Goal: Transaction & Acquisition: Purchase product/service

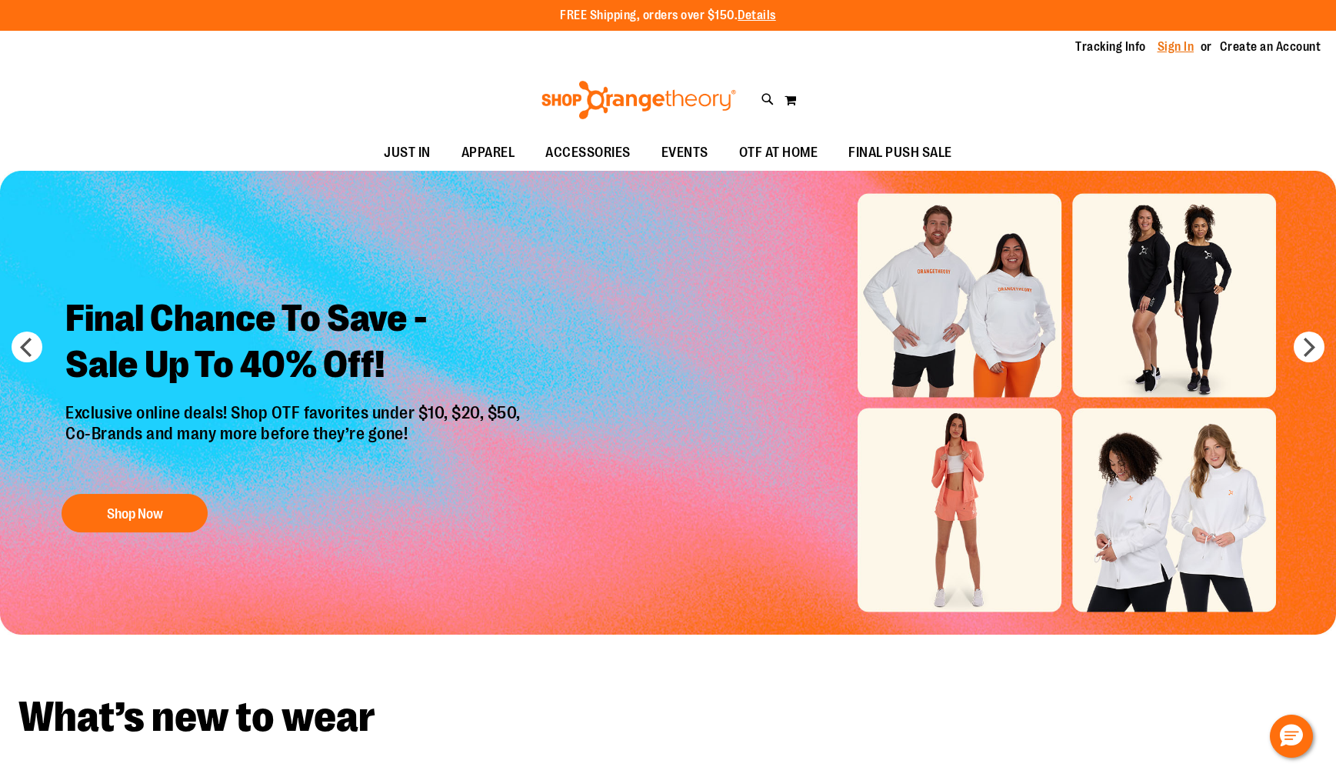
type input "**********"
click at [1183, 49] on link "Sign In" at bounding box center [1176, 46] width 37 height 17
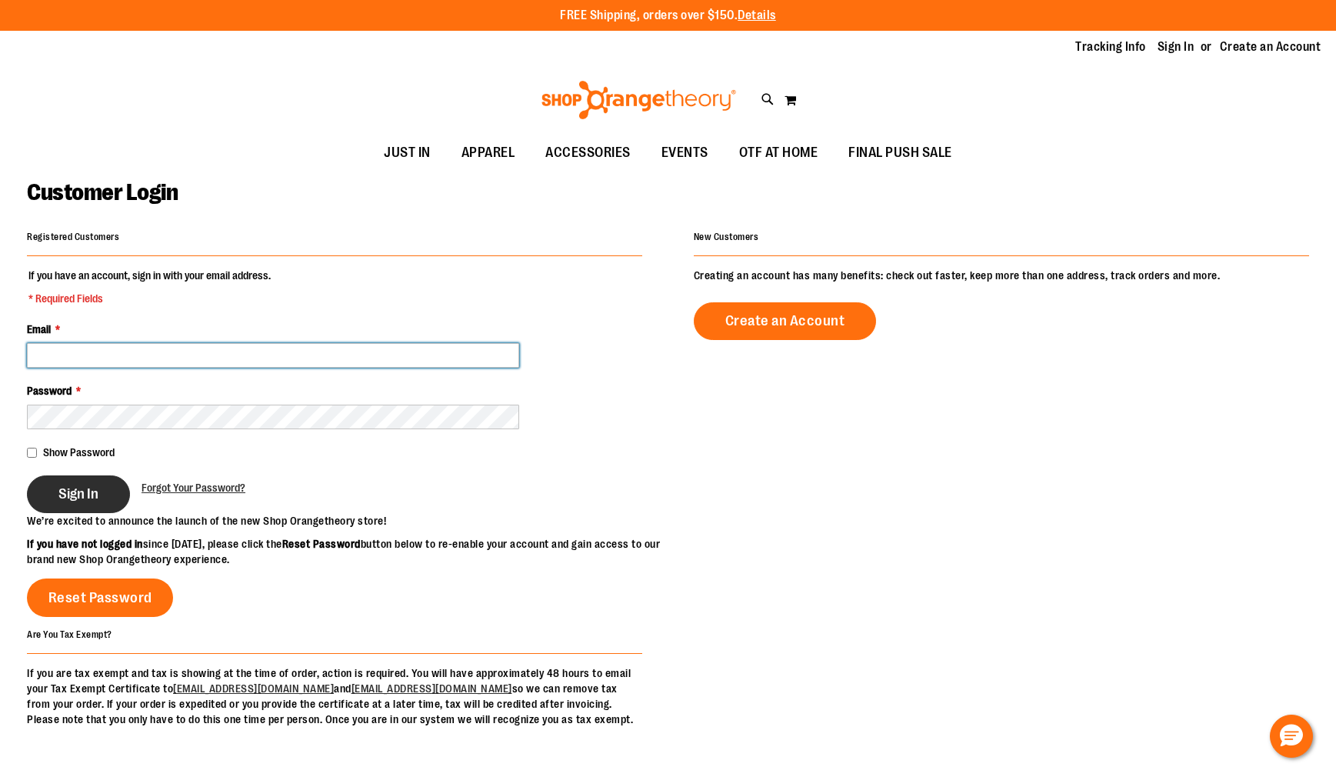
type input "**********"
click at [80, 498] on span "Sign In" at bounding box center [78, 493] width 40 height 17
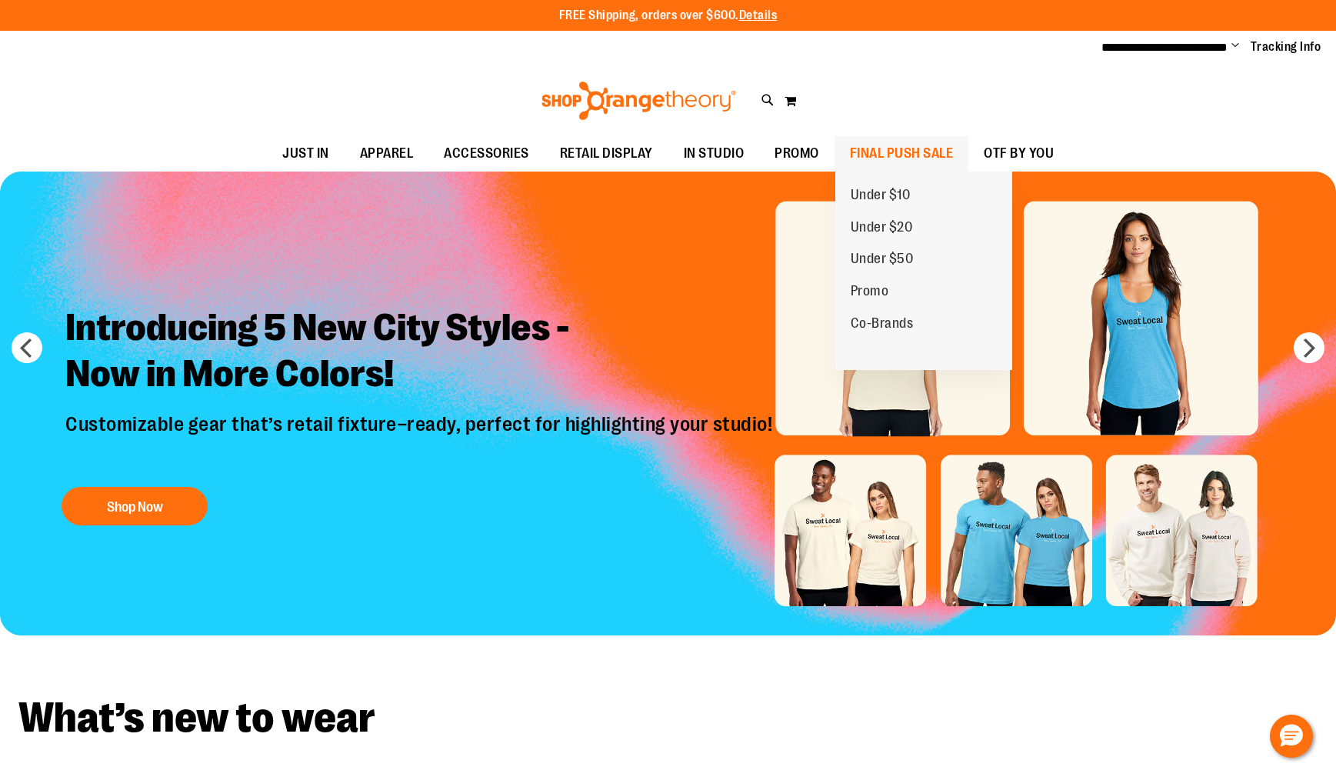
type input "**********"
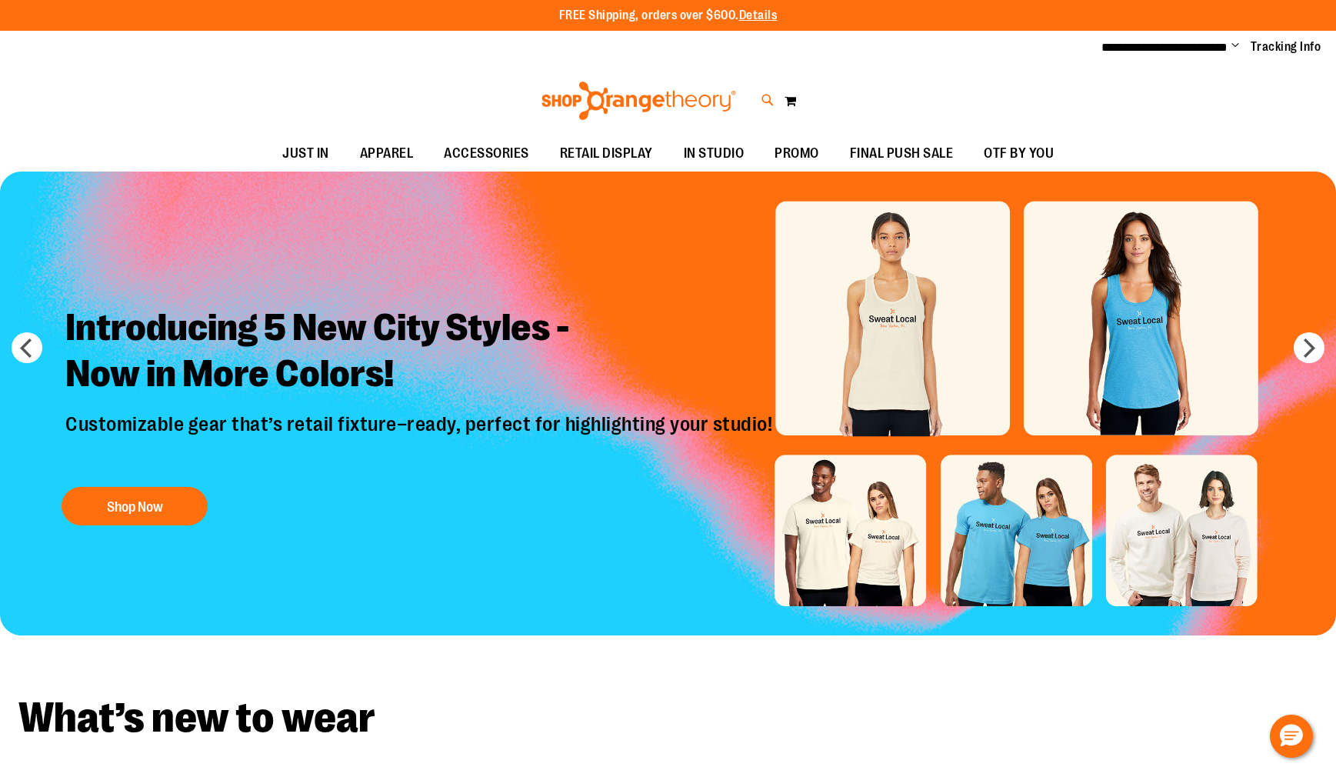
click at [763, 108] on icon at bounding box center [768, 101] width 13 height 18
type input "**********"
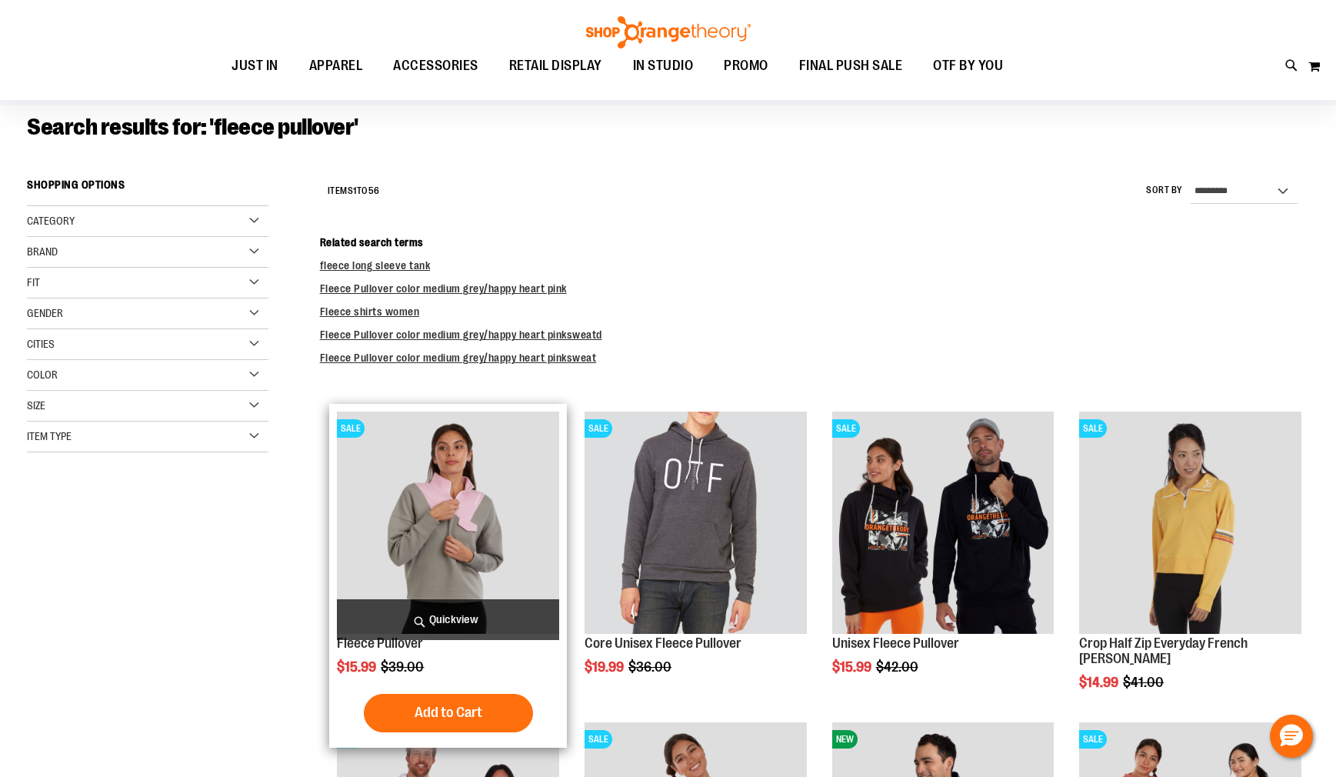
scroll to position [116, 0]
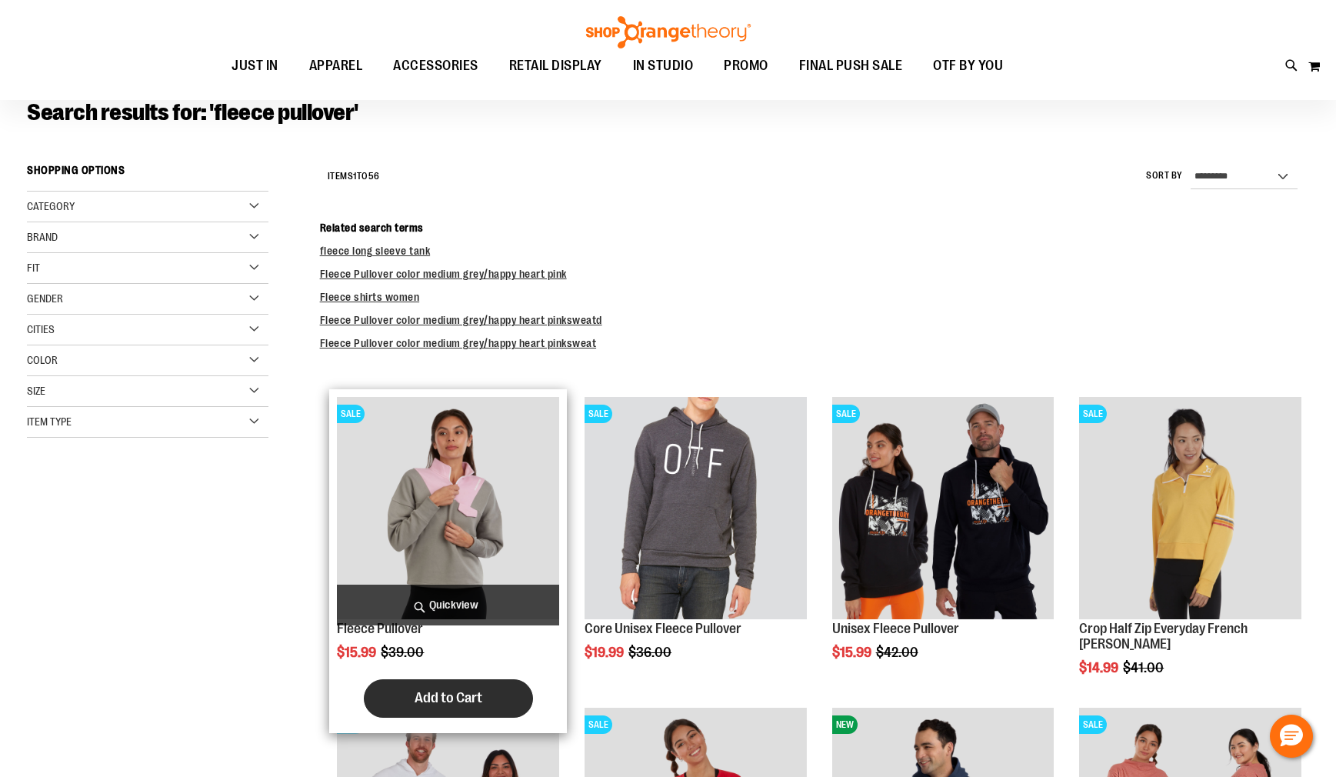
type input "**********"
click at [471, 692] on span "Add to Cart" at bounding box center [449, 697] width 68 height 17
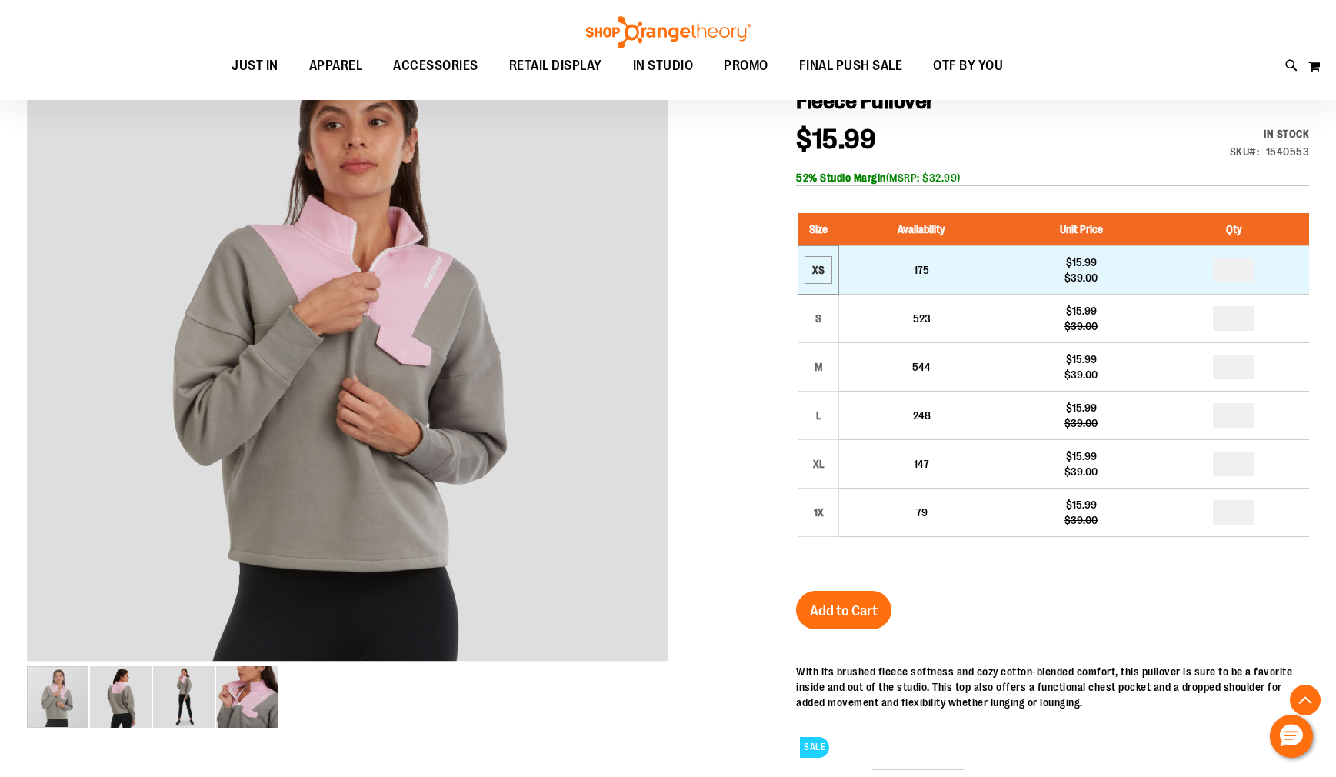
scroll to position [245, 0]
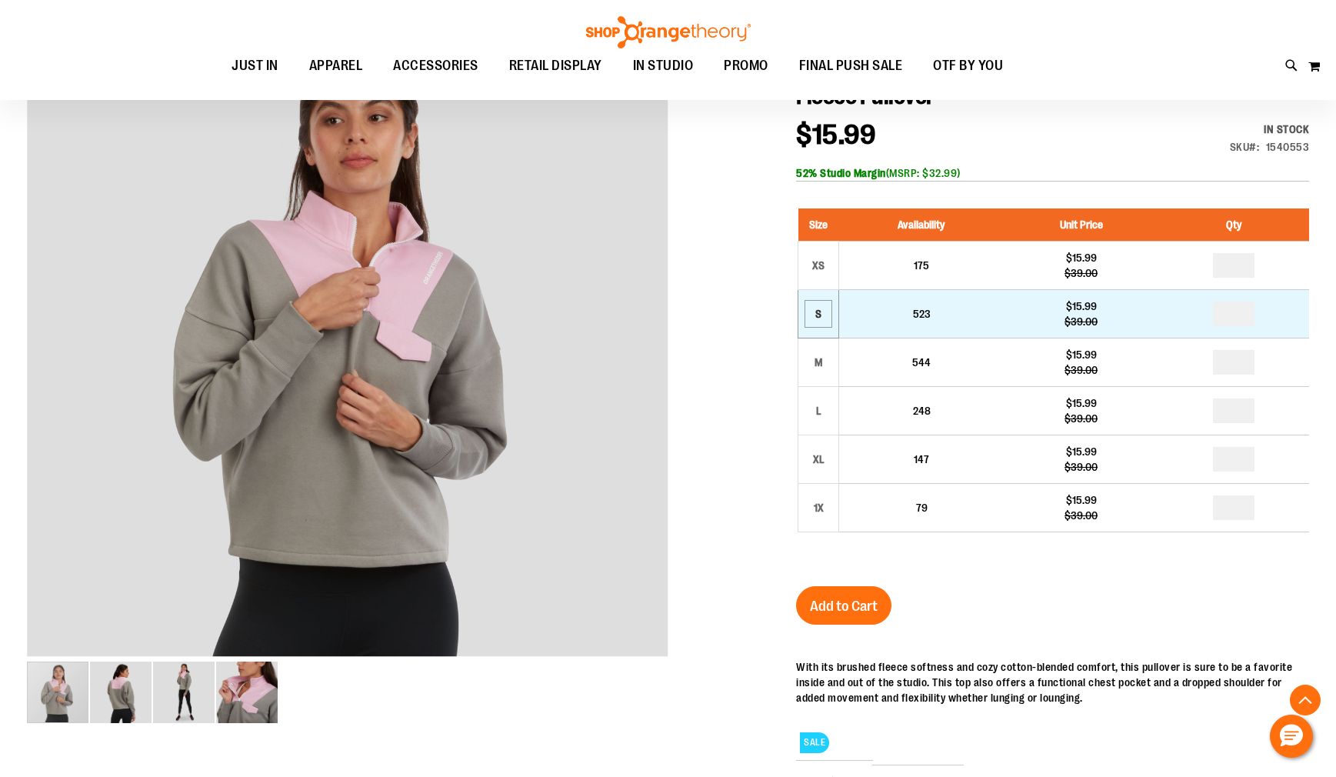
type input "**********"
click at [818, 320] on div "S" at bounding box center [818, 313] width 23 height 23
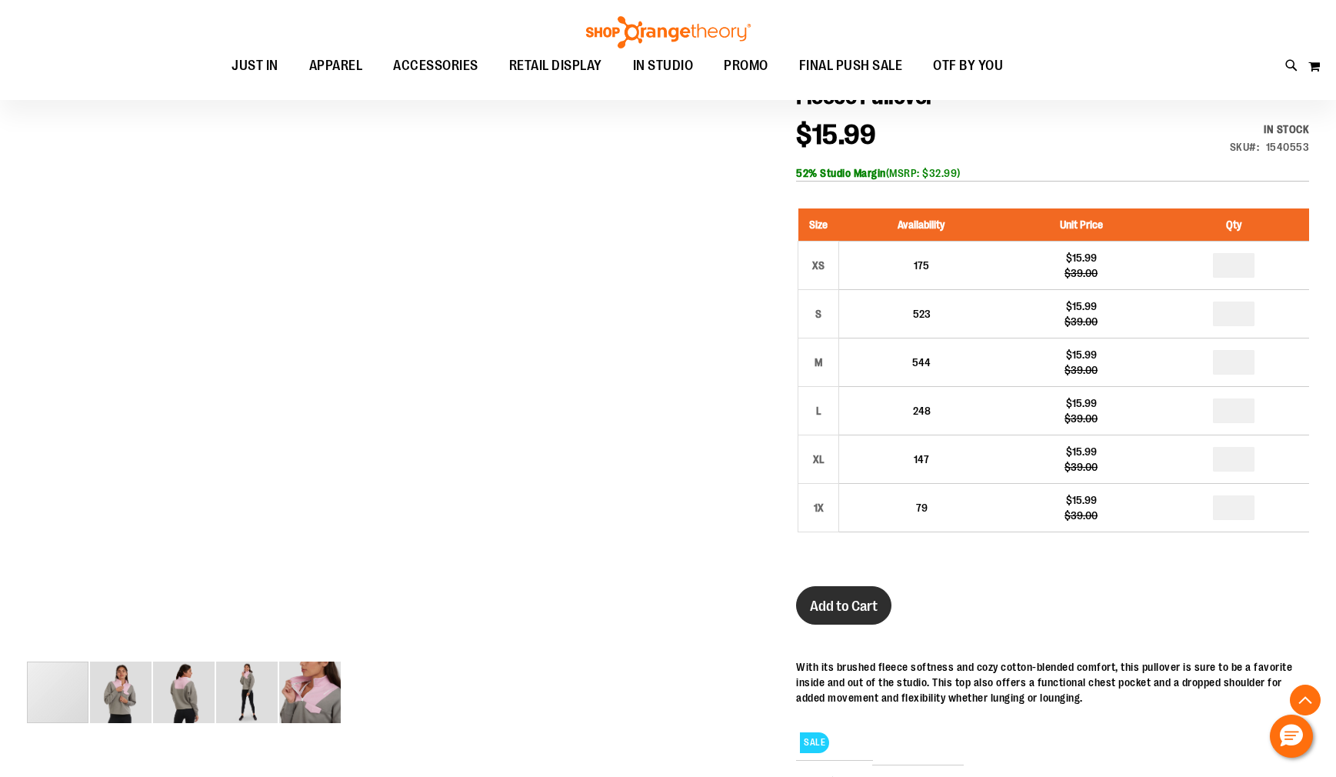
click at [860, 616] on button "Add to Cart" at bounding box center [843, 605] width 95 height 38
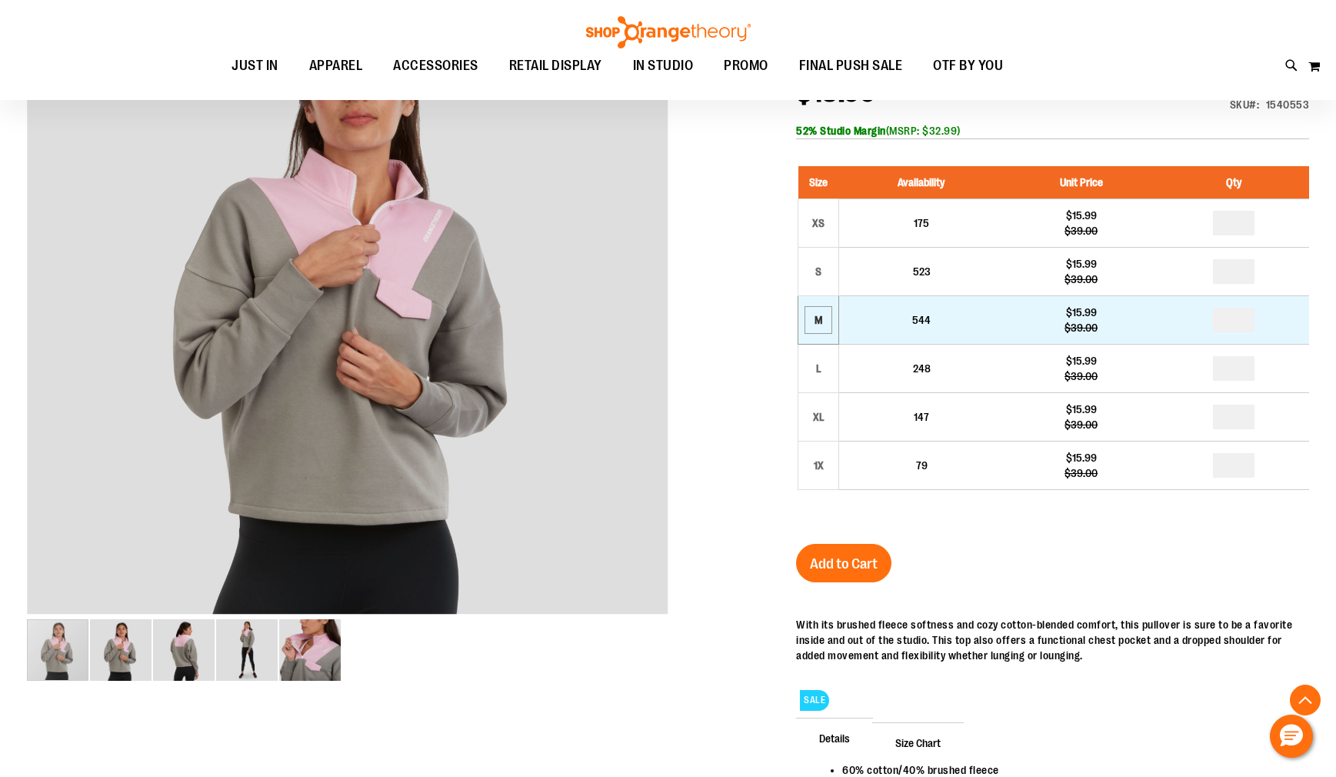
scroll to position [289, 0]
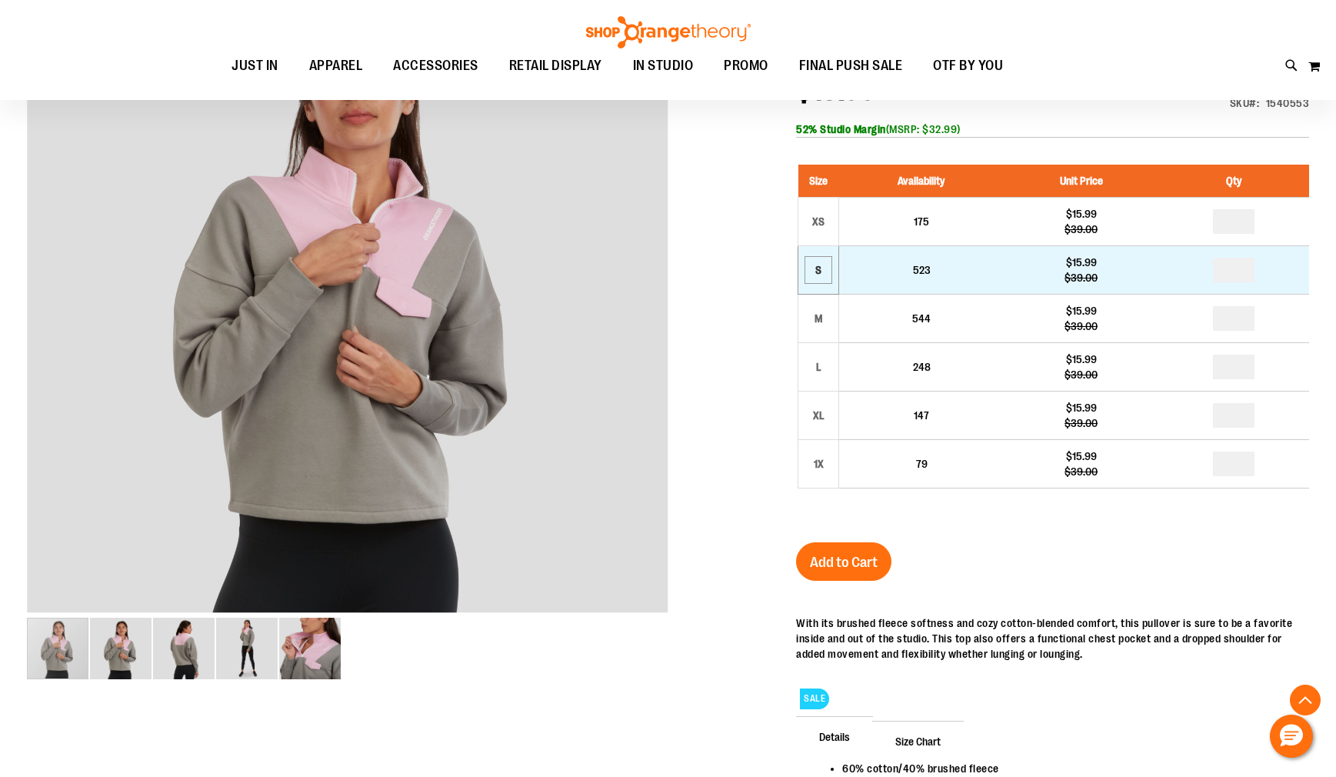
click at [812, 275] on div "S" at bounding box center [818, 269] width 23 height 23
click at [1236, 272] on input "number" at bounding box center [1234, 270] width 42 height 25
type input "*"
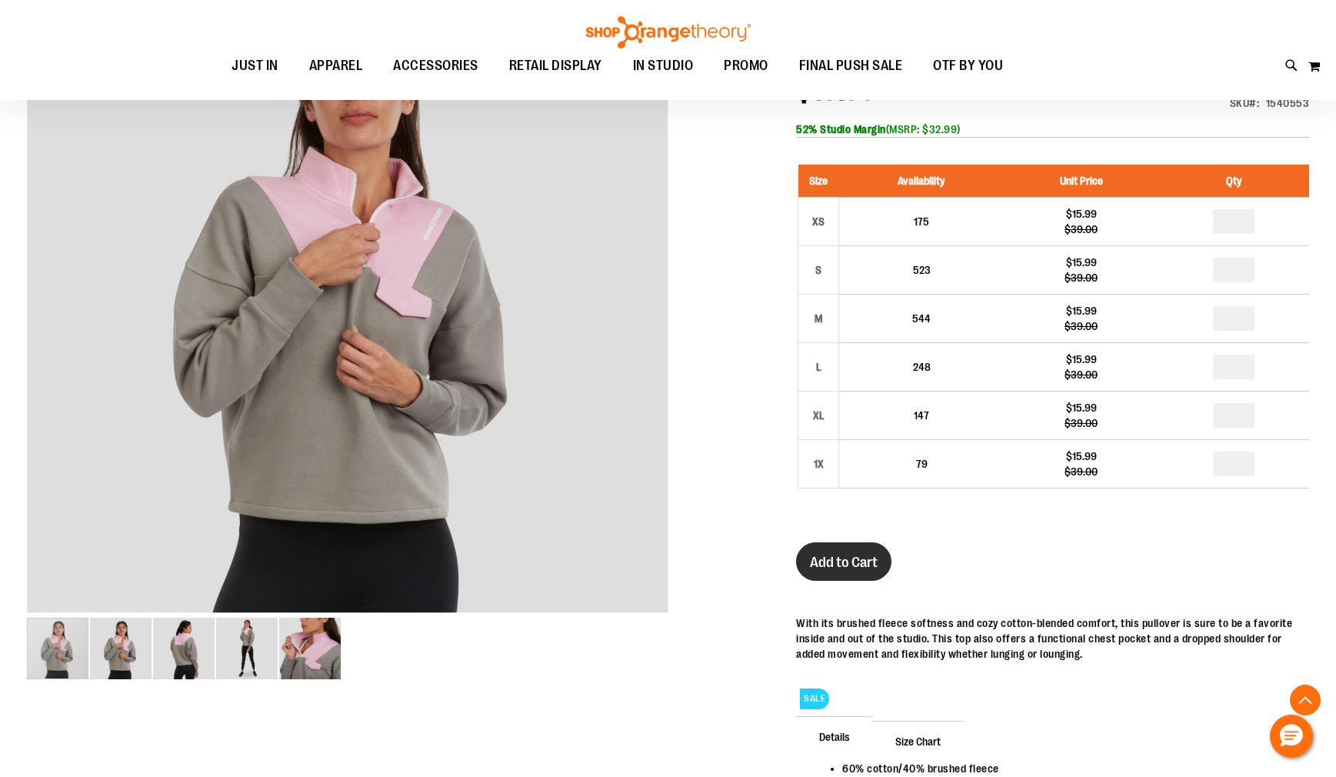
click at [845, 548] on button "Add to Cart" at bounding box center [843, 561] width 95 height 38
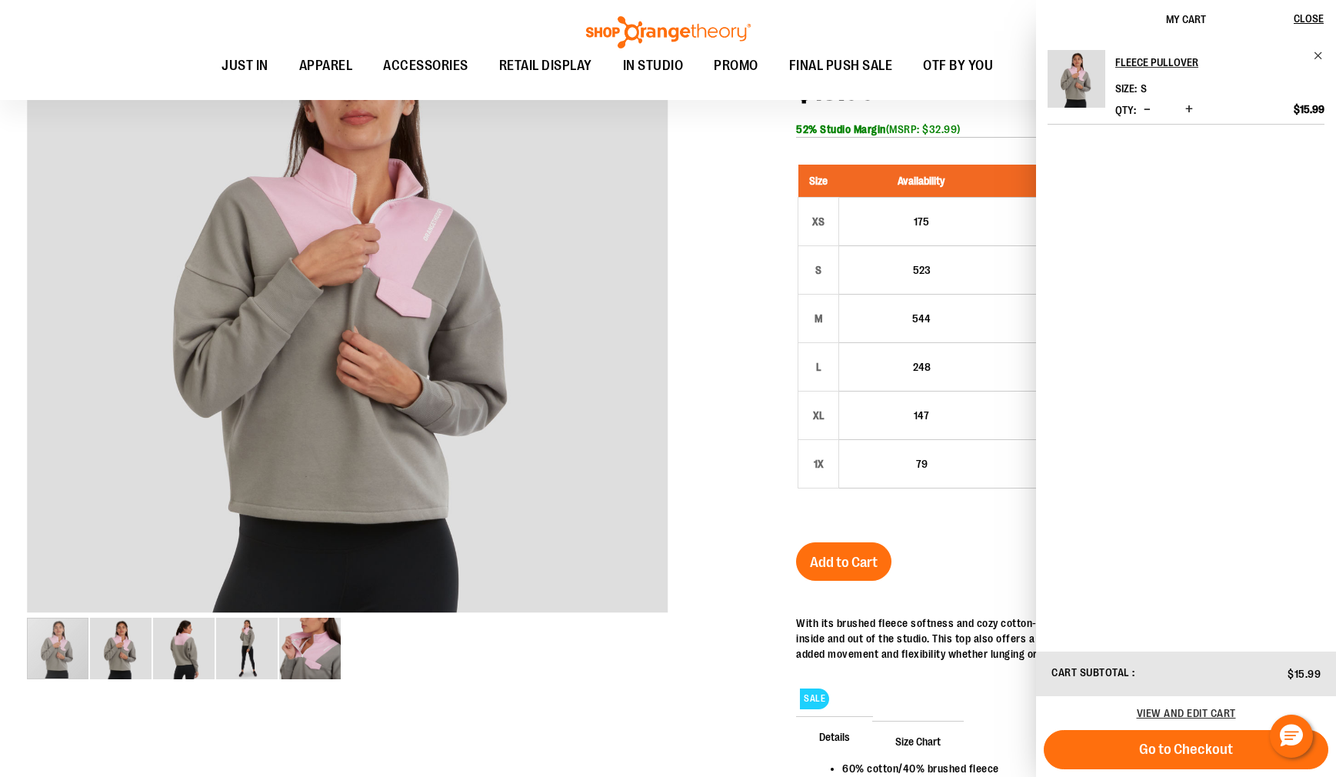
scroll to position [0, 0]
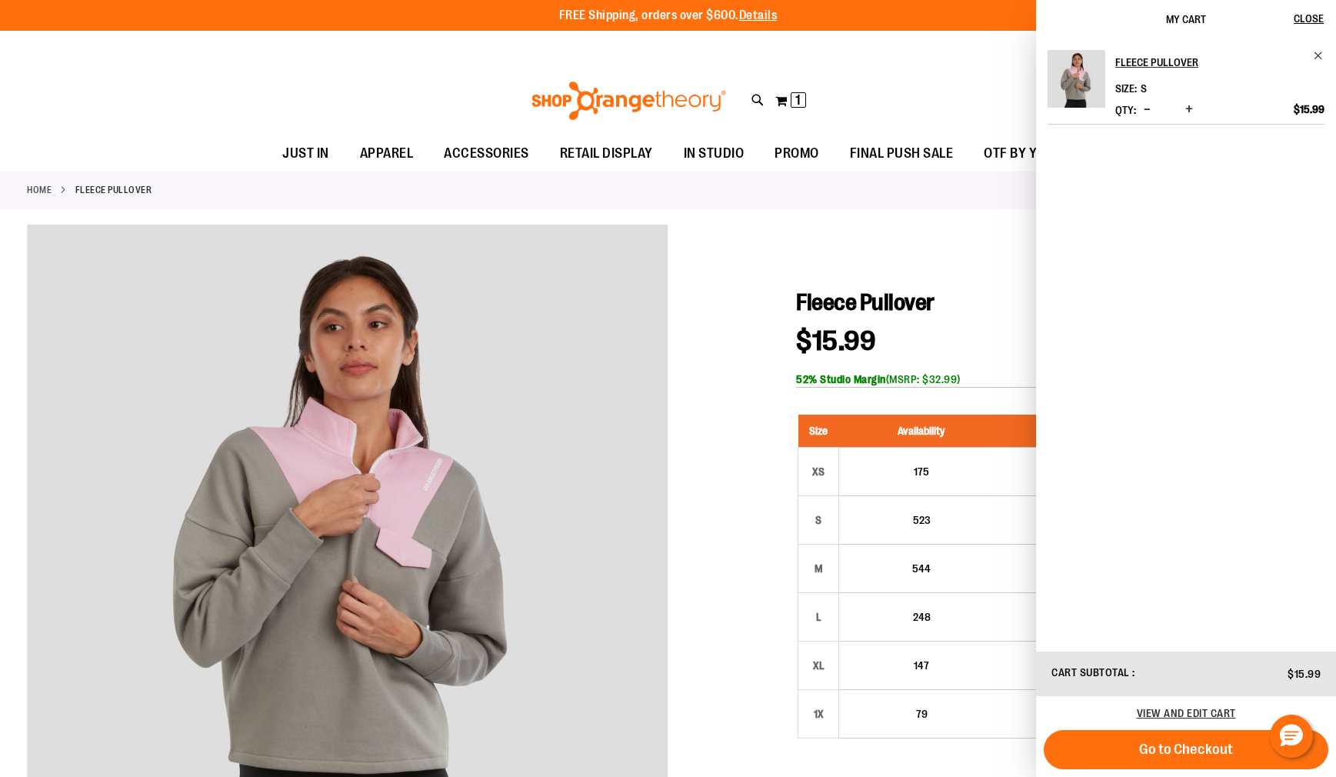
click at [751, 104] on div "Toggle Nav Search Popular Suggestions Advanced Search" at bounding box center [668, 100] width 1336 height 71
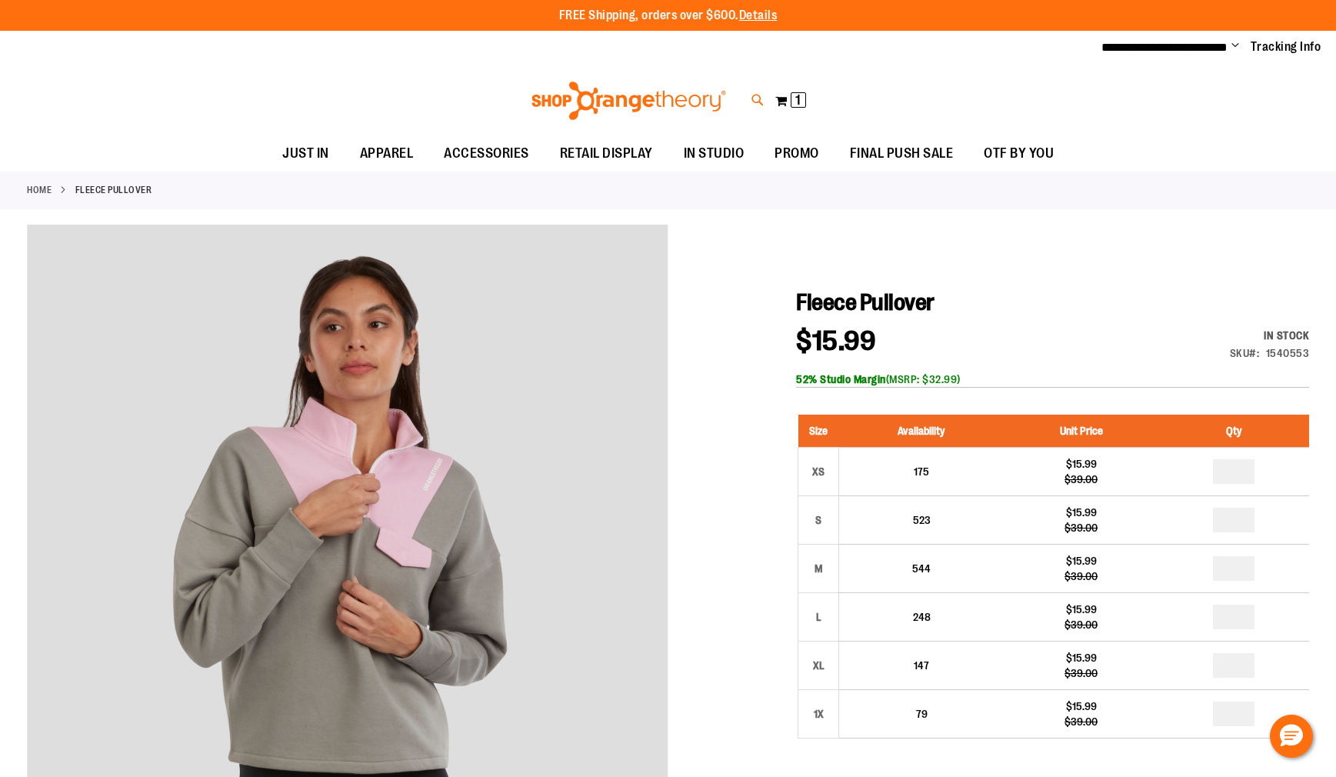
click at [758, 100] on icon at bounding box center [758, 101] width 13 height 18
click at [508, 88] on input "Search" at bounding box center [667, 87] width 1059 height 51
type input "**********"
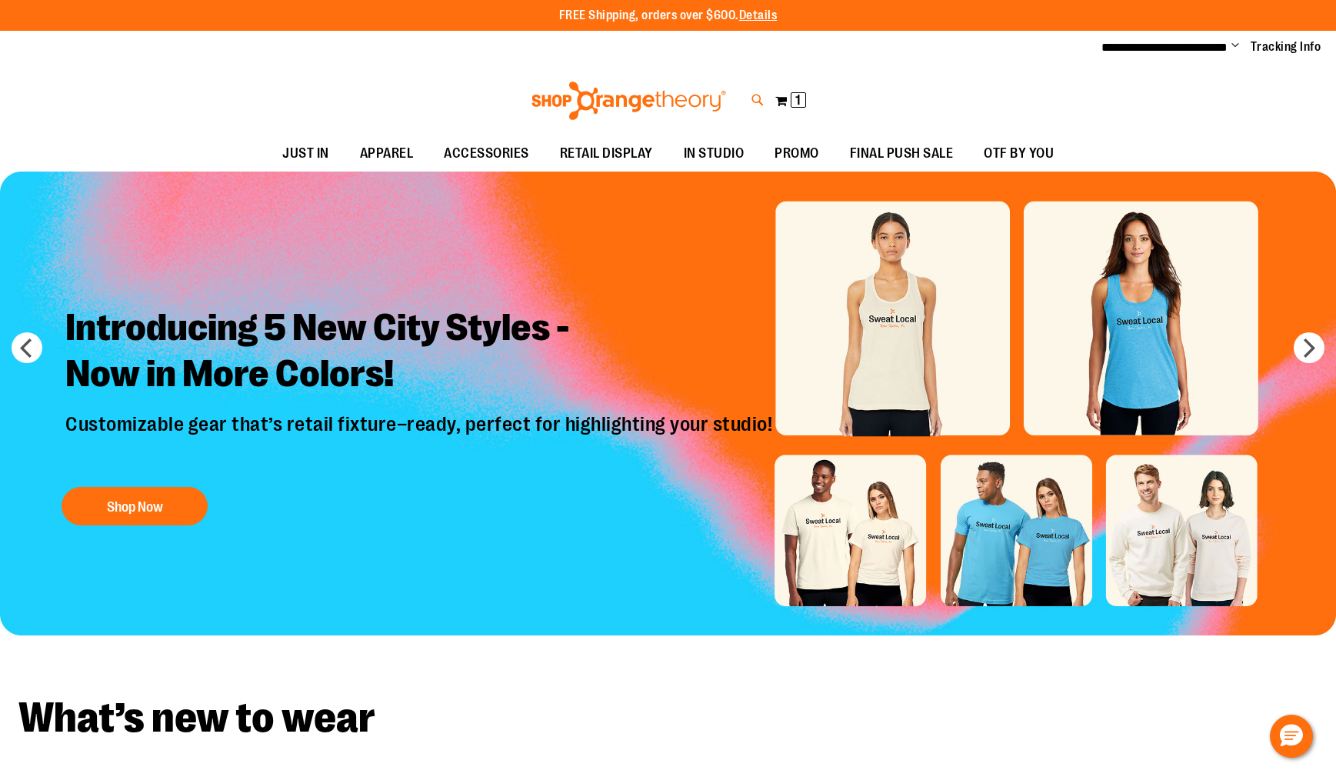
type input "**********"
click at [760, 99] on icon at bounding box center [758, 101] width 13 height 18
type input "**********"
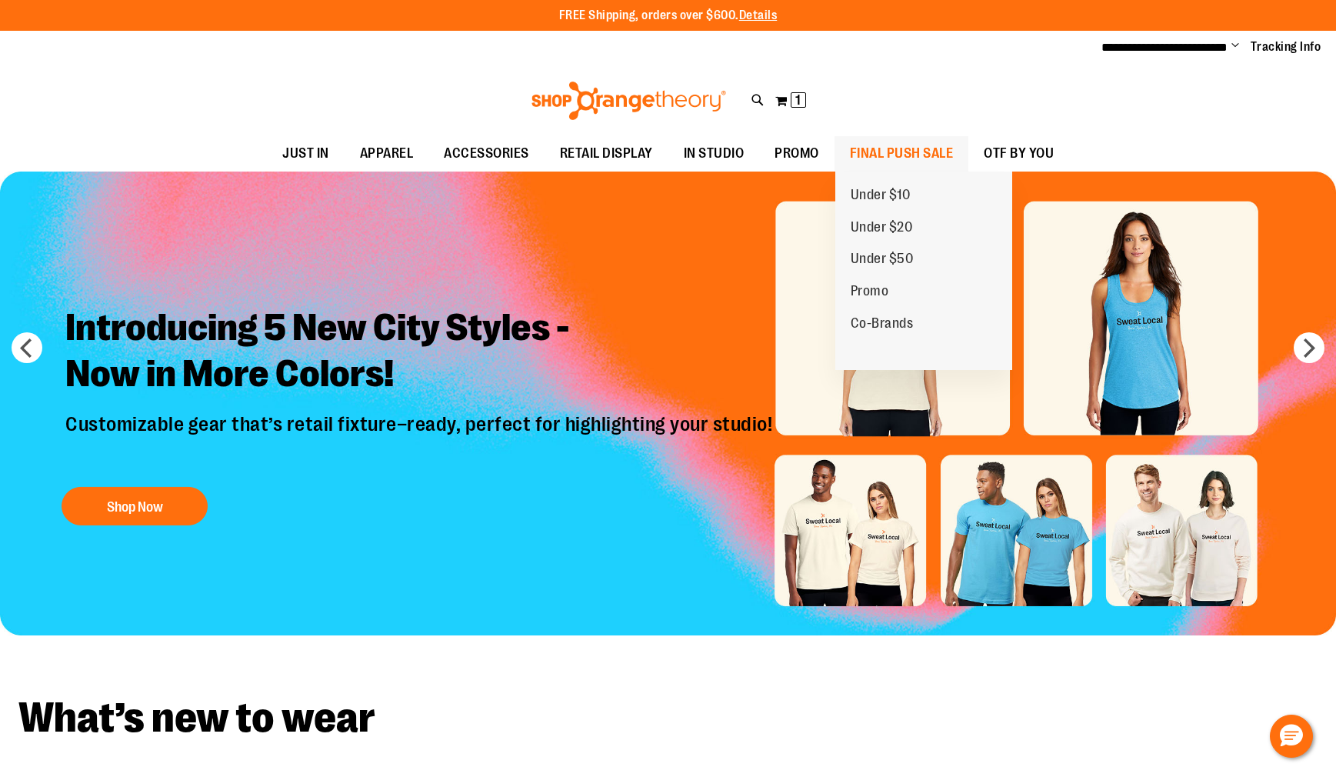
type input "**********"
click at [883, 155] on span "FINAL PUSH SALE" at bounding box center [902, 153] width 104 height 35
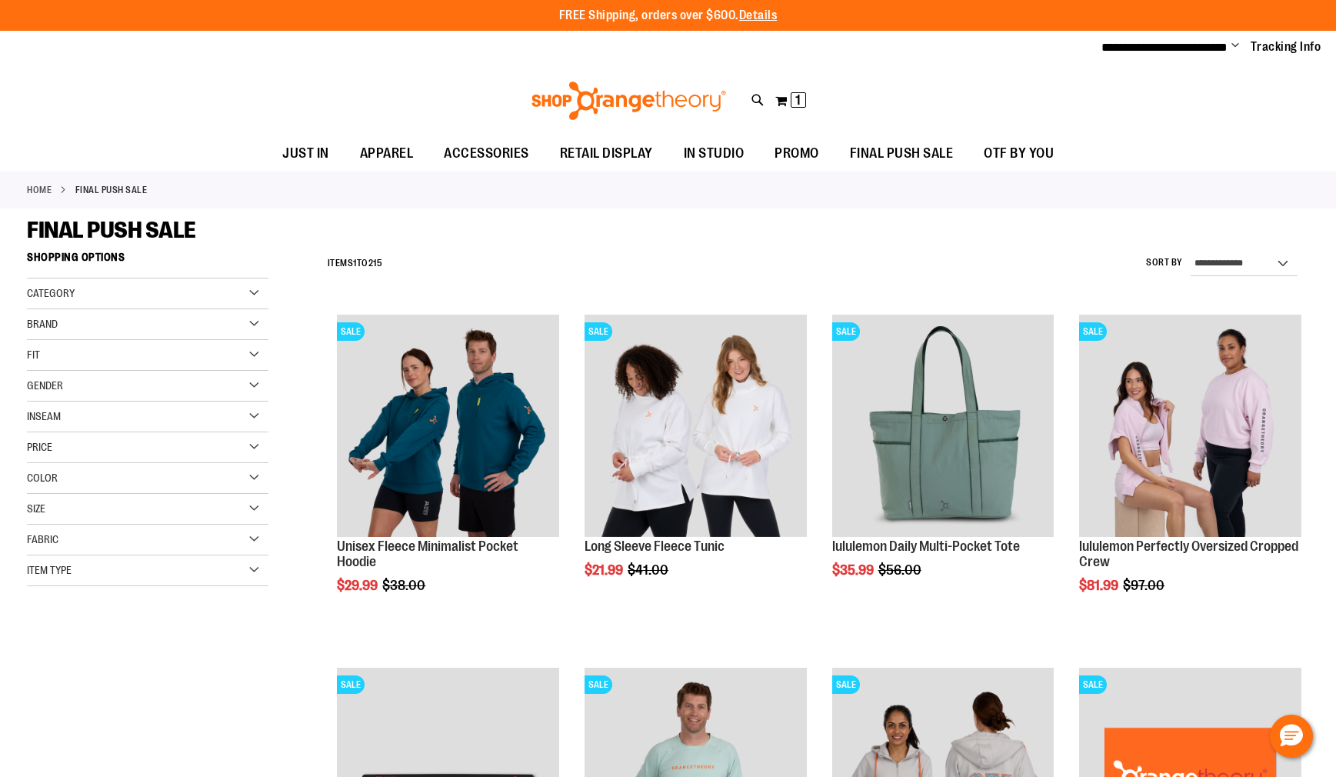
type input "**********"
click at [1259, 262] on select "**********" at bounding box center [1244, 264] width 107 height 25
select select "*********"
click at [1191, 252] on select "**********" at bounding box center [1244, 264] width 107 height 25
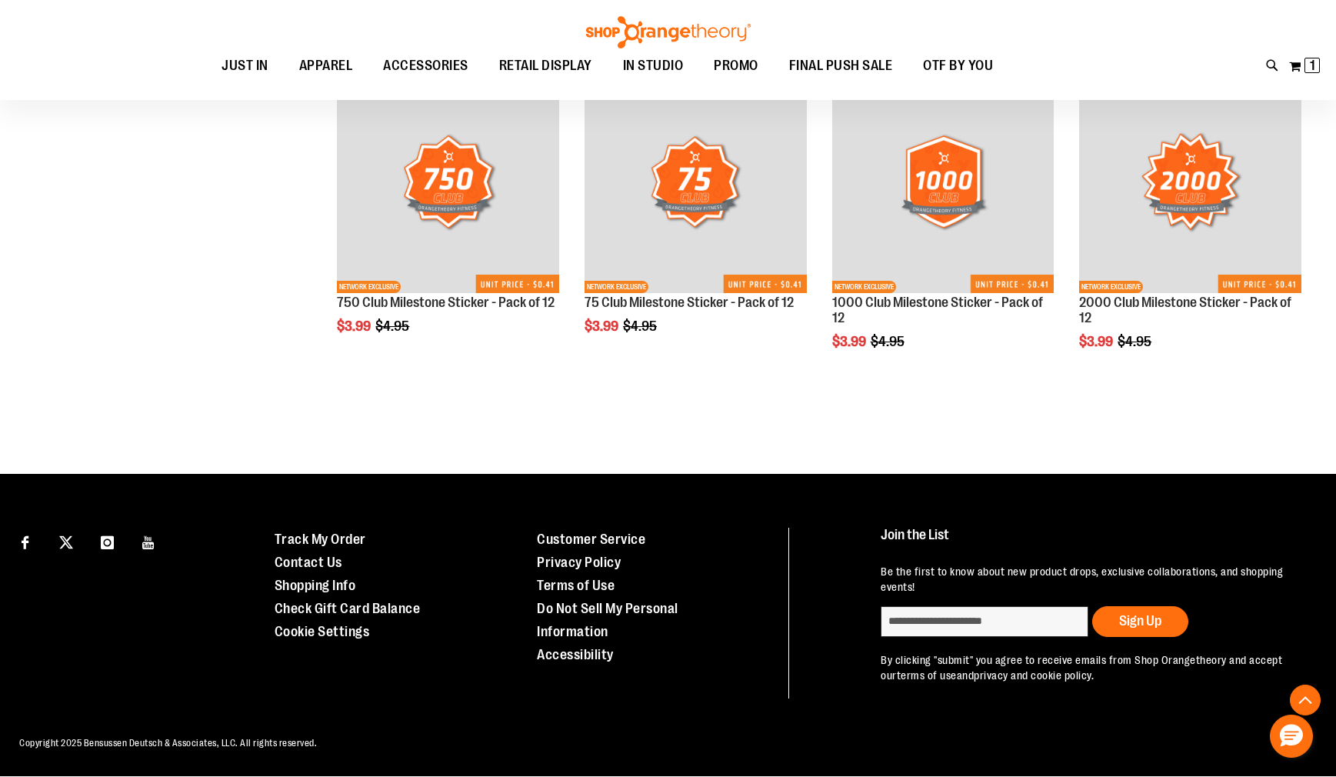
scroll to position [878, 0]
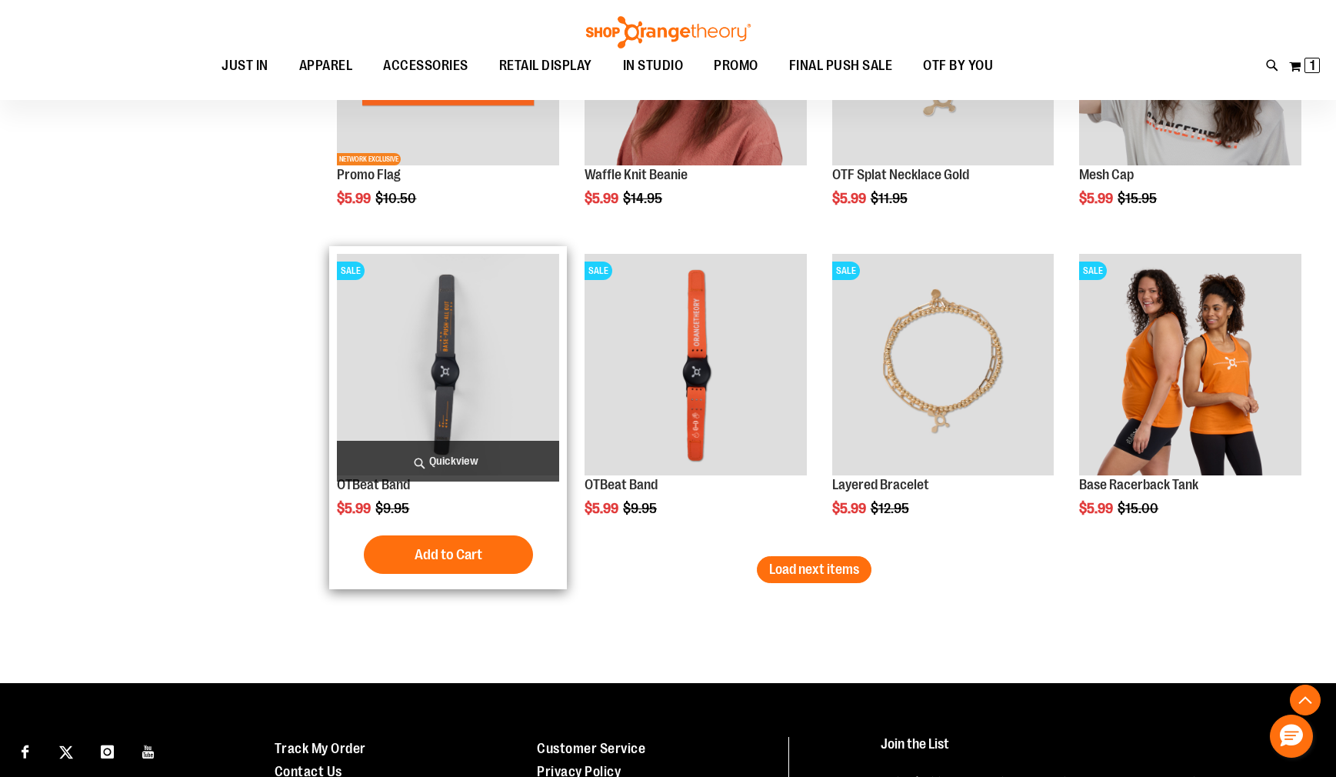
scroll to position [2545, 0]
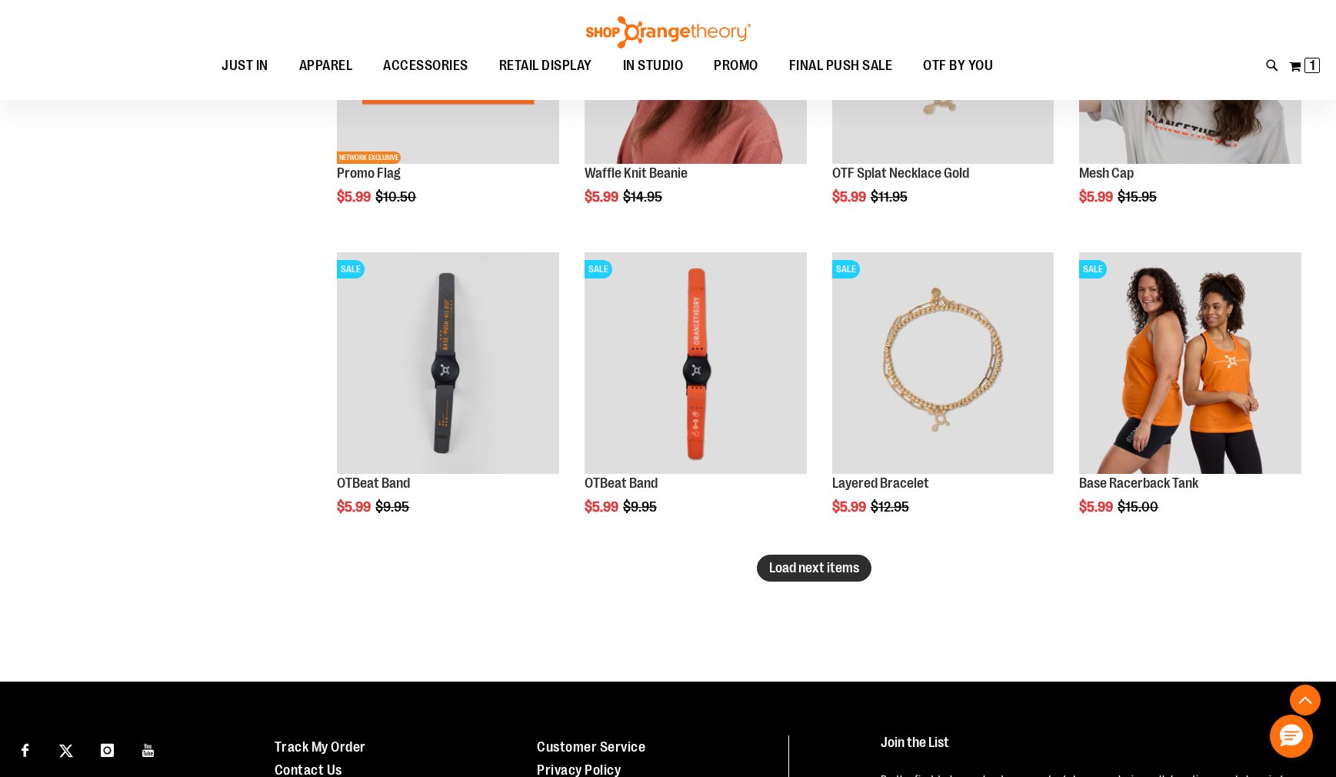
click at [850, 567] on span "Load next items" at bounding box center [814, 567] width 90 height 15
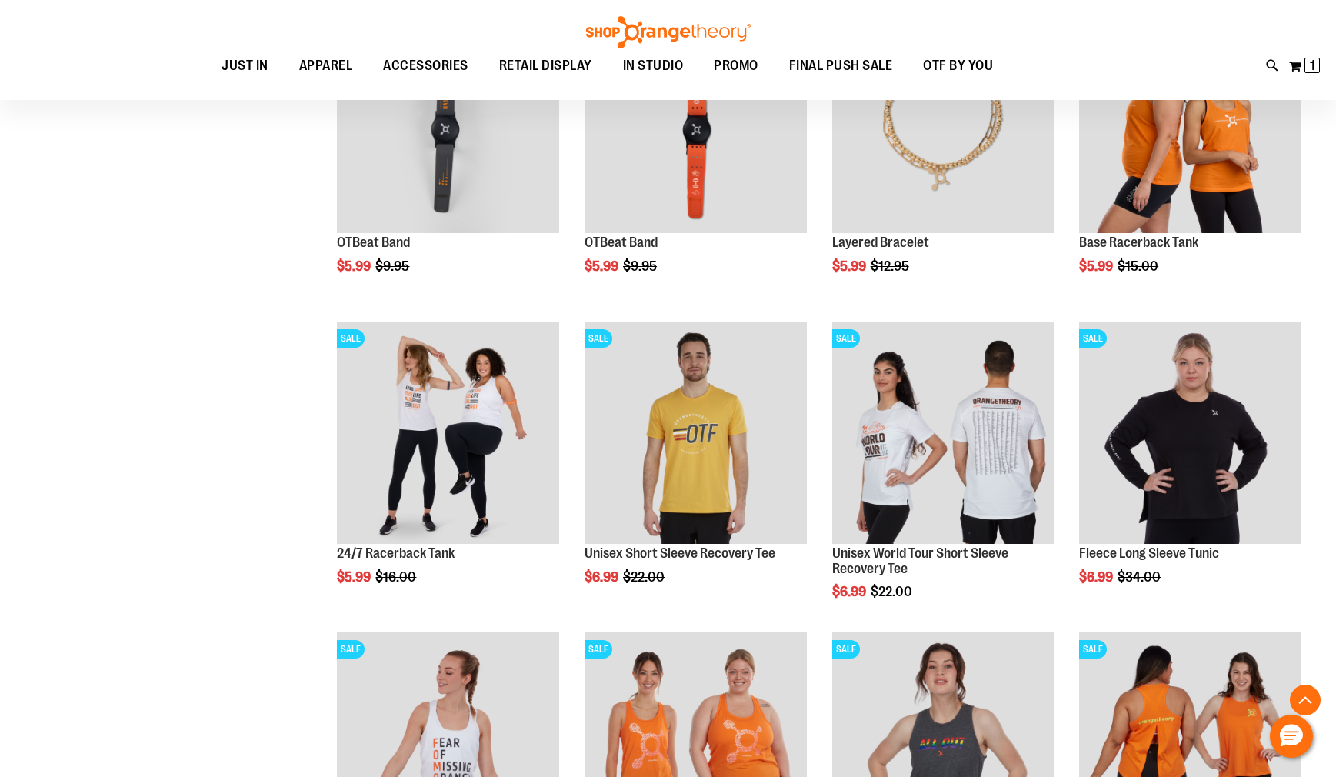
scroll to position [2792, 0]
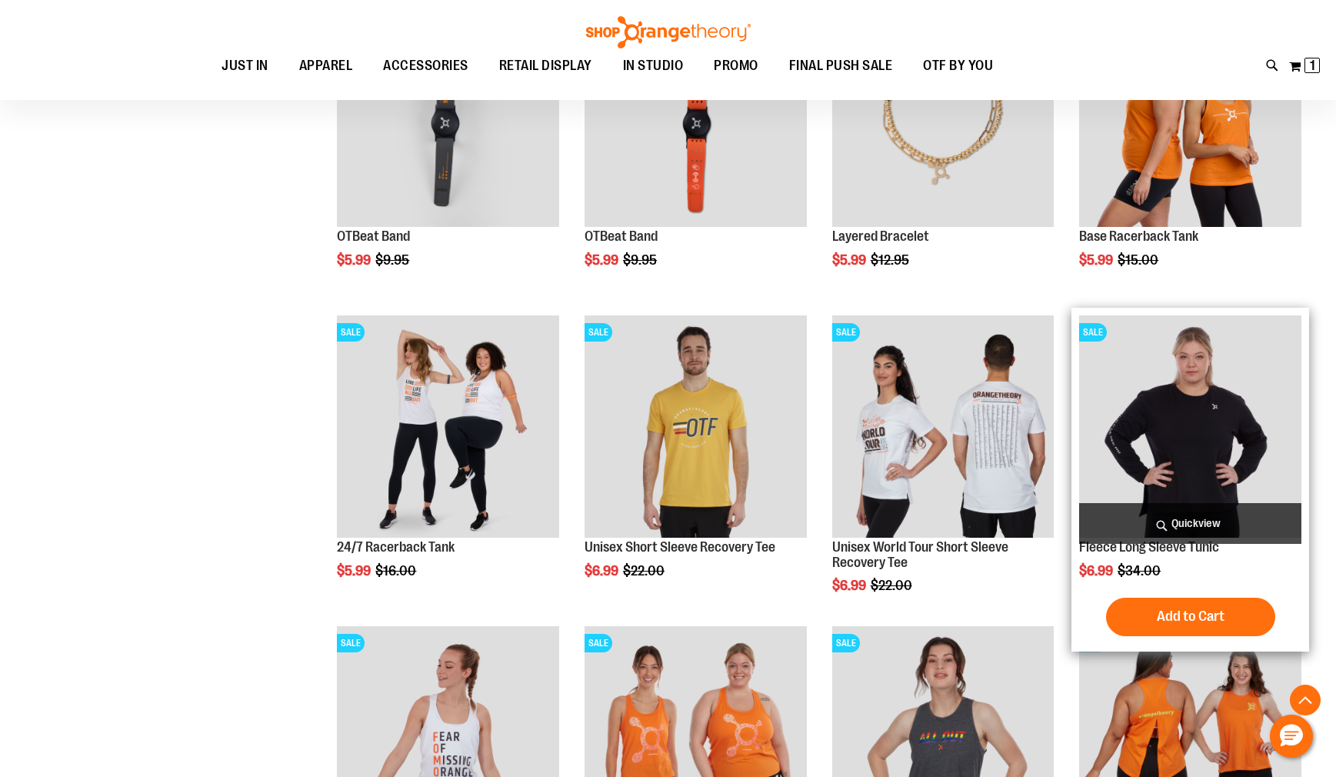
click at [1188, 515] on span "Quickview" at bounding box center [1190, 523] width 222 height 41
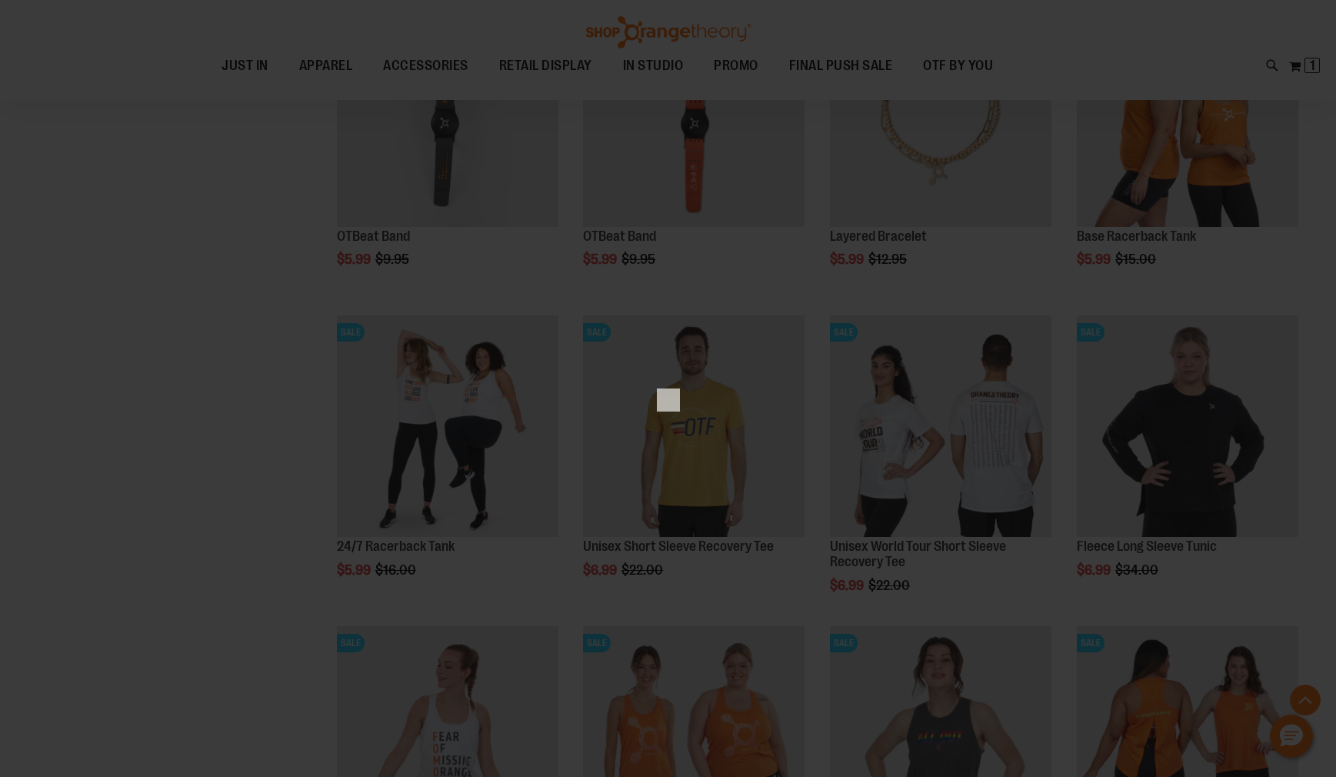
scroll to position [0, 0]
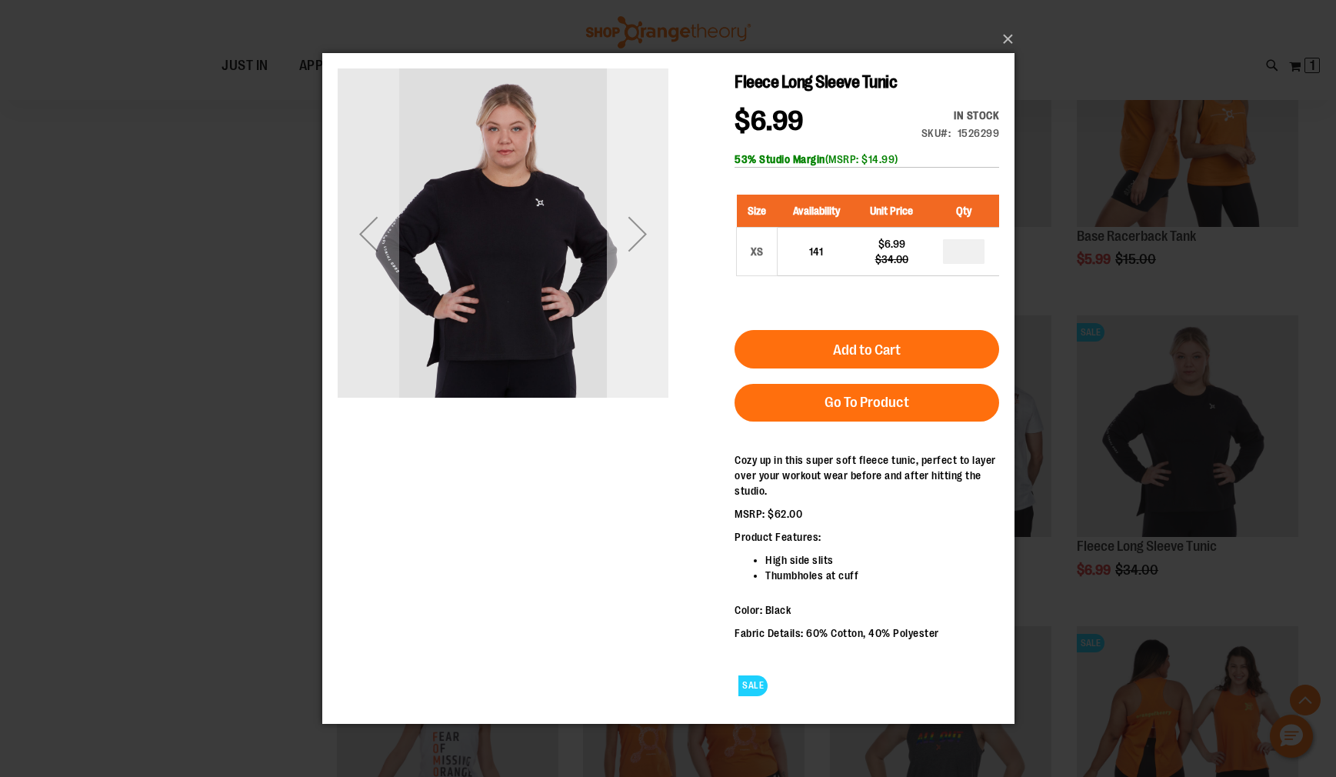
click at [642, 291] on div "Next" at bounding box center [637, 233] width 62 height 331
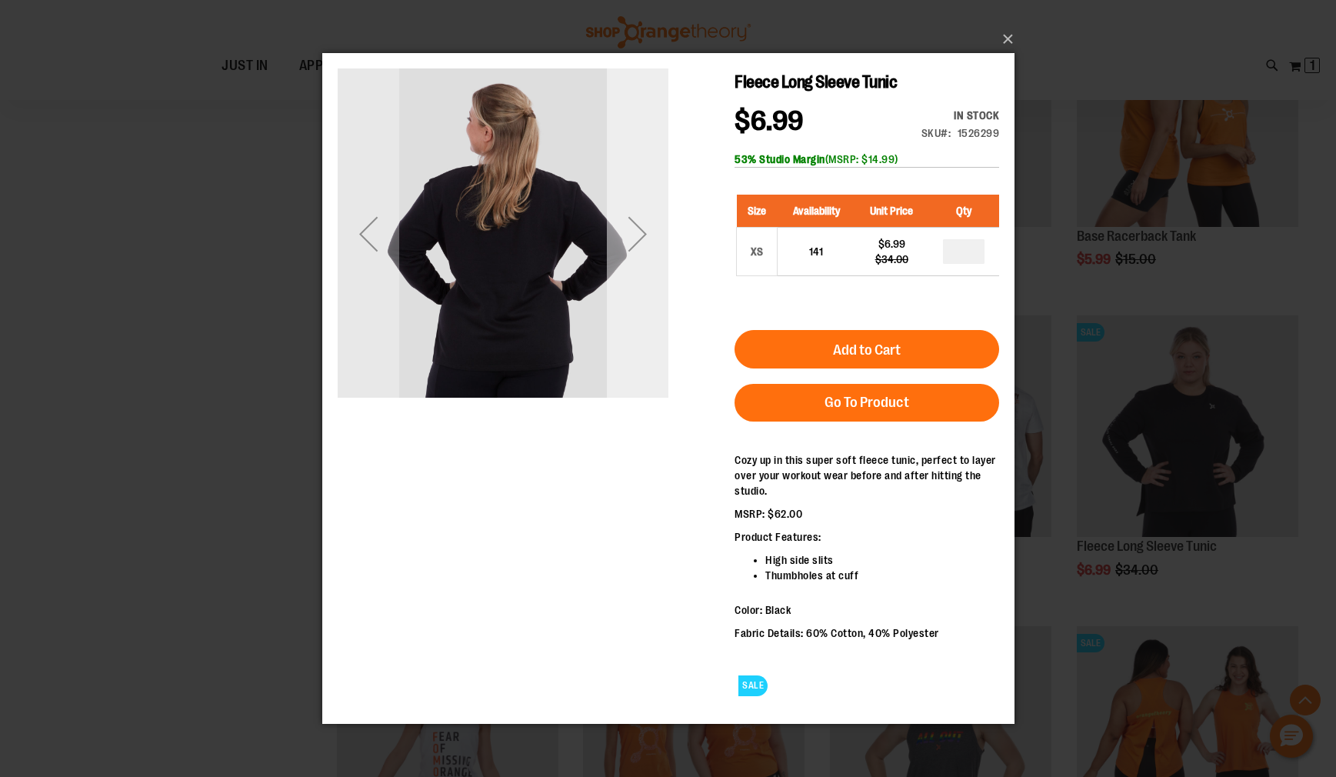
click at [648, 292] on div "Next" at bounding box center [637, 233] width 62 height 331
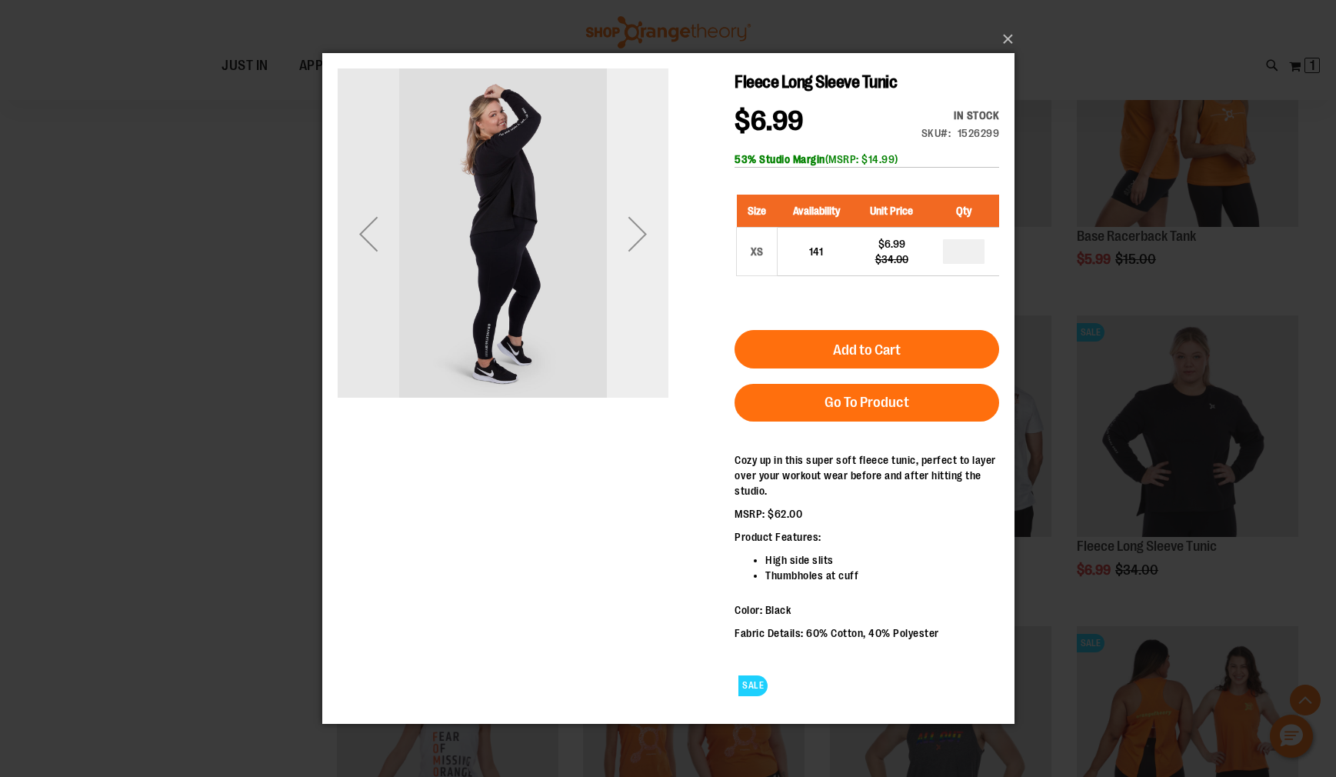
click at [648, 292] on div "Next" at bounding box center [637, 233] width 62 height 331
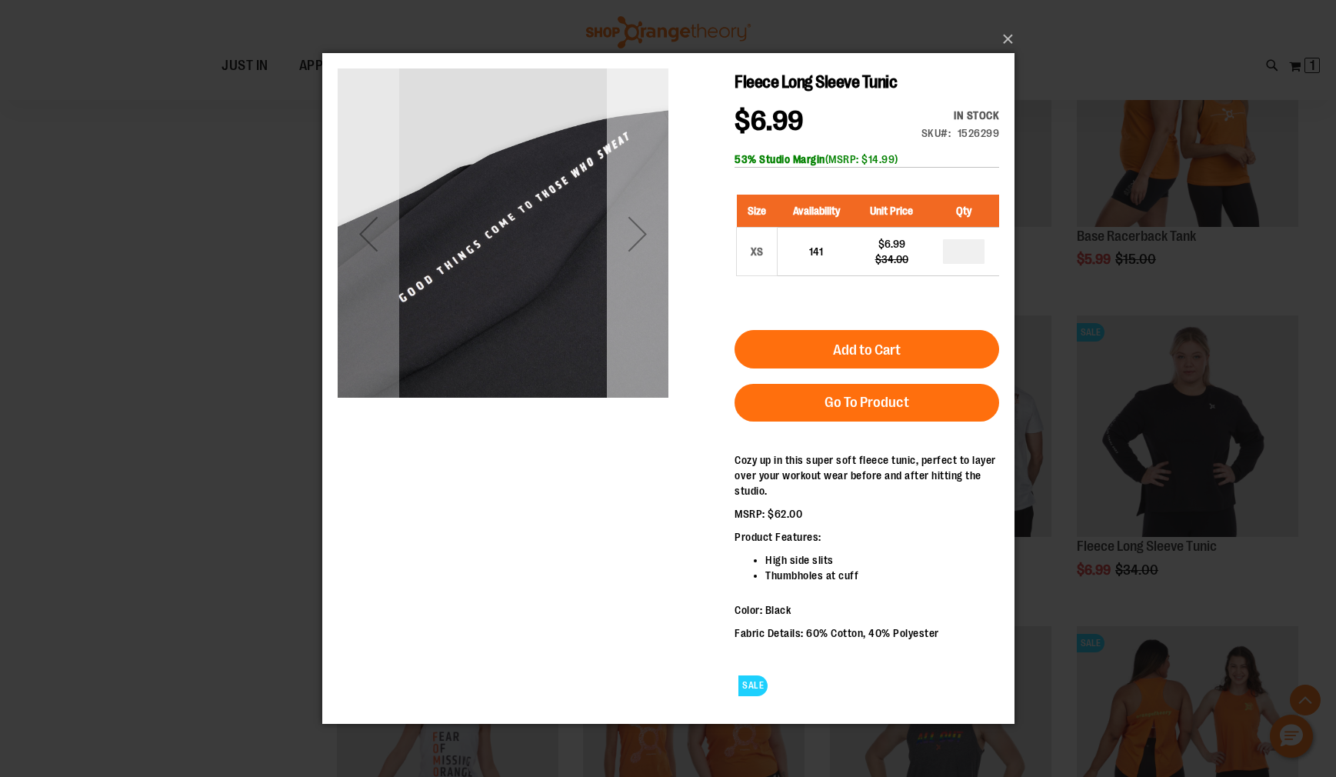
click at [648, 292] on div "Next" at bounding box center [637, 233] width 62 height 331
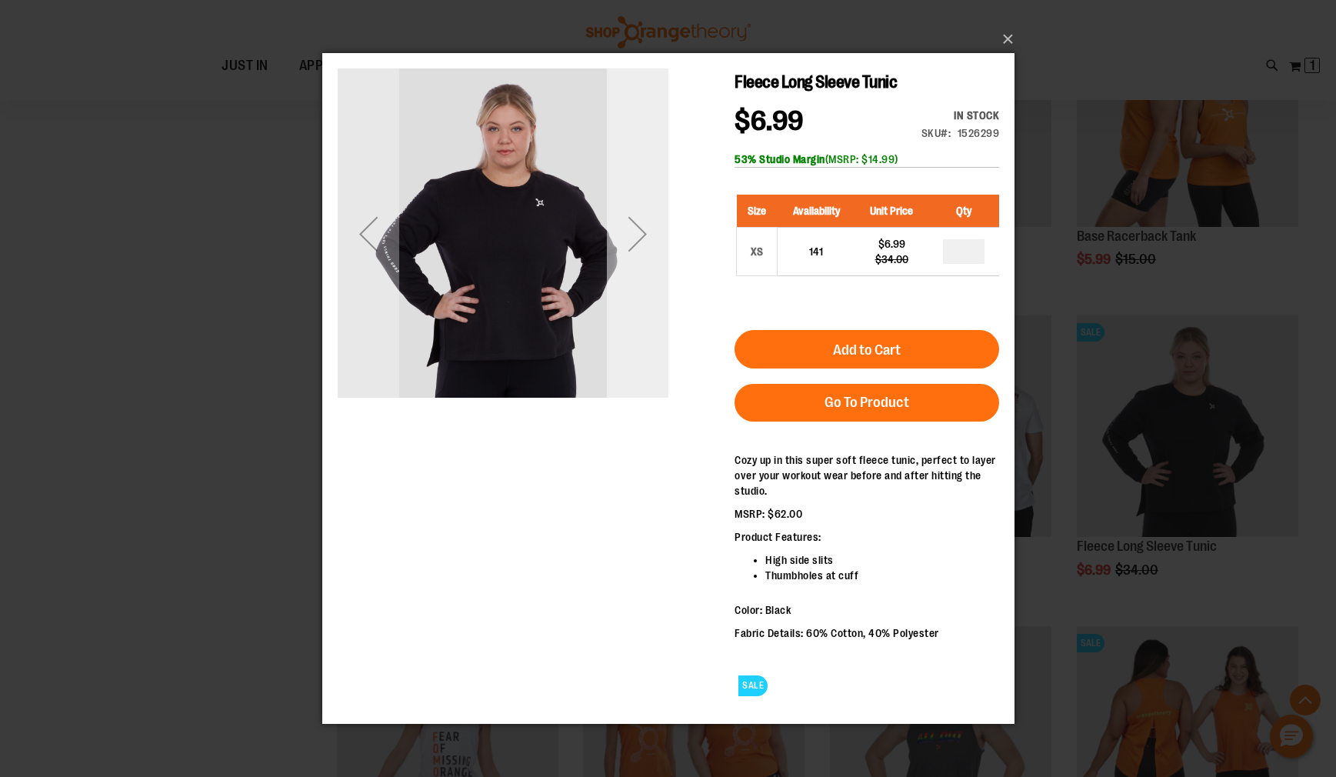
click at [642, 292] on div "Next" at bounding box center [637, 233] width 62 height 331
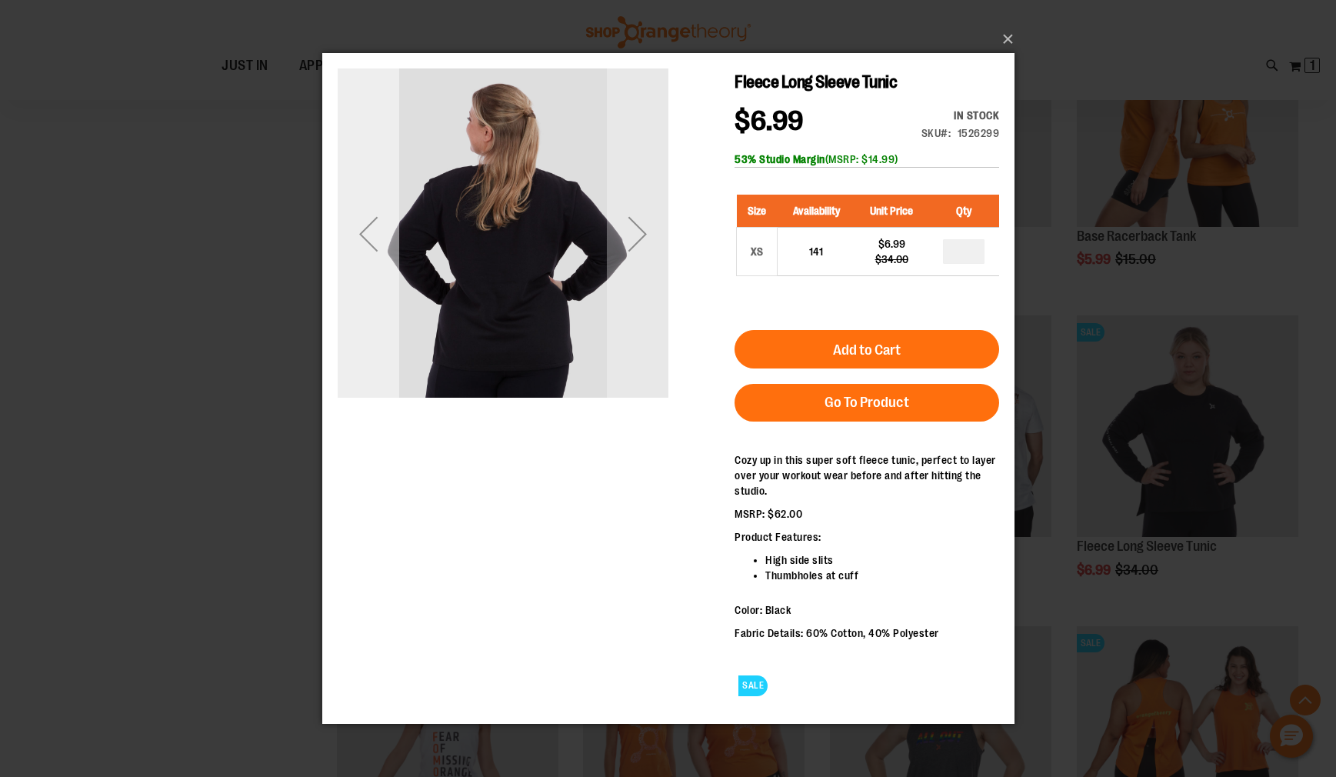
click at [362, 308] on div "Previous" at bounding box center [368, 233] width 62 height 331
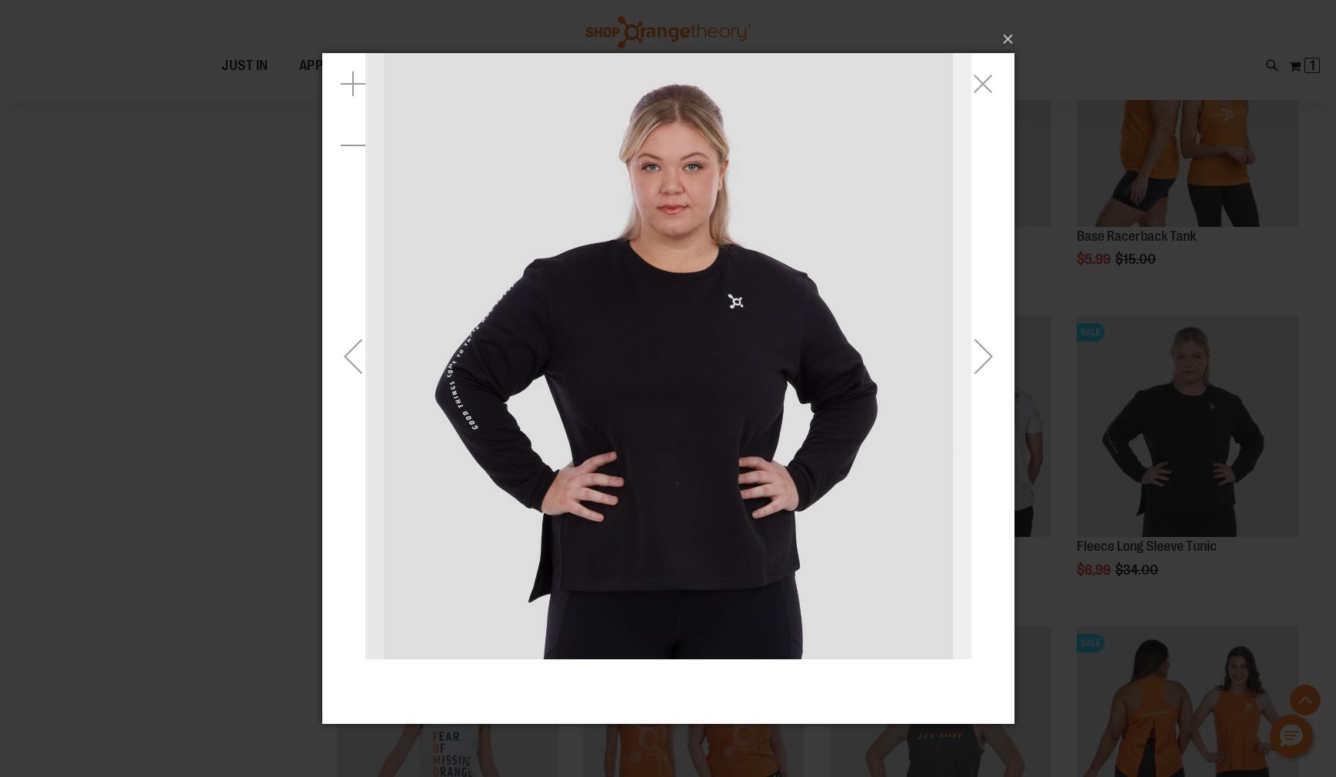
click at [982, 367] on div "Next" at bounding box center [983, 356] width 62 height 62
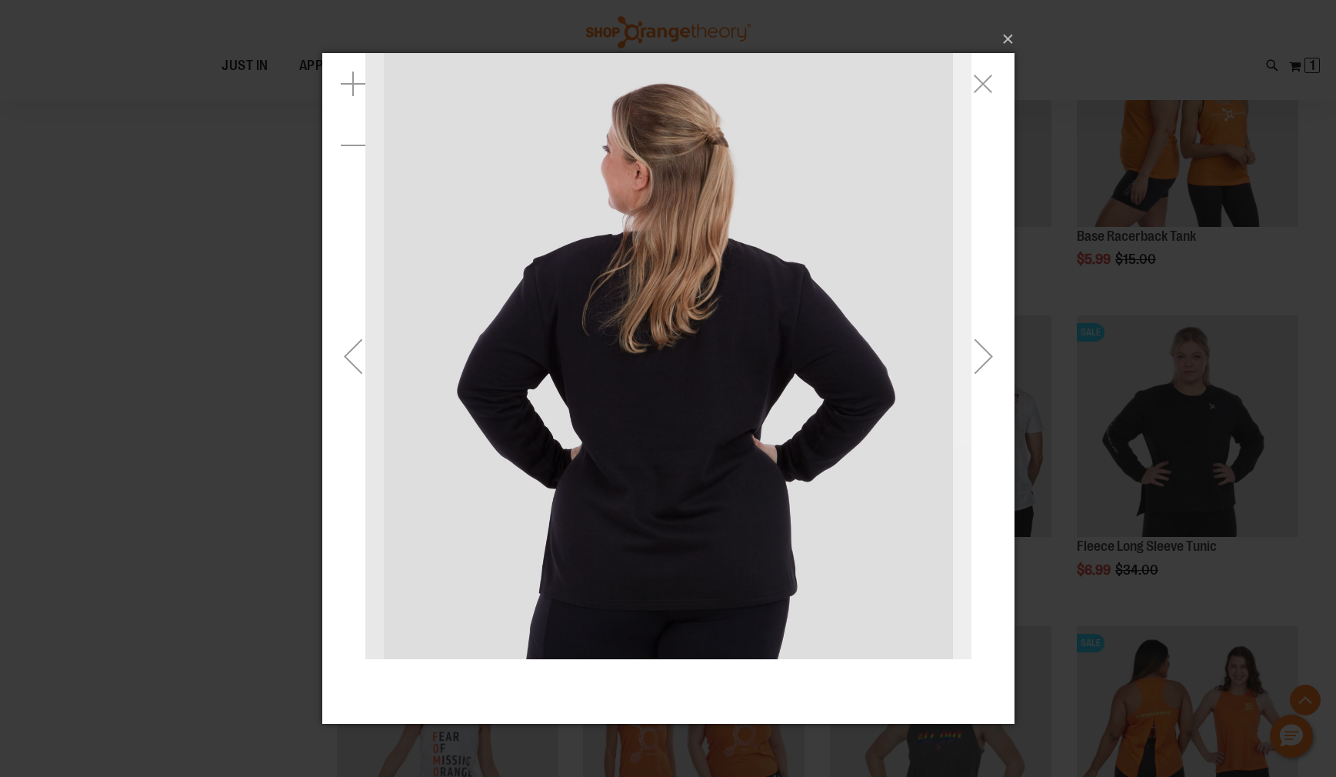
click at [981, 366] on div "Next" at bounding box center [983, 356] width 62 height 62
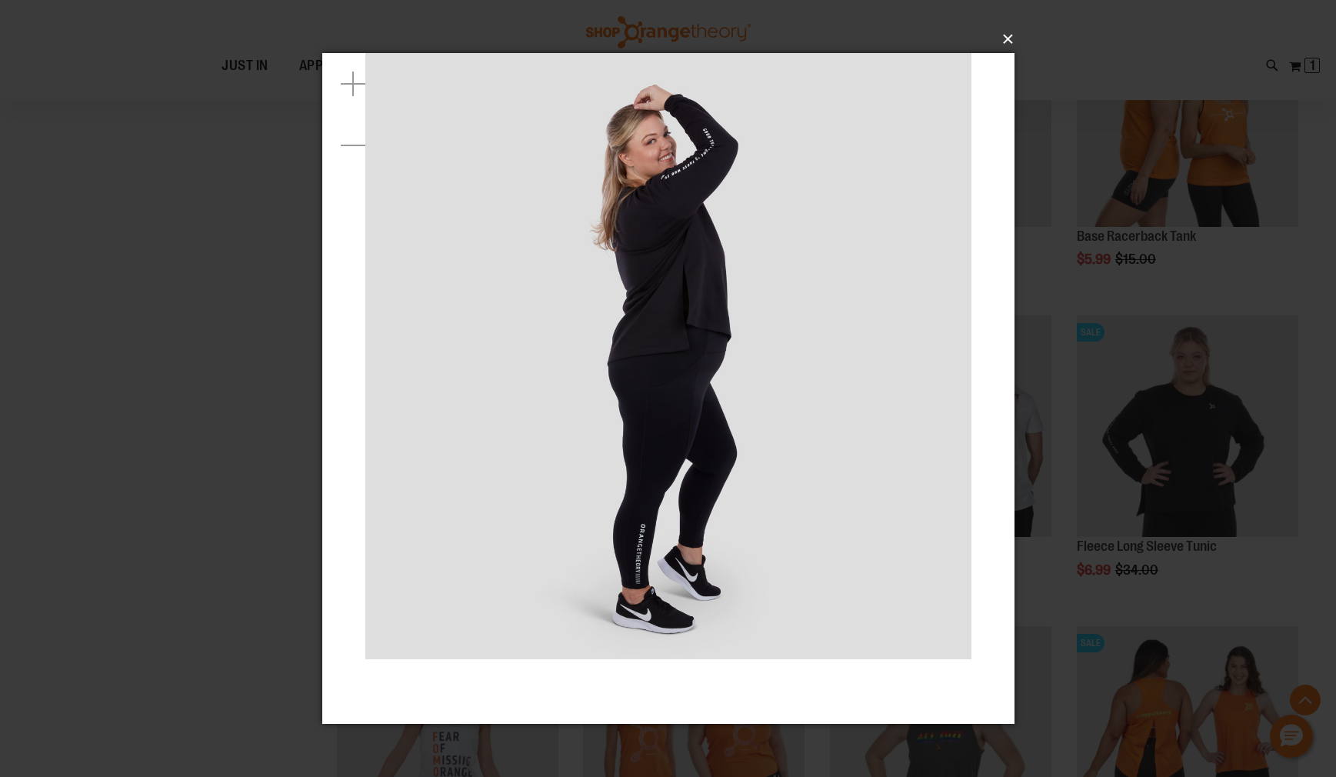
click at [1016, 32] on button "×" at bounding box center [673, 39] width 692 height 34
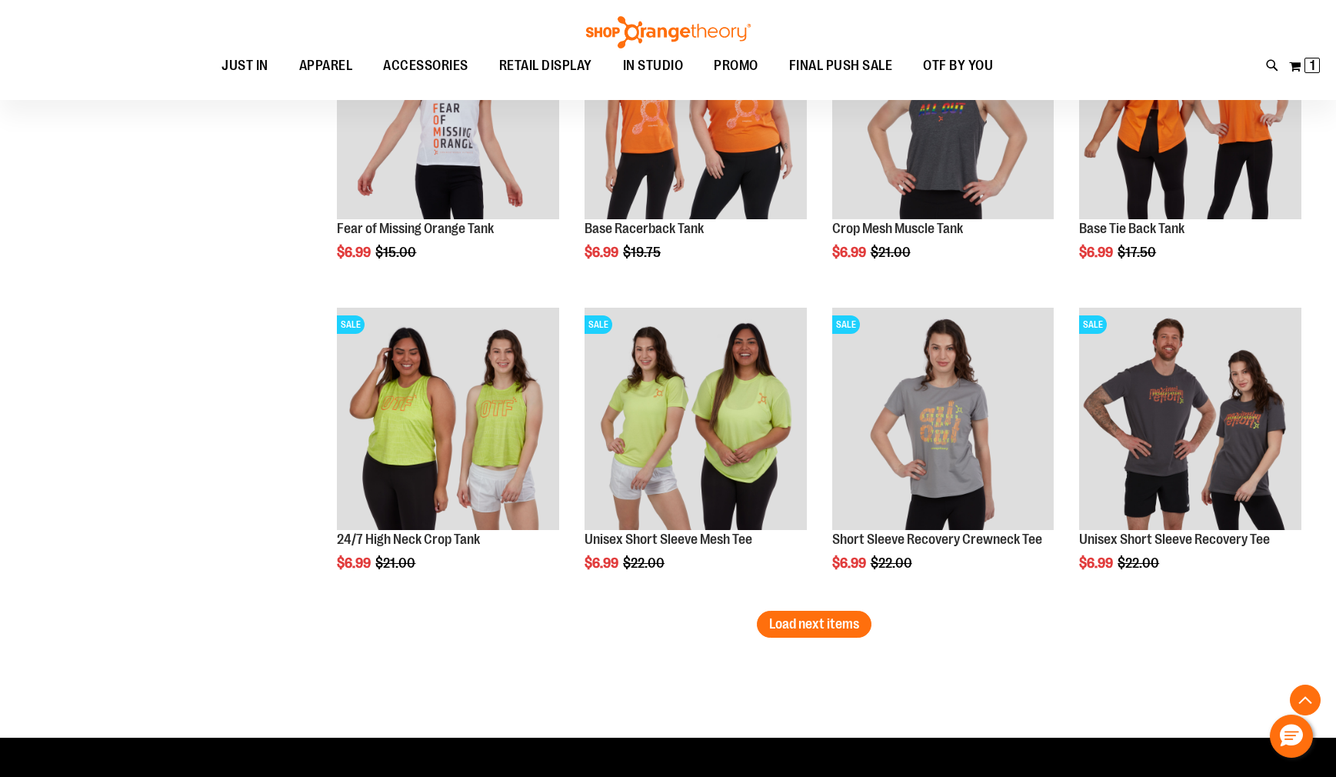
scroll to position [3422, 0]
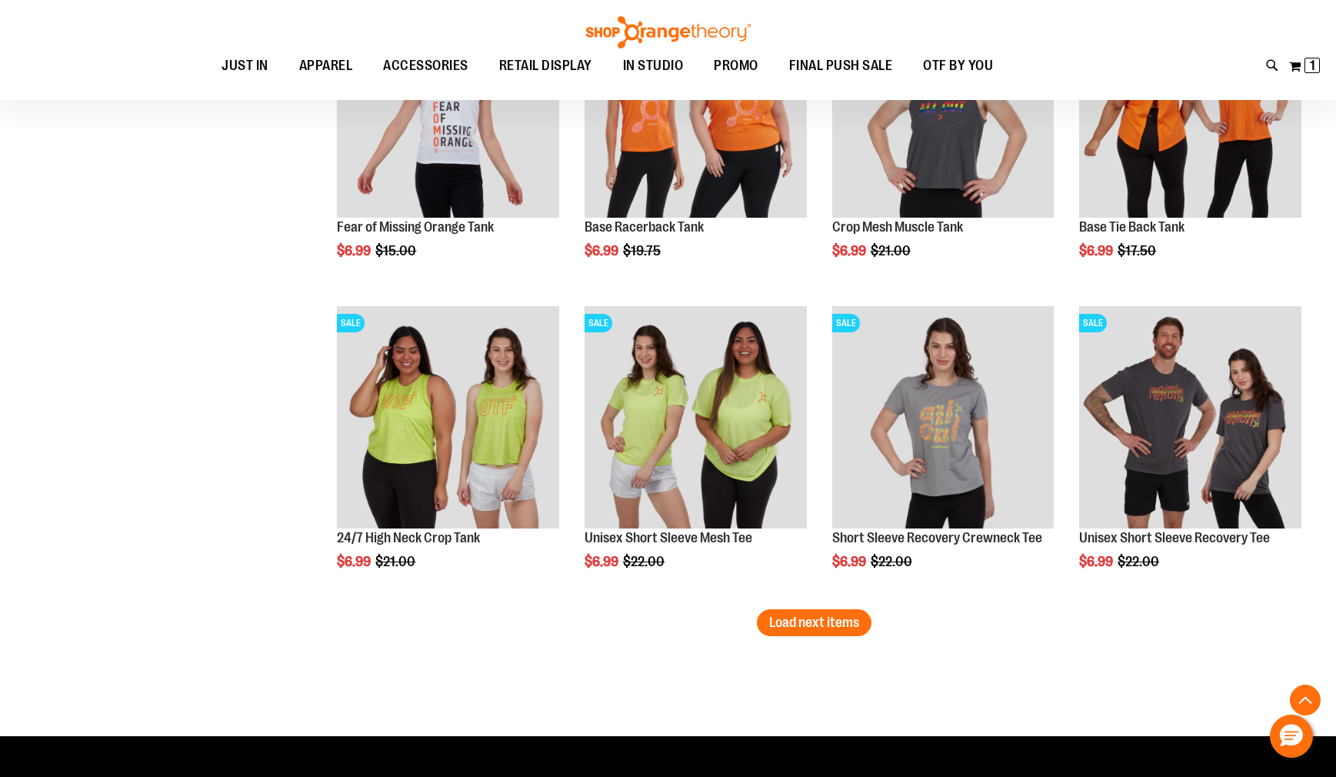
click at [794, 625] on span "Load next items" at bounding box center [814, 622] width 90 height 15
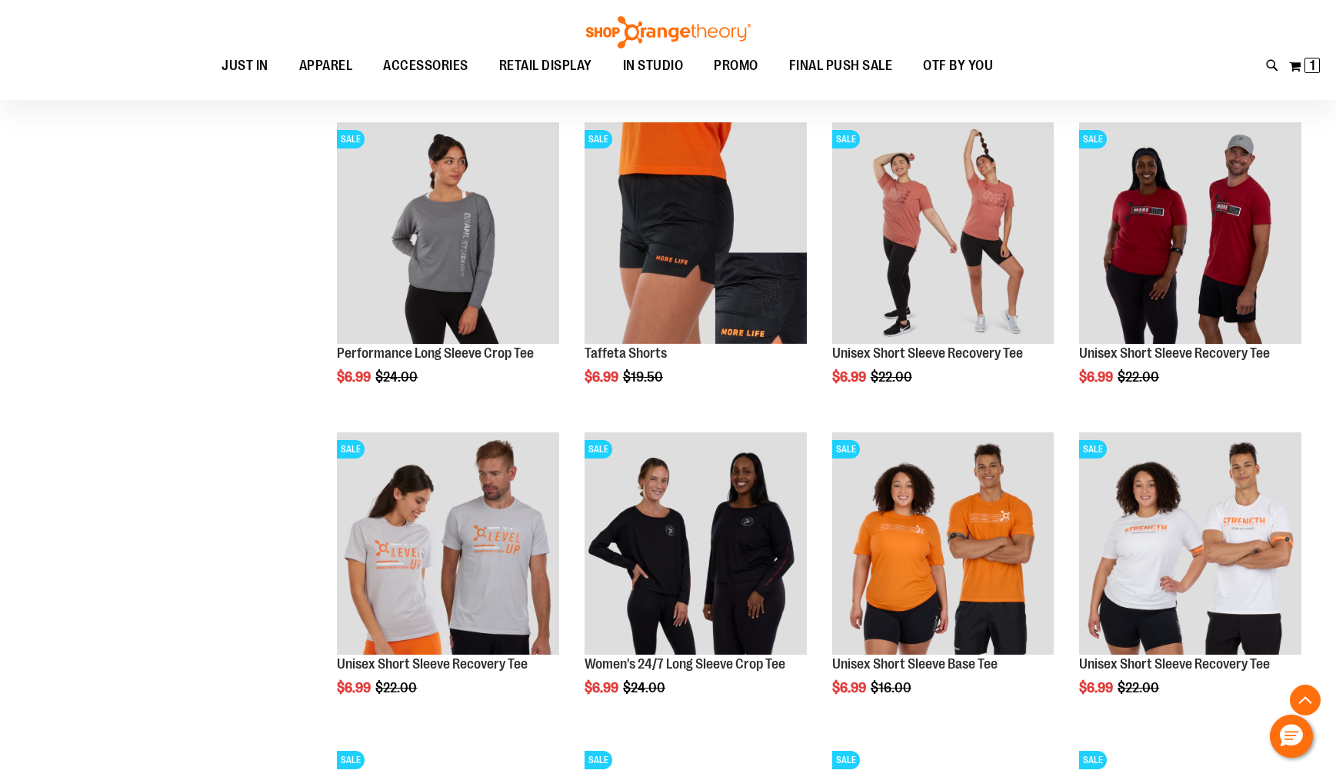
scroll to position [3957, 0]
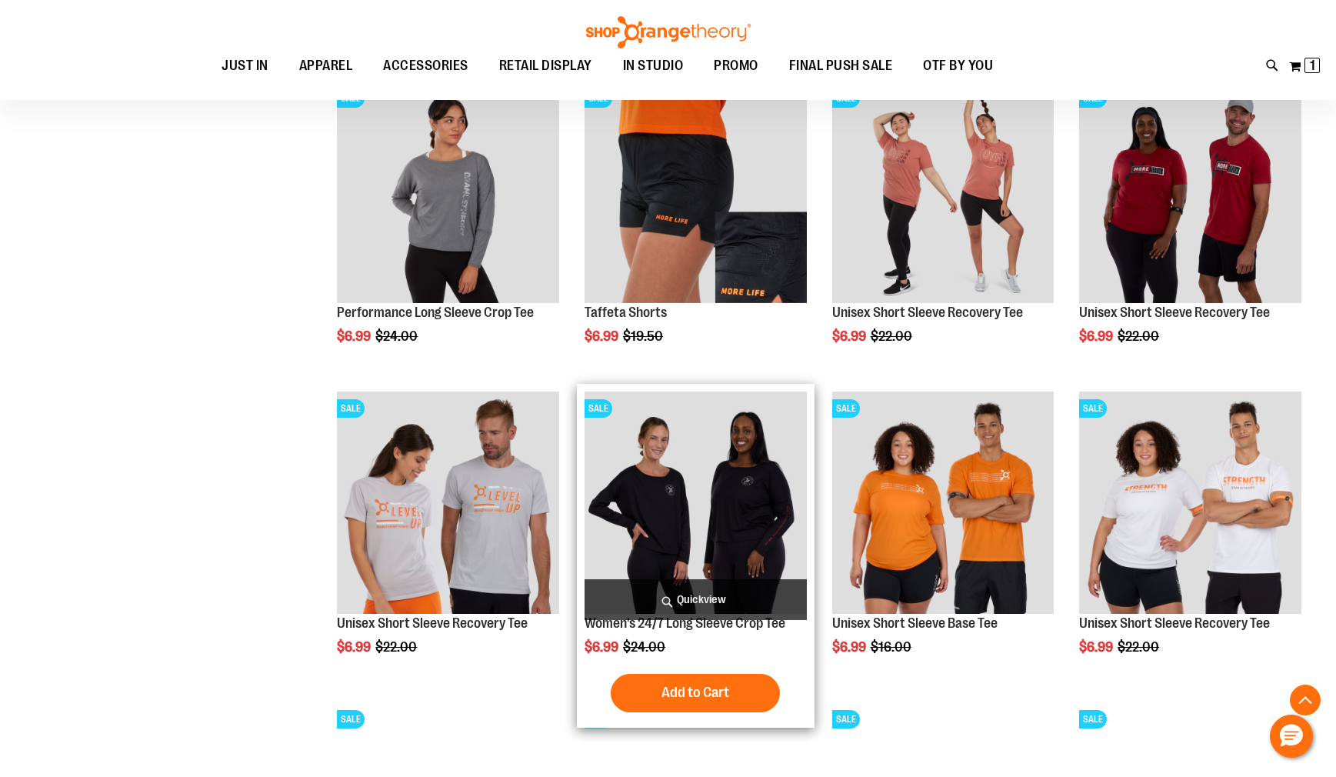
click at [735, 602] on span "Quickview" at bounding box center [696, 599] width 222 height 41
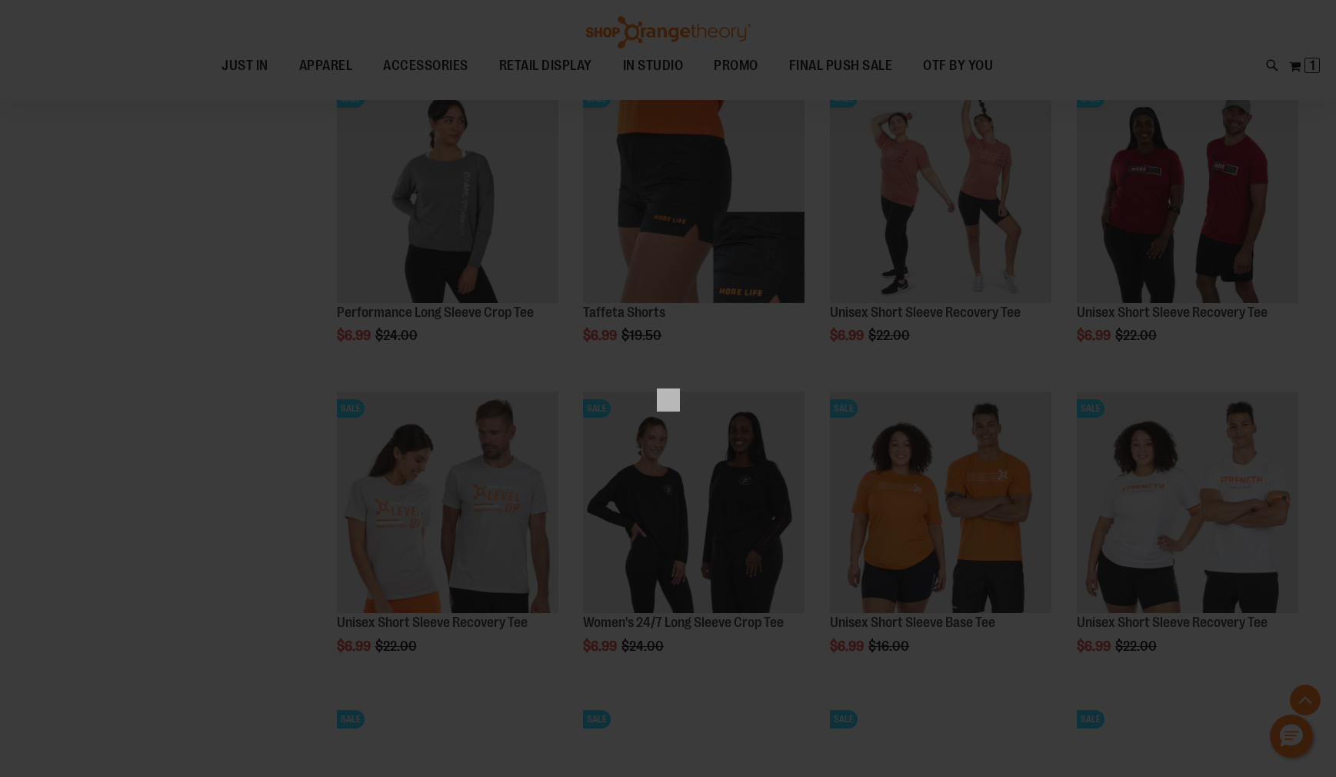
scroll to position [0, 0]
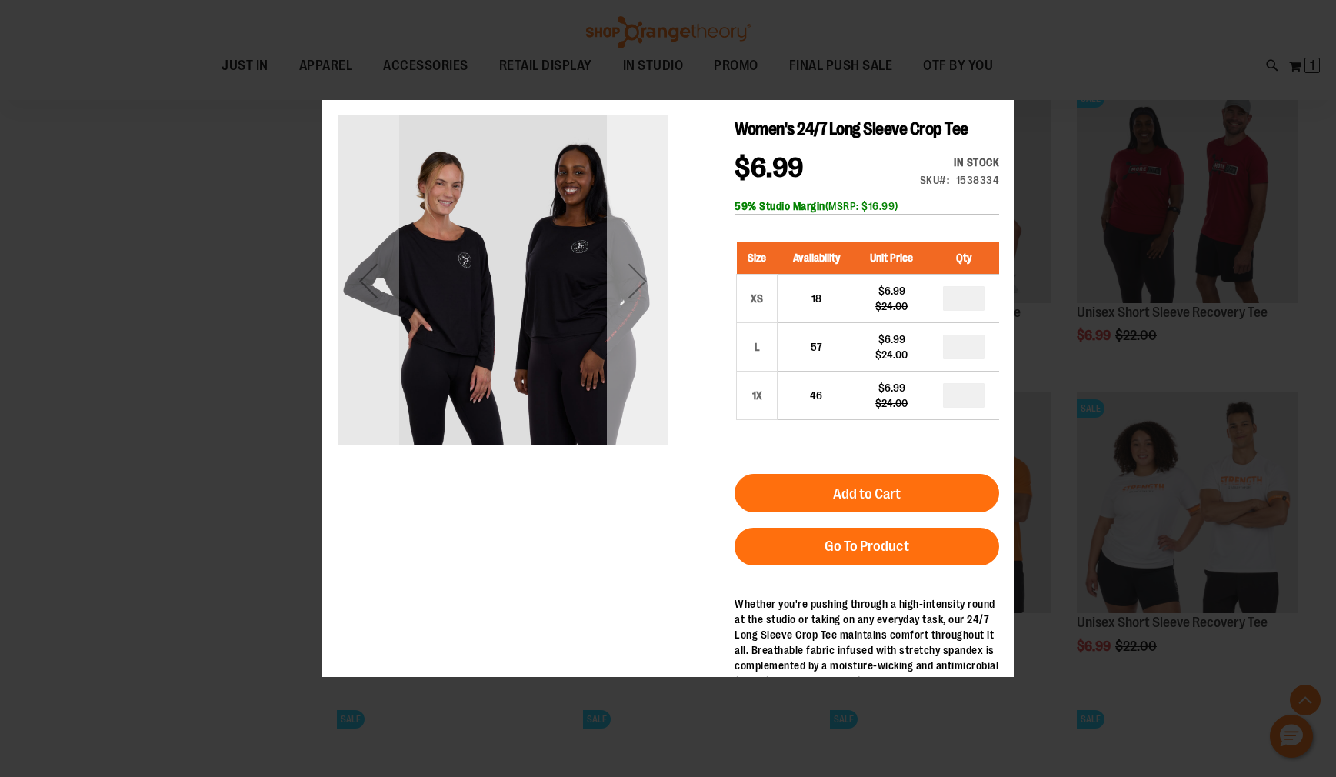
click at [610, 368] on div "Next" at bounding box center [637, 280] width 62 height 331
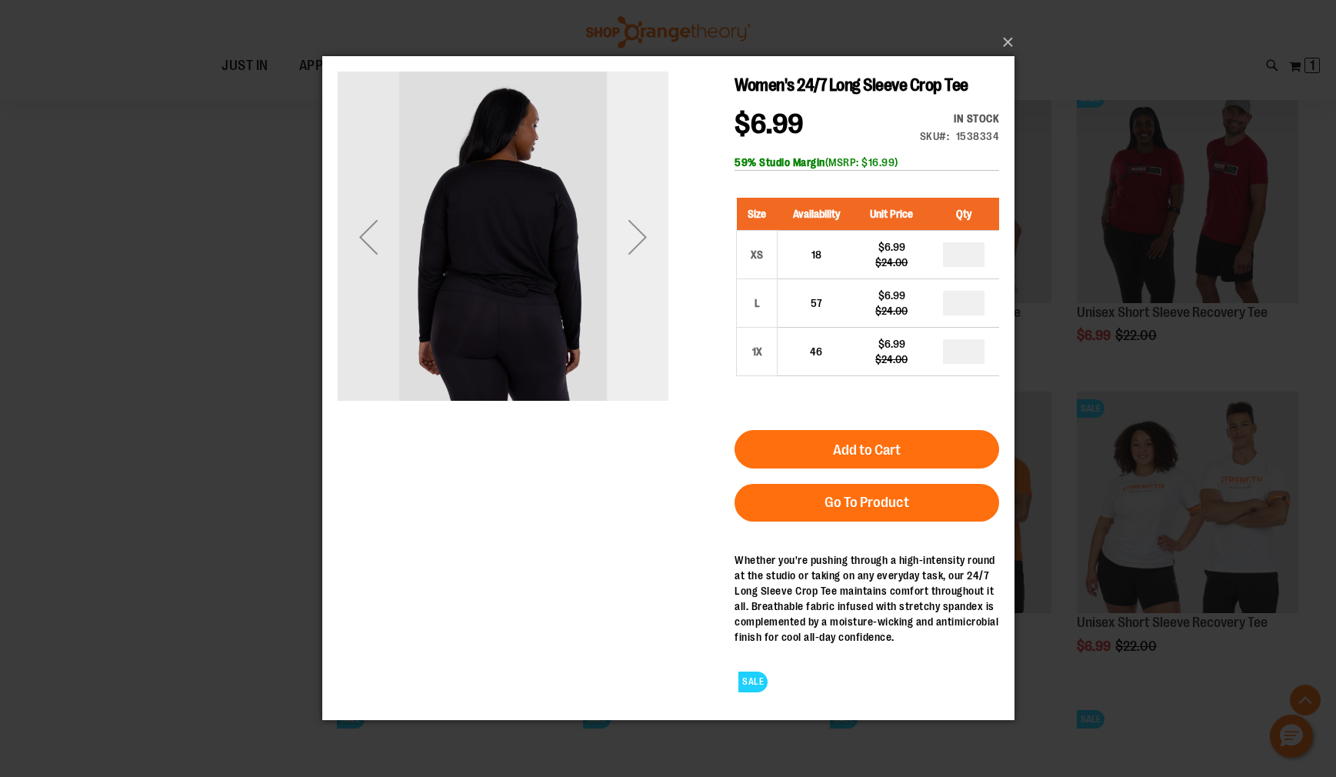
click at [614, 365] on div "Next" at bounding box center [637, 237] width 62 height 331
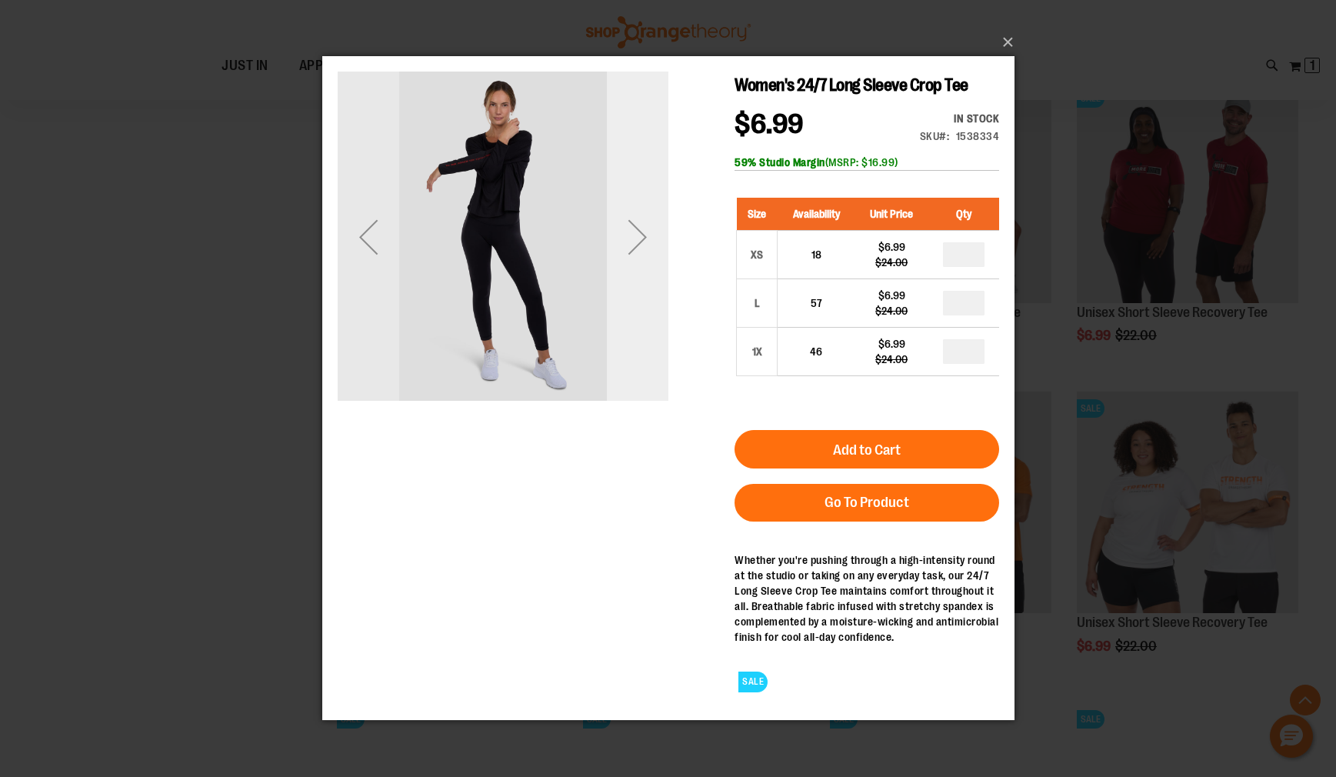
click at [615, 366] on div "Next" at bounding box center [637, 237] width 62 height 331
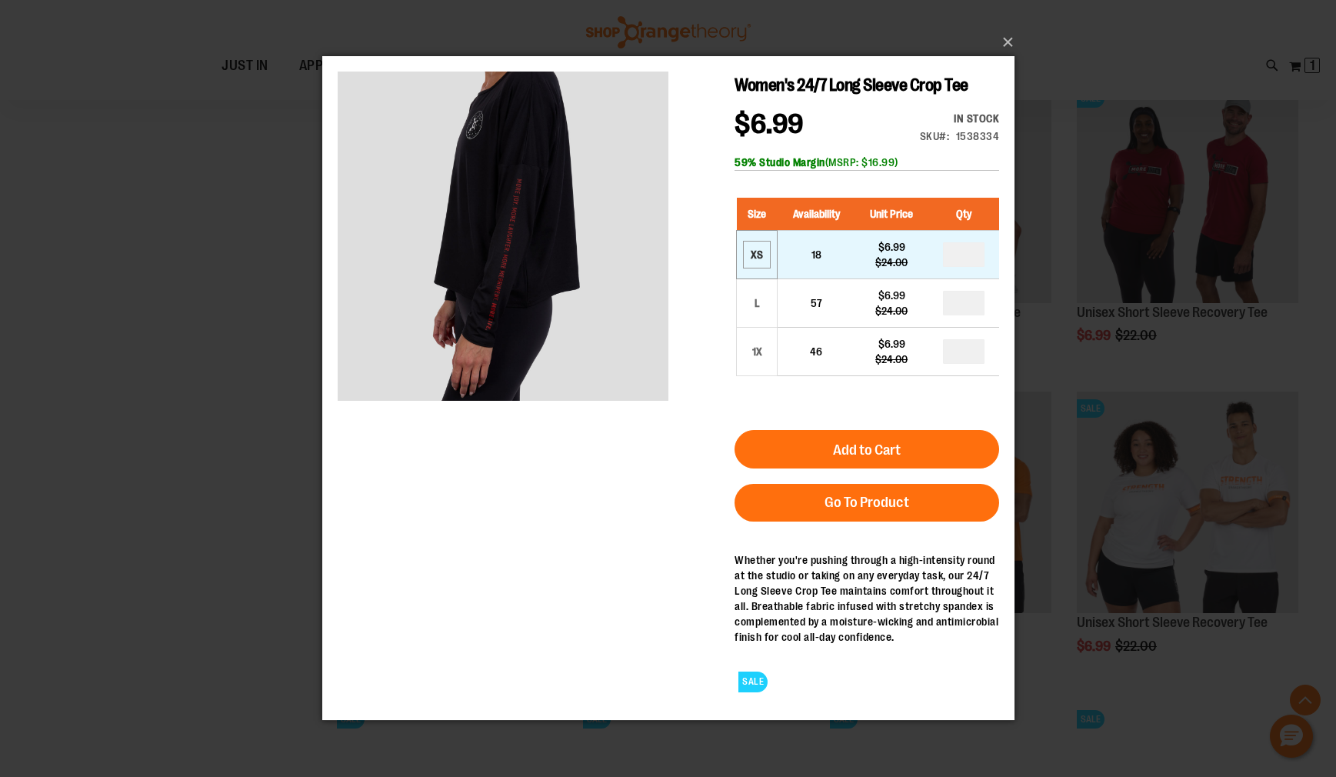
click at [758, 258] on div "XS" at bounding box center [756, 254] width 23 height 23
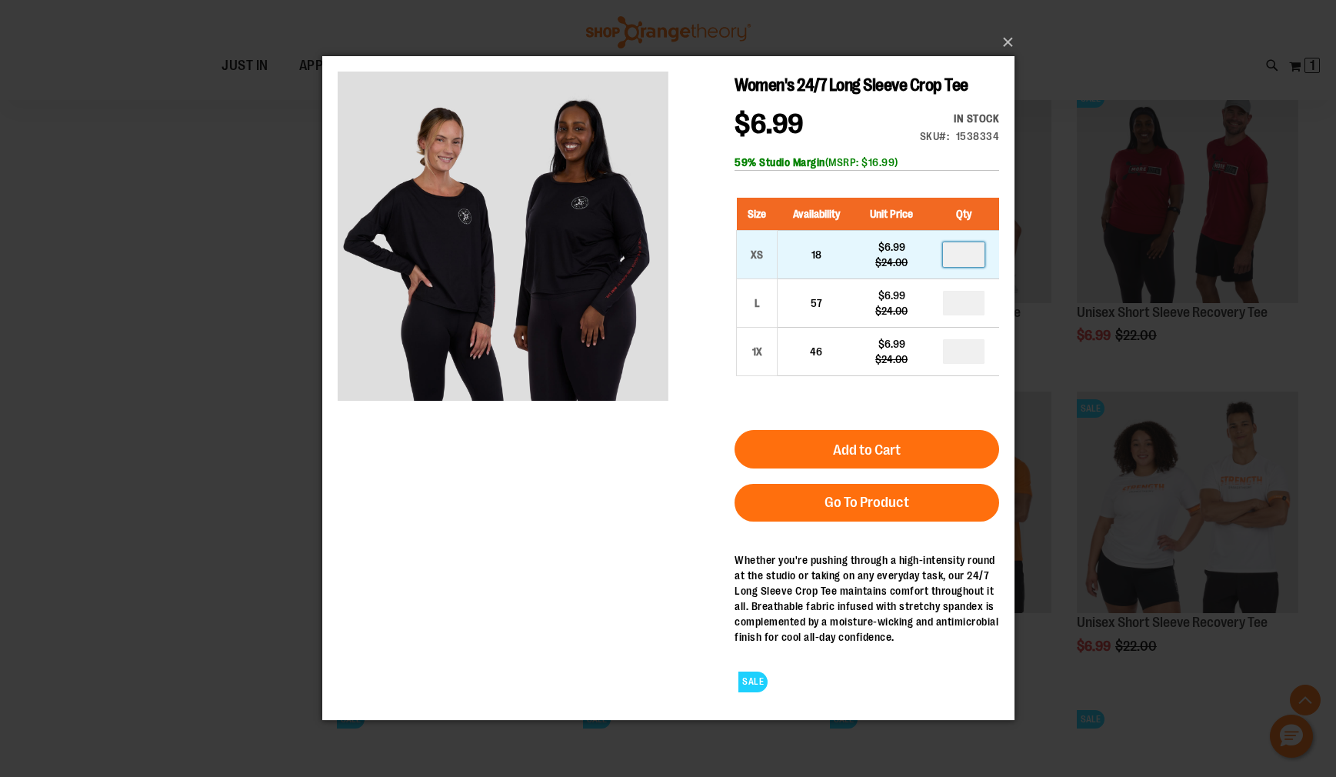
click at [966, 258] on input "number" at bounding box center [963, 254] width 42 height 25
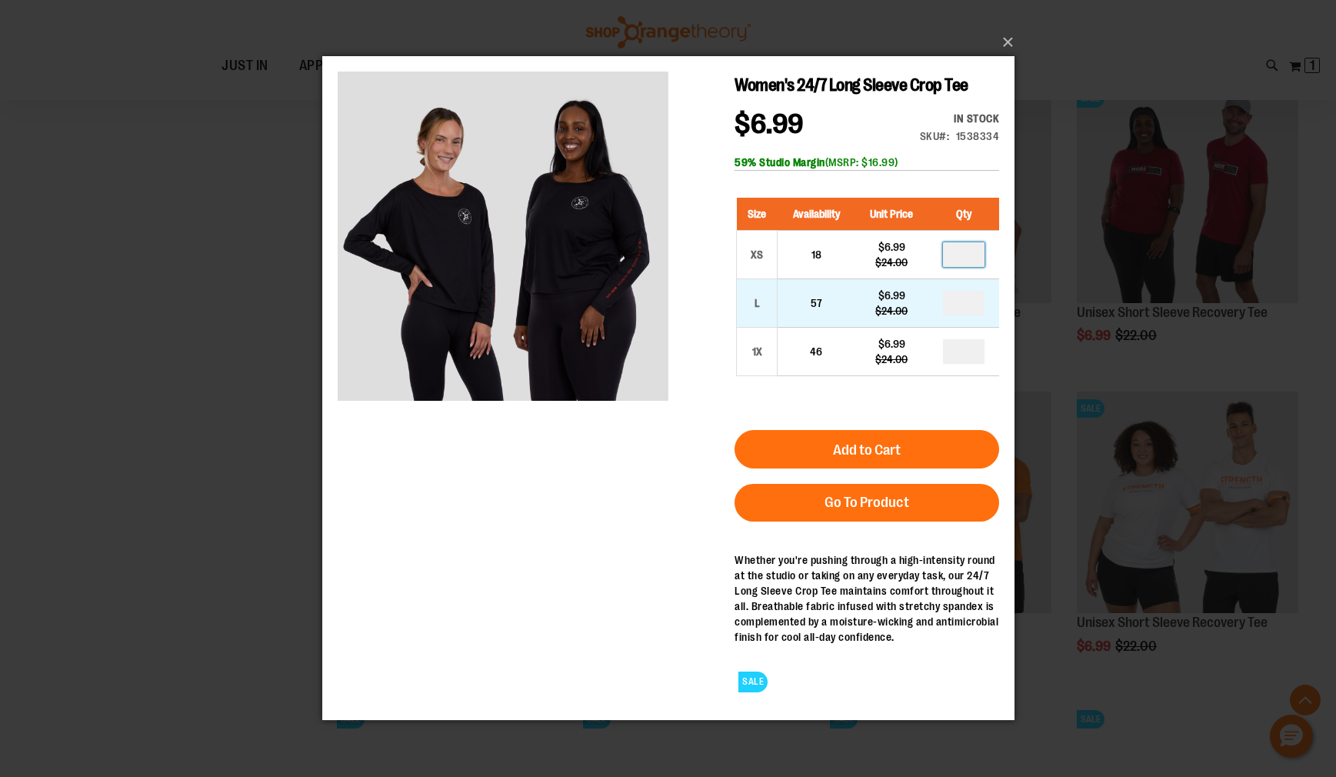
type input "*"
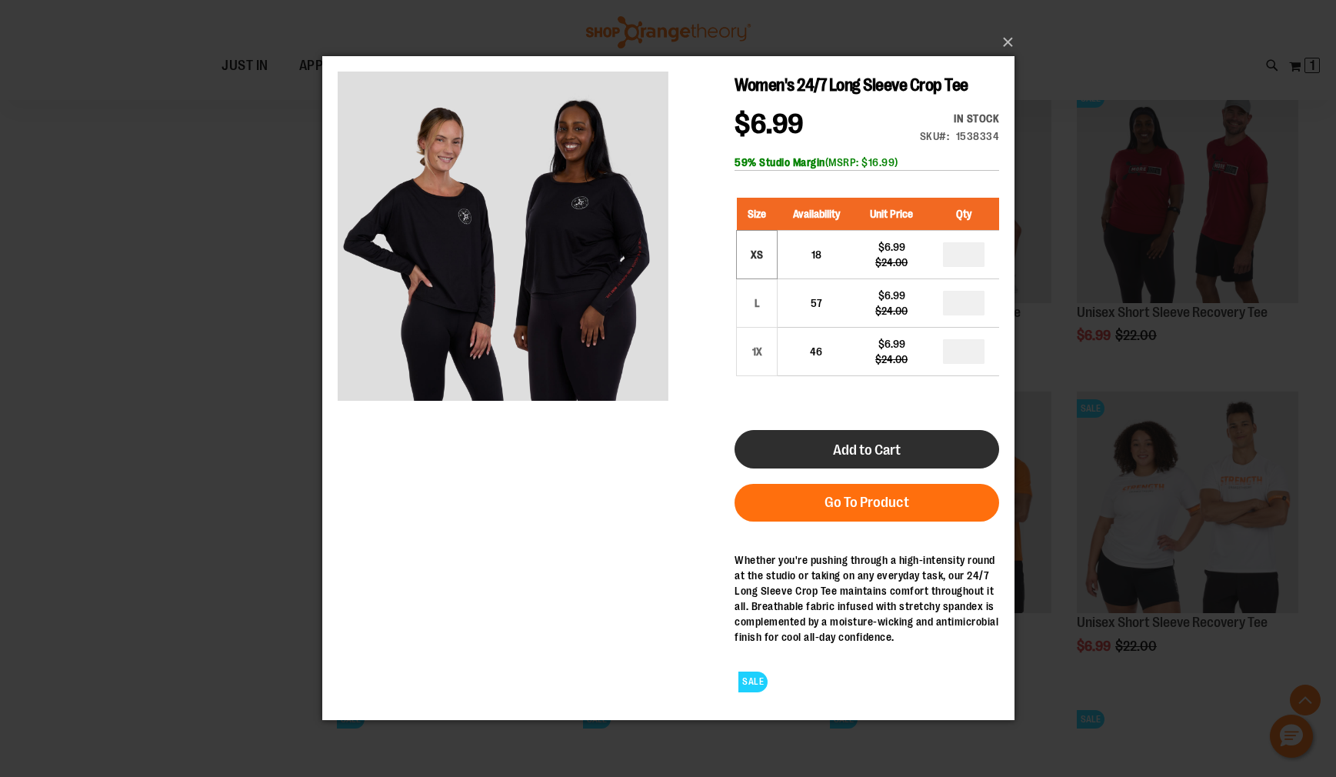
click at [835, 456] on span "Add to Cart" at bounding box center [866, 450] width 68 height 17
click at [853, 448] on span "Add to Cart" at bounding box center [866, 450] width 68 height 17
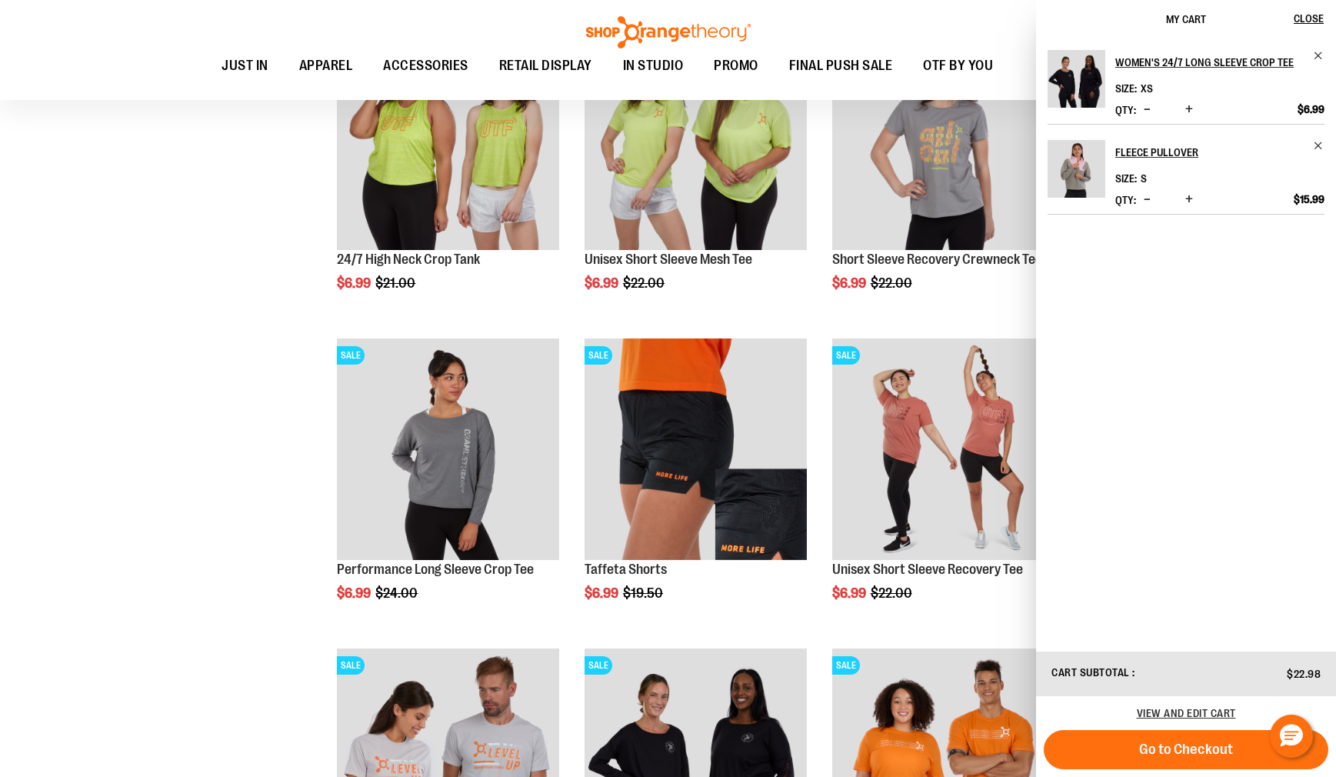
scroll to position [3710, 0]
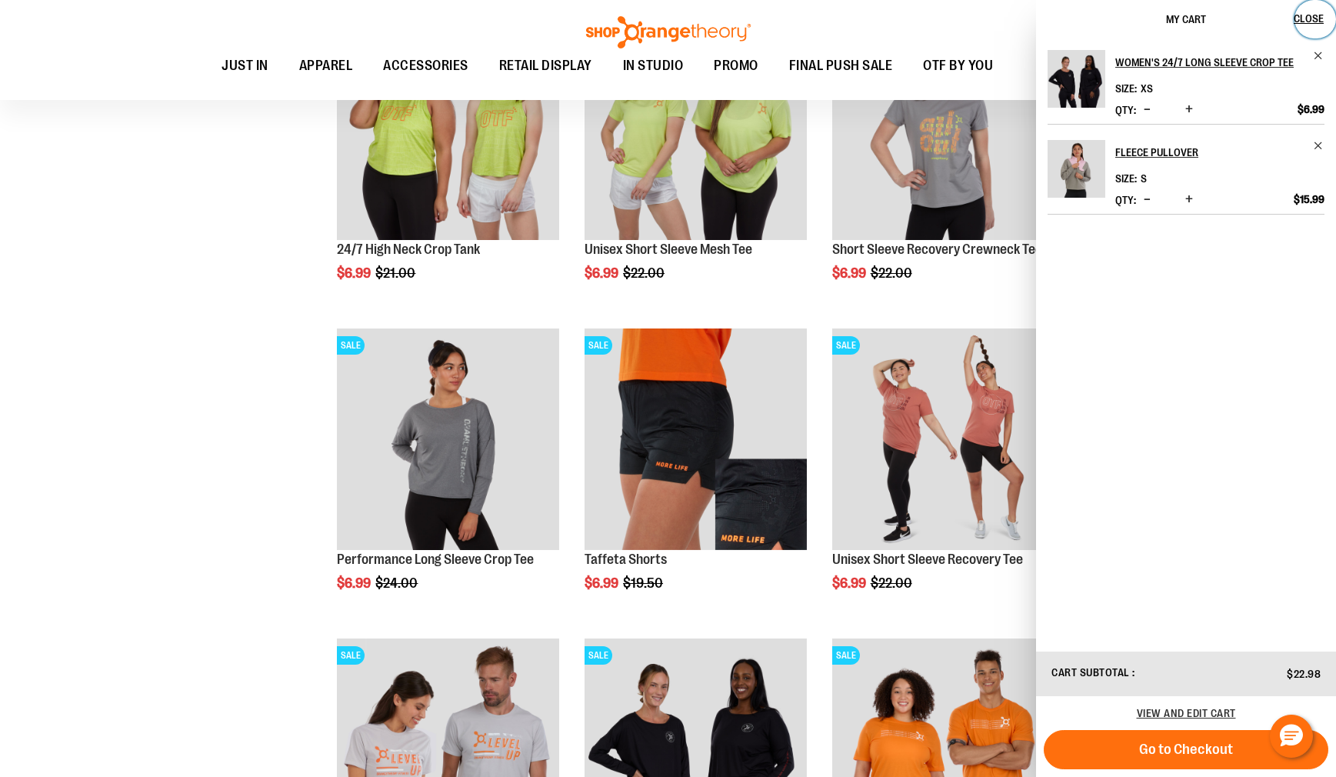
click at [1298, 23] on span "Close" at bounding box center [1309, 18] width 30 height 12
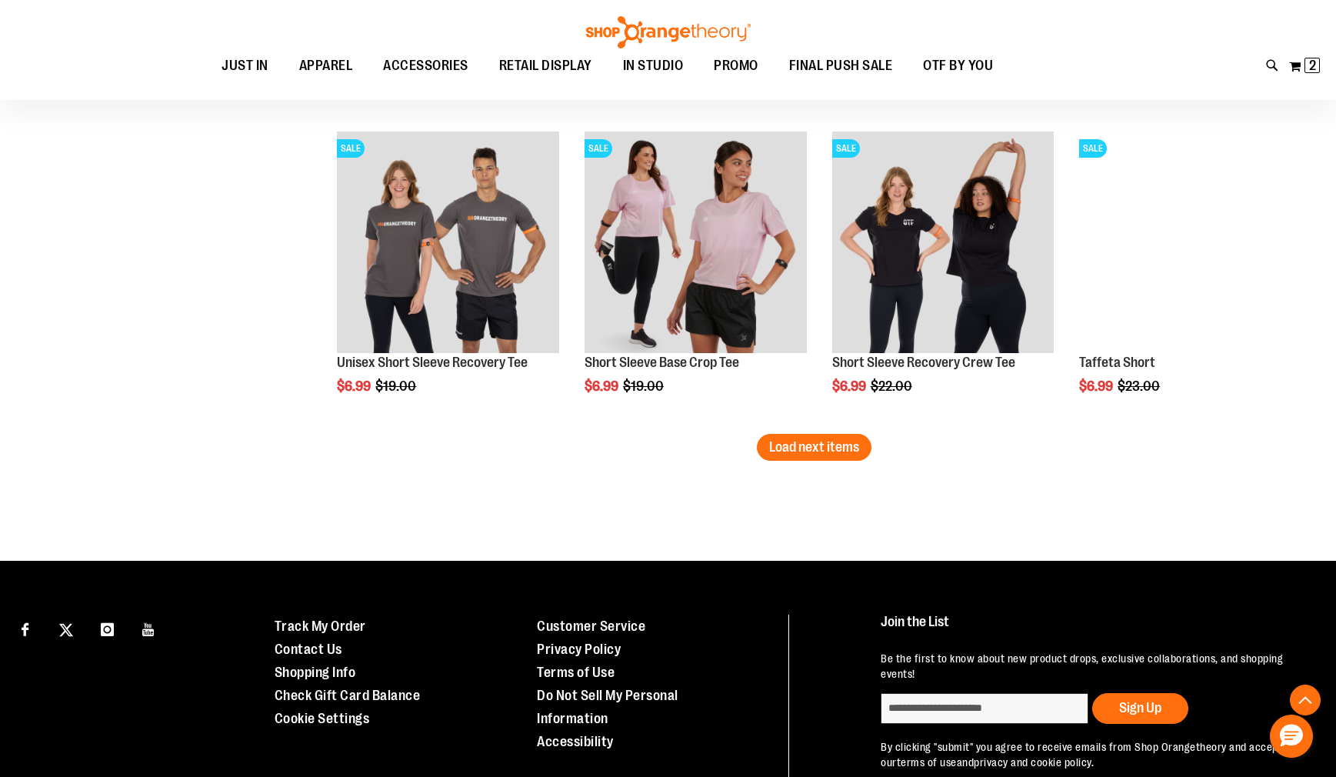
scroll to position [4539, 0]
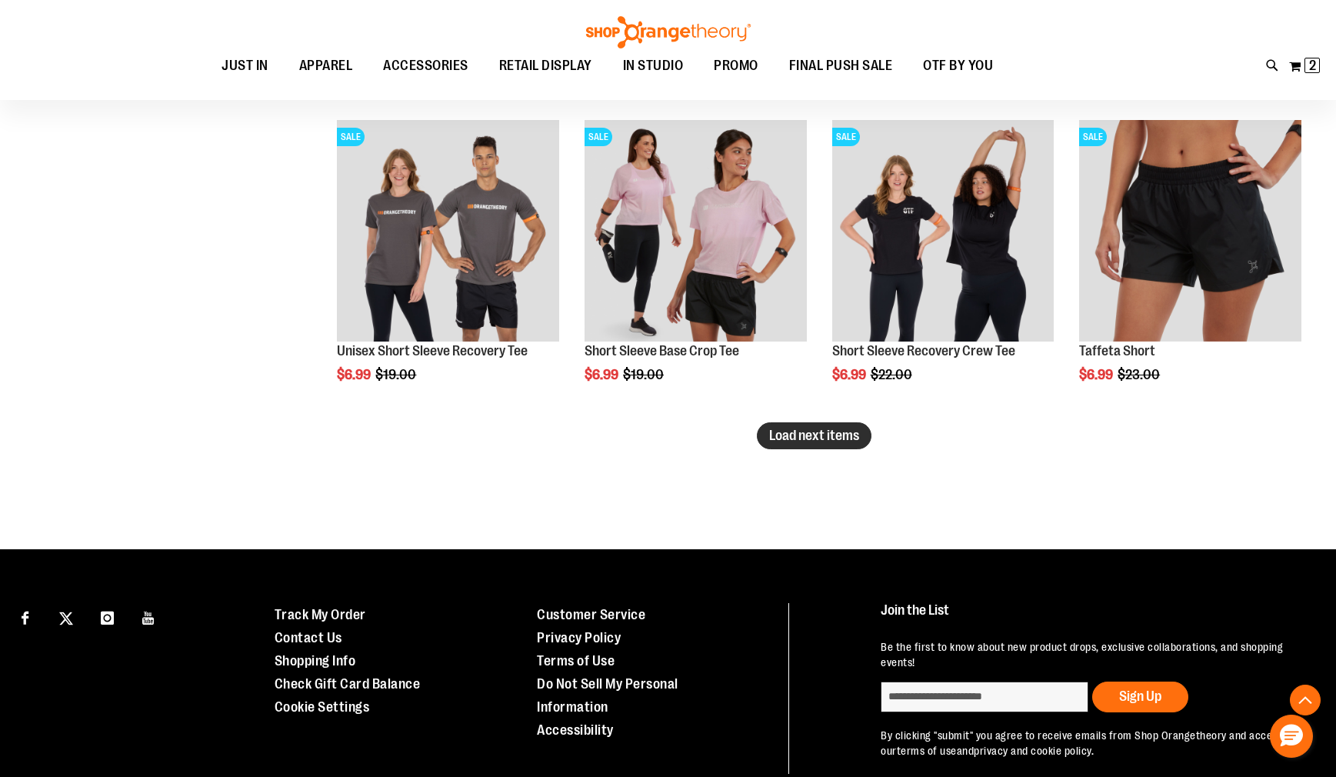
click at [843, 444] on button "Load next items" at bounding box center [814, 435] width 115 height 27
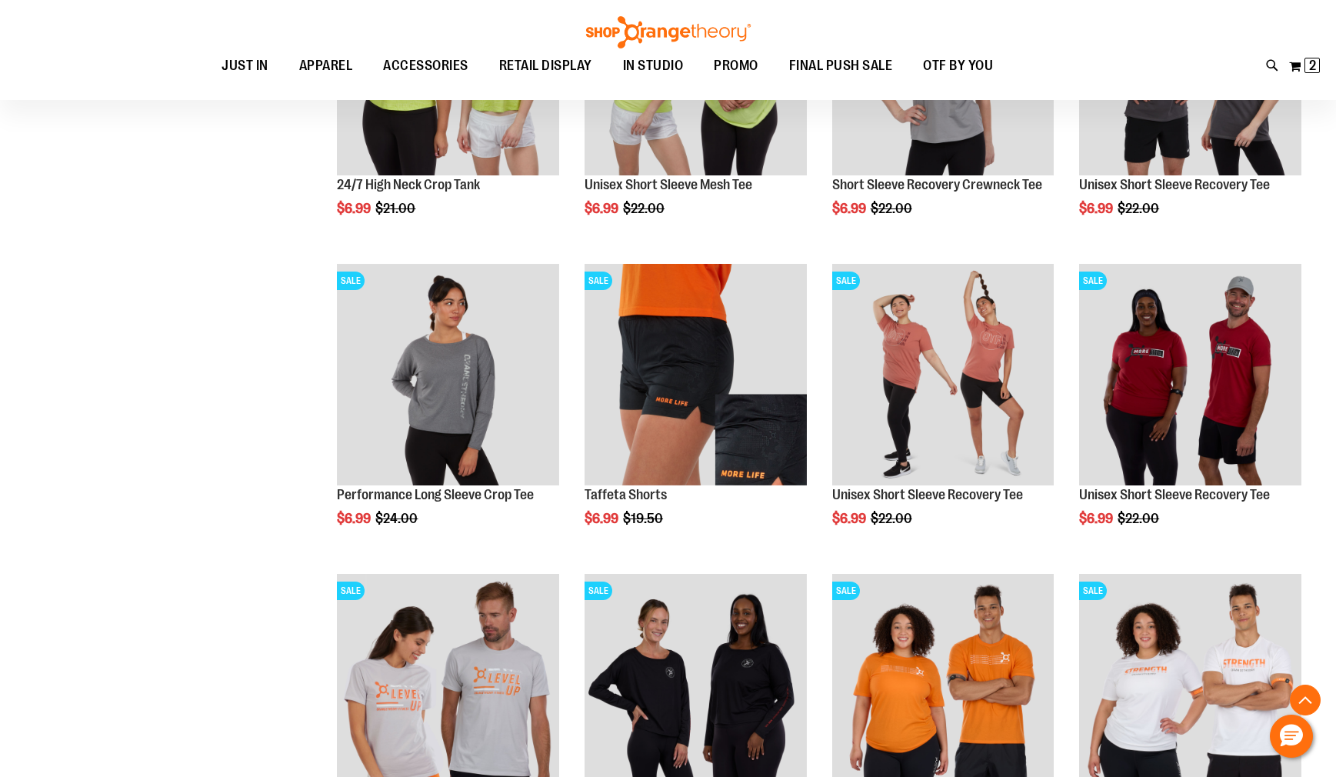
scroll to position [3696, 0]
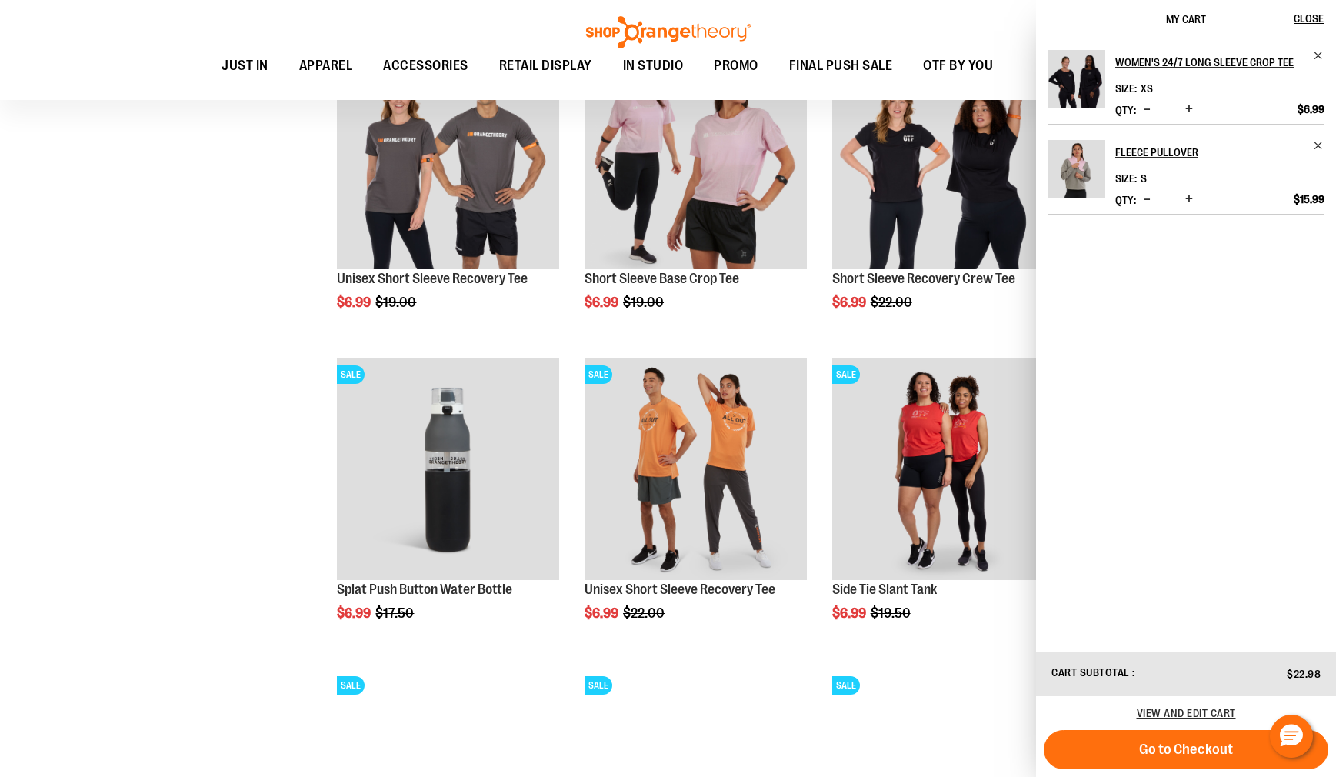
scroll to position [4612, 0]
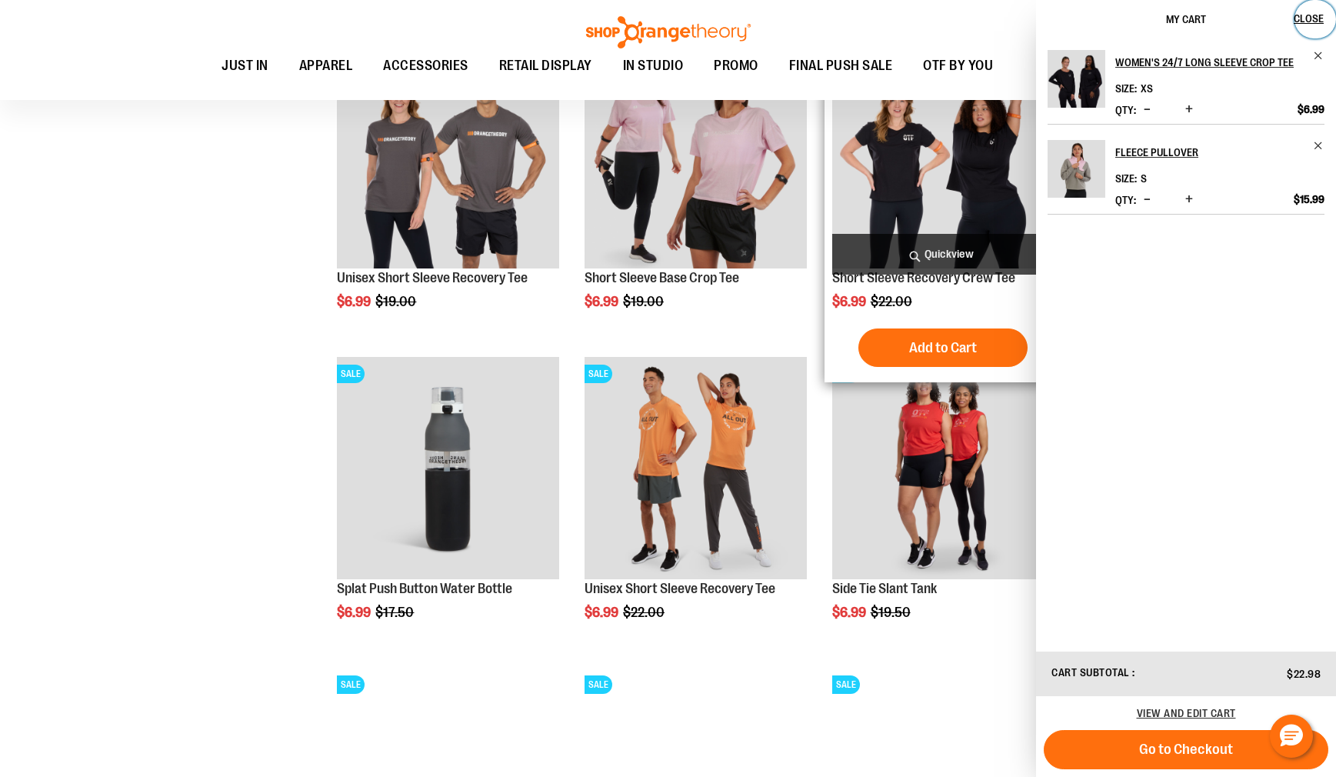
drag, startPoint x: 1313, startPoint y: 9, endPoint x: 1048, endPoint y: 202, distance: 328.2
click at [1313, 9] on button "Close" at bounding box center [1316, 19] width 42 height 38
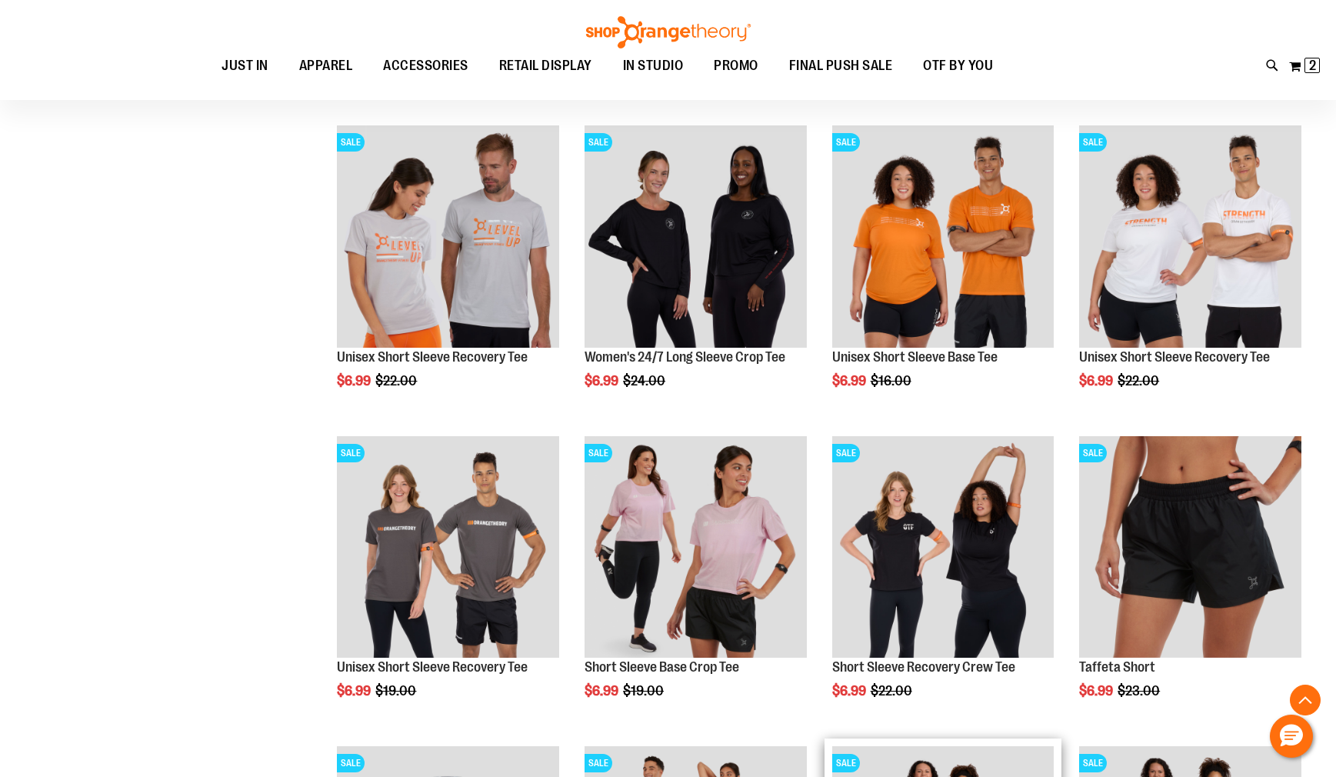
scroll to position [4202, 0]
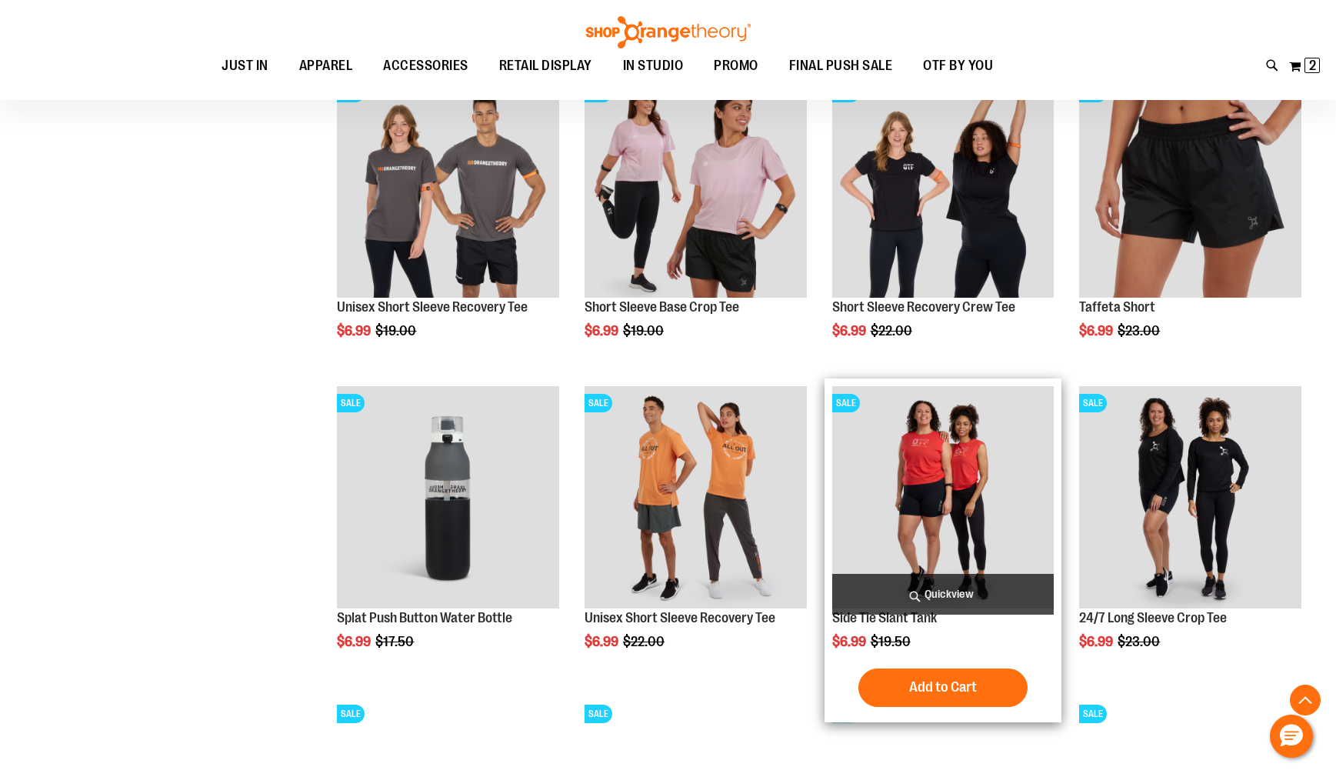
scroll to position [4584, 0]
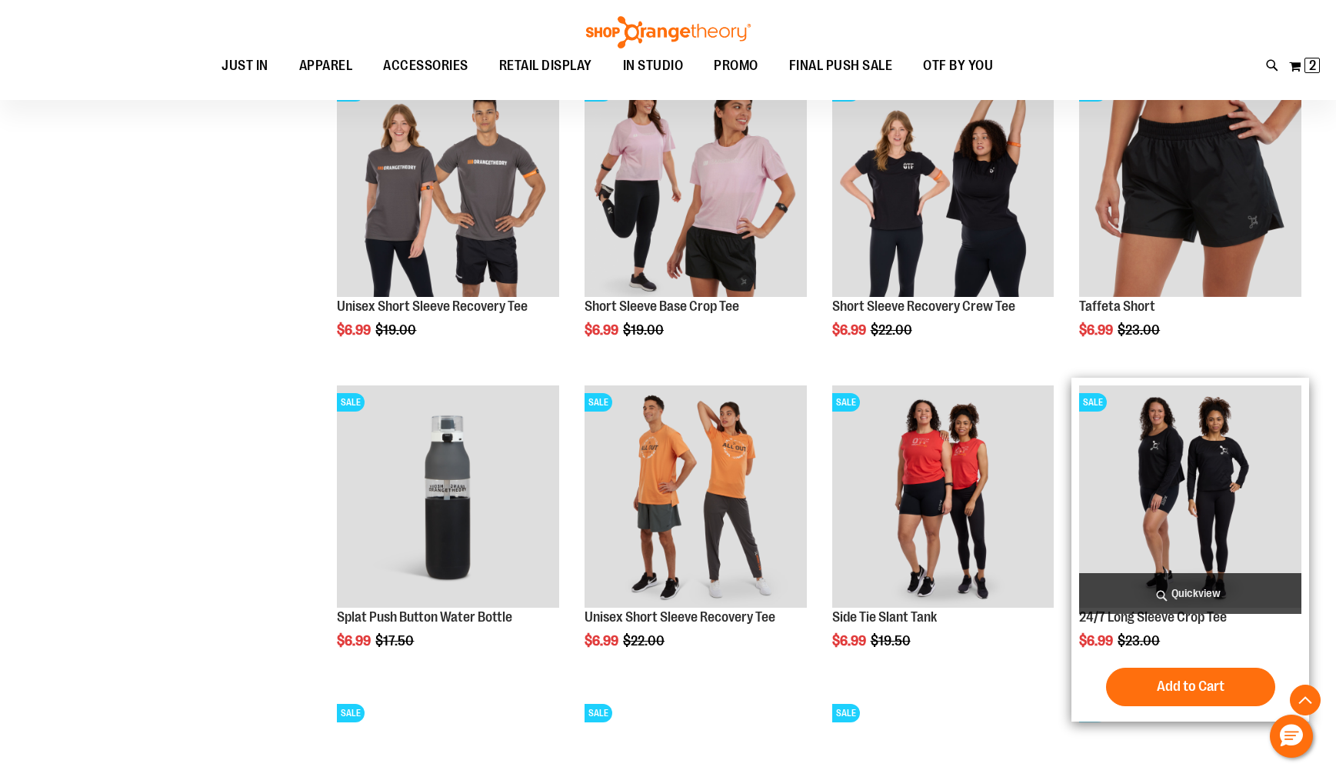
click at [1132, 591] on span "Quickview" at bounding box center [1190, 593] width 222 height 41
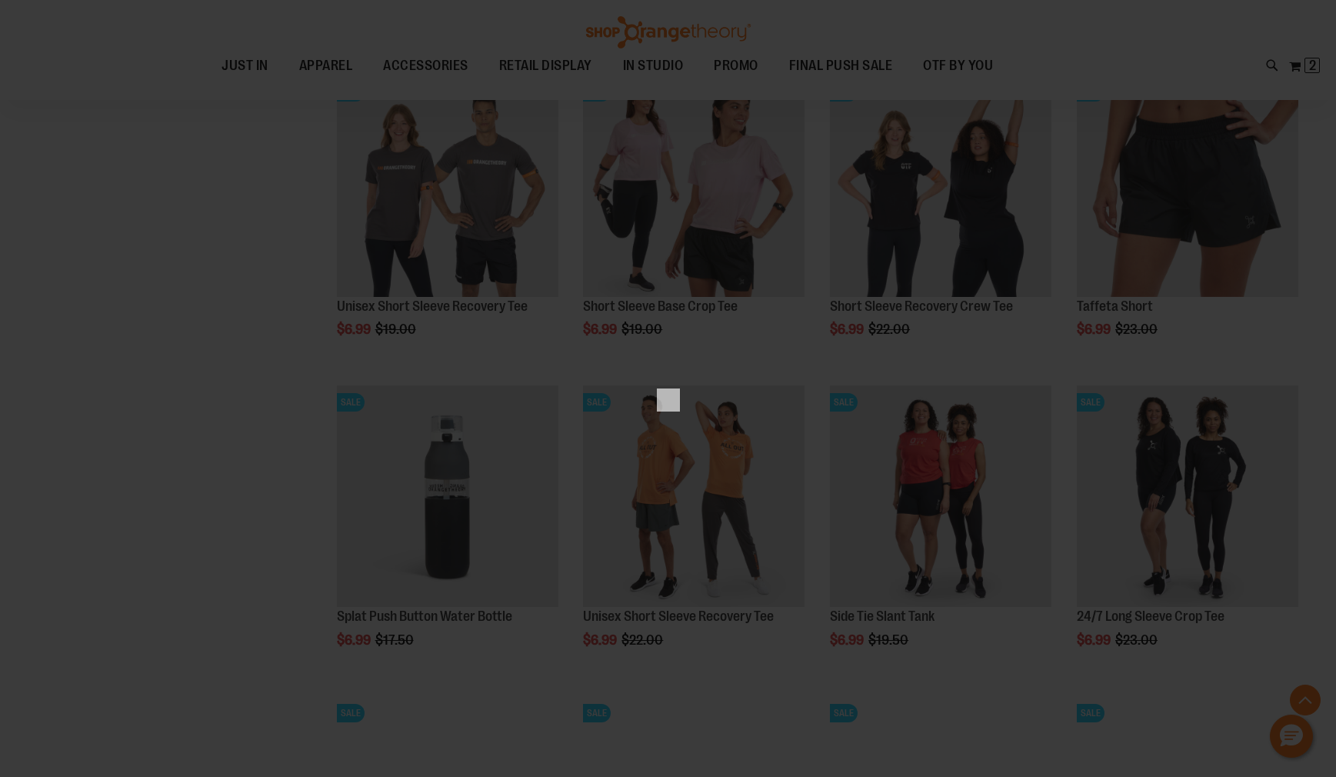
scroll to position [0, 0]
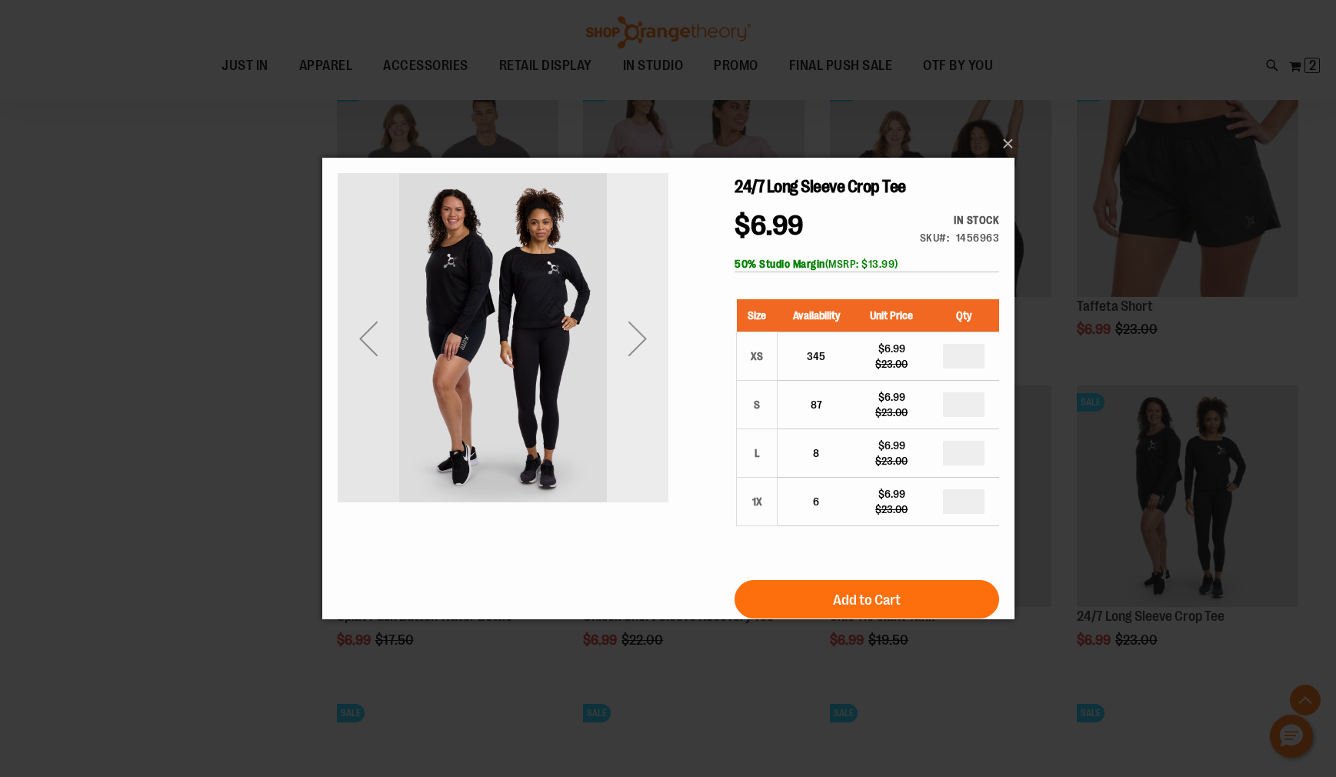
click at [619, 335] on div "Next" at bounding box center [637, 339] width 62 height 62
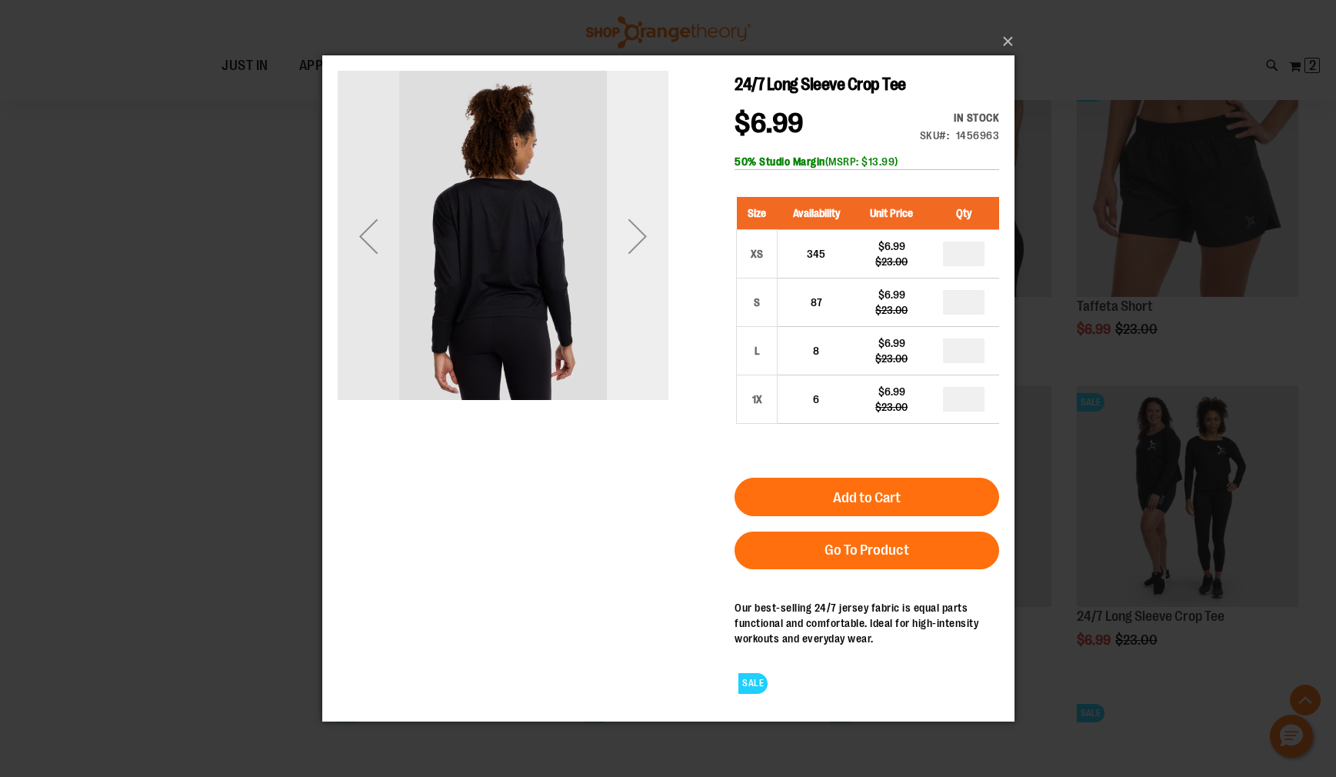
click at [619, 330] on div "Next" at bounding box center [637, 235] width 62 height 331
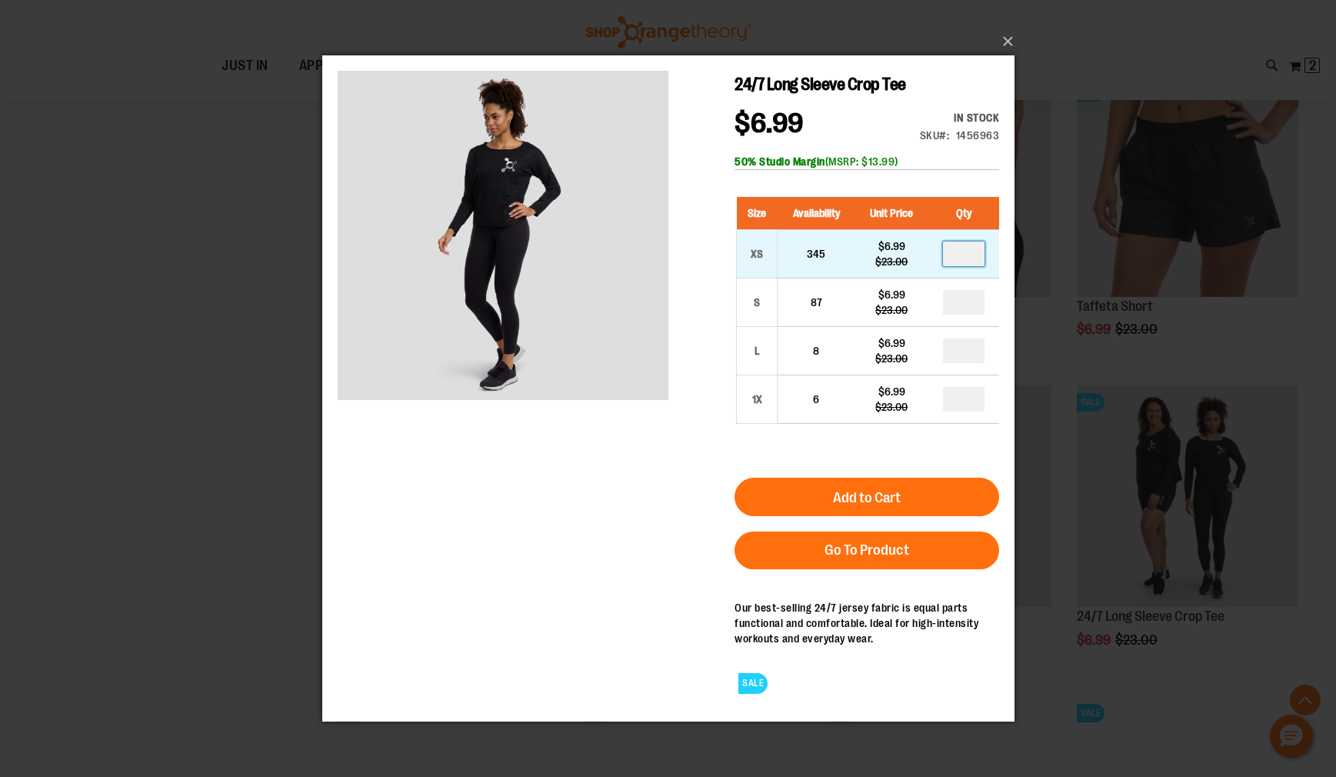
click at [969, 249] on input "number" at bounding box center [963, 253] width 42 height 25
type input "*"
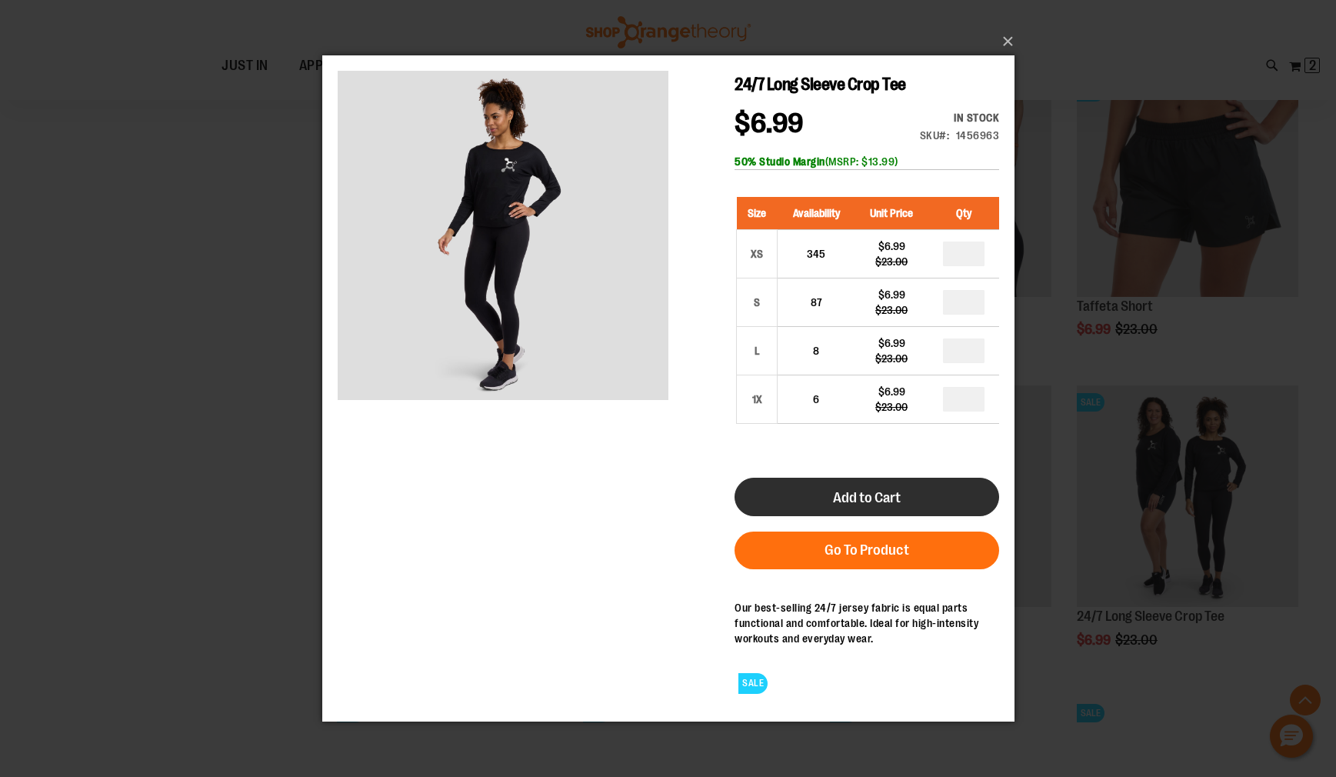
click at [918, 492] on button "Add to Cart" at bounding box center [866, 496] width 265 height 38
click at [932, 495] on button "Add to Cart" at bounding box center [866, 496] width 265 height 38
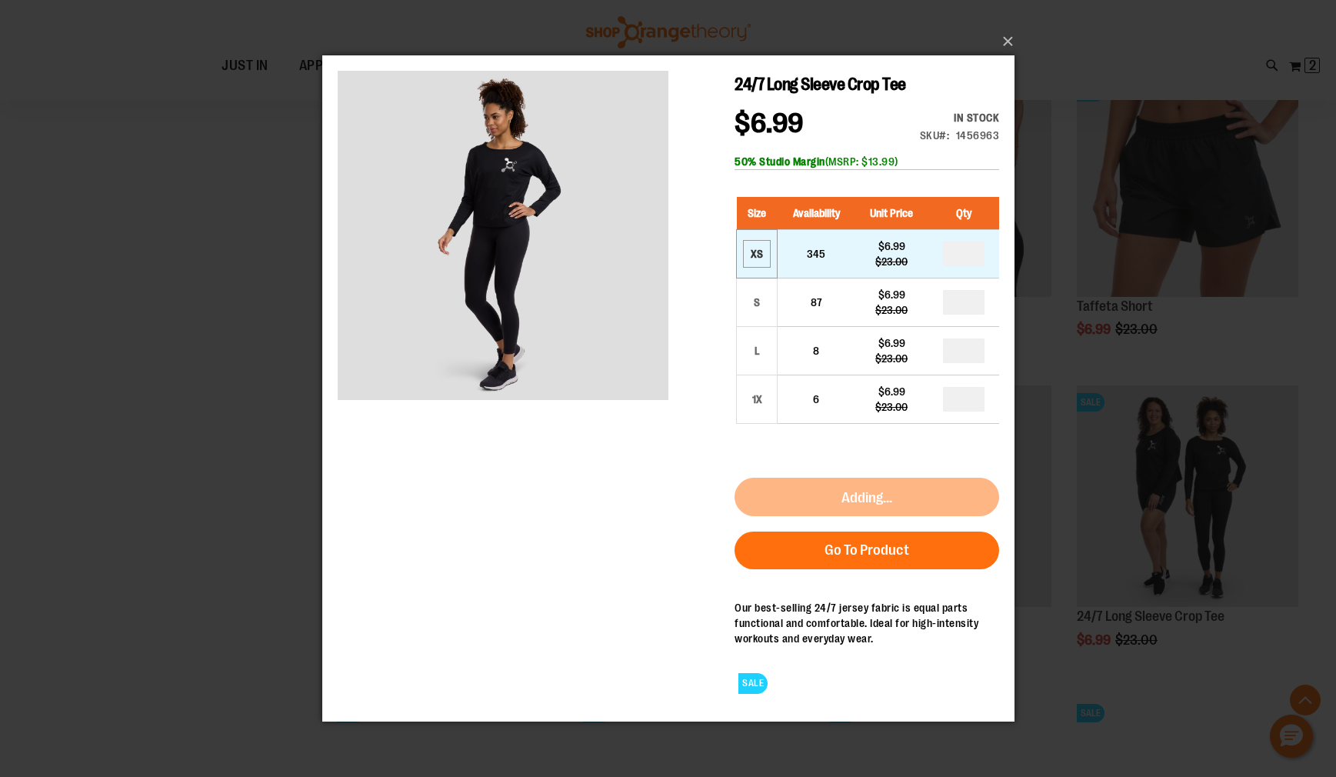
drag, startPoint x: 769, startPoint y: 250, endPoint x: 761, endPoint y: 251, distance: 8.5
click at [765, 250] on td "XS" at bounding box center [756, 253] width 41 height 48
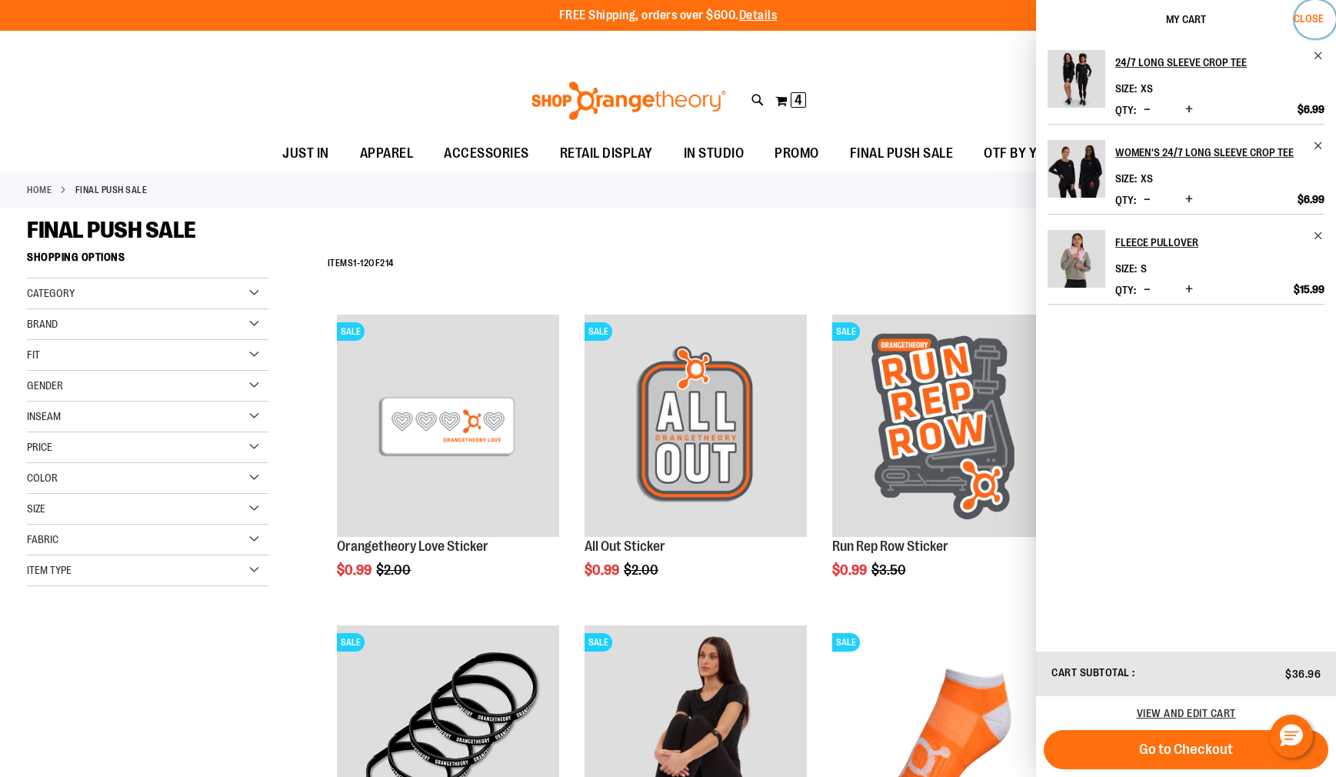
click at [1306, 15] on span "Close" at bounding box center [1309, 18] width 30 height 12
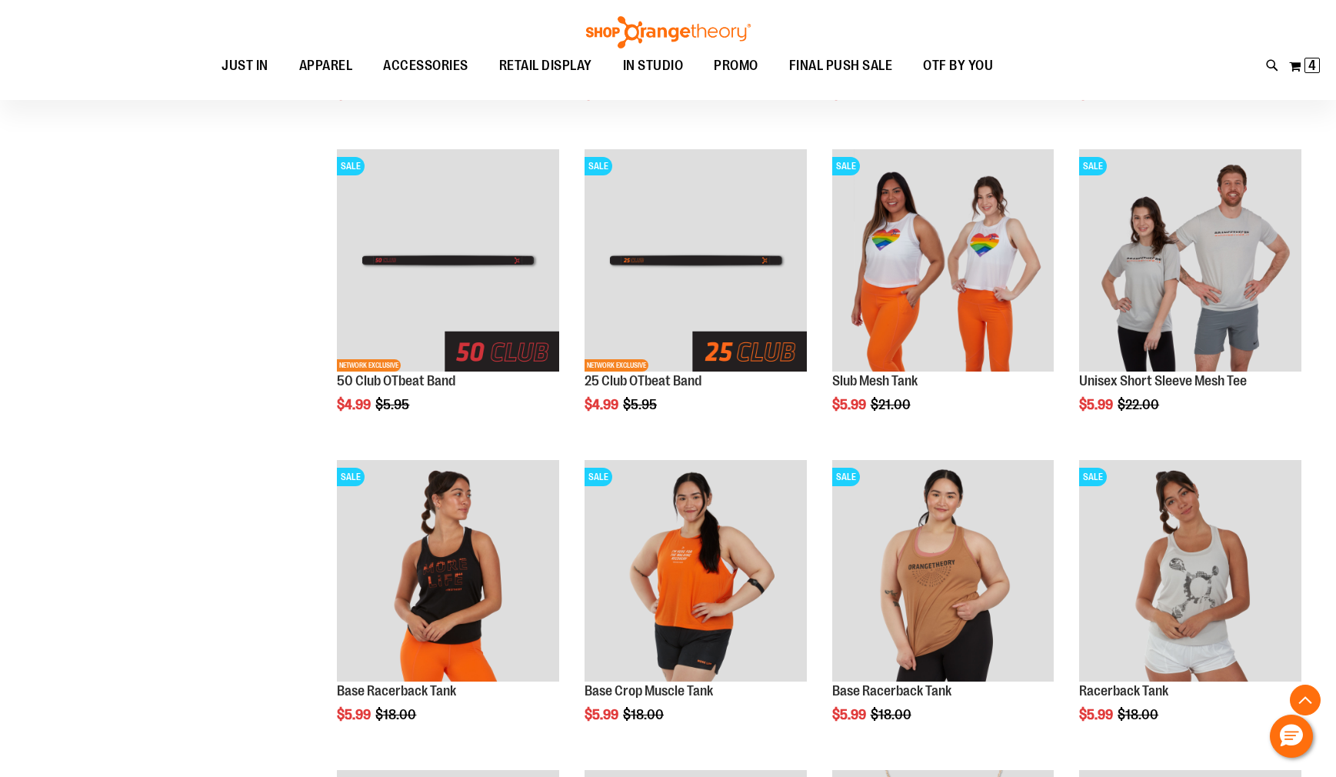
scroll to position [721, 0]
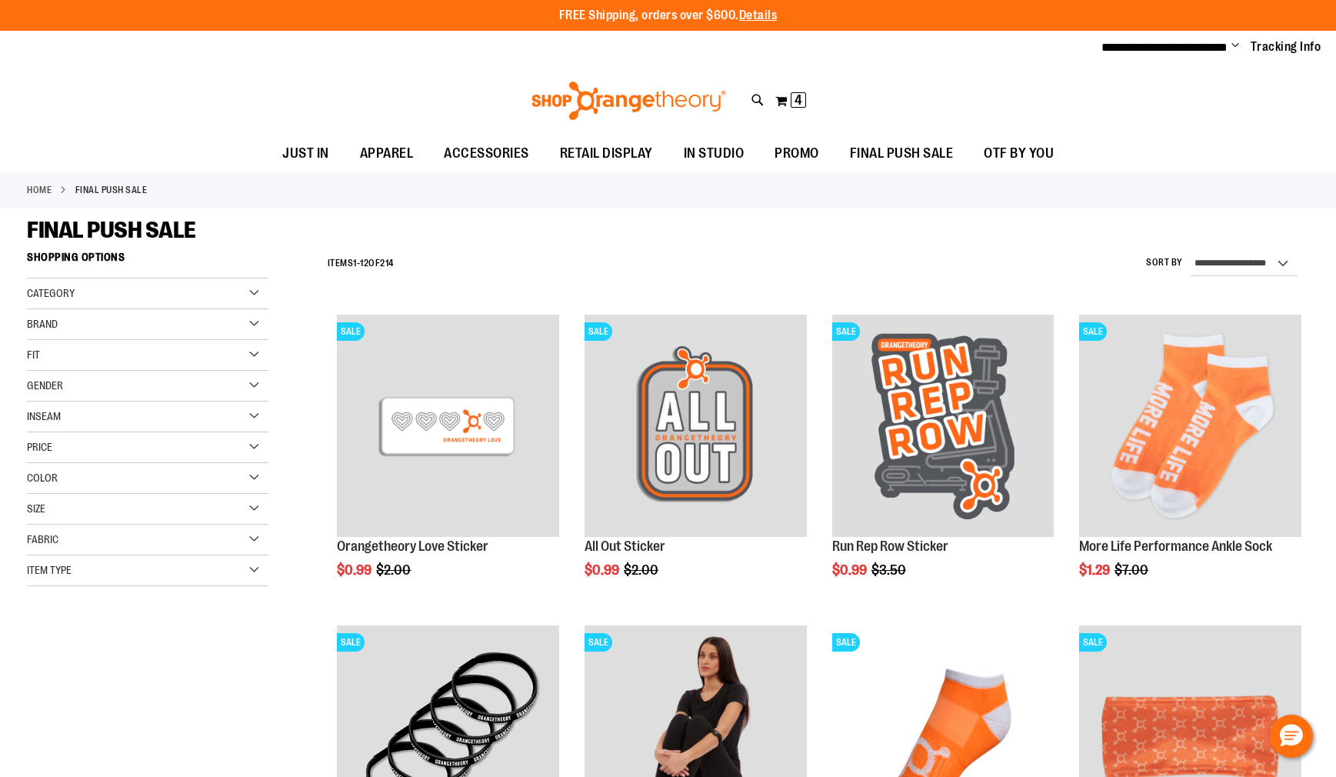
click at [100, 302] on div "Category" at bounding box center [148, 293] width 242 height 31
click at [115, 301] on div "Category" at bounding box center [148, 293] width 242 height 31
click at [113, 505] on div "Size" at bounding box center [148, 509] width 242 height 31
click at [46, 541] on div "XS" at bounding box center [40, 547] width 23 height 23
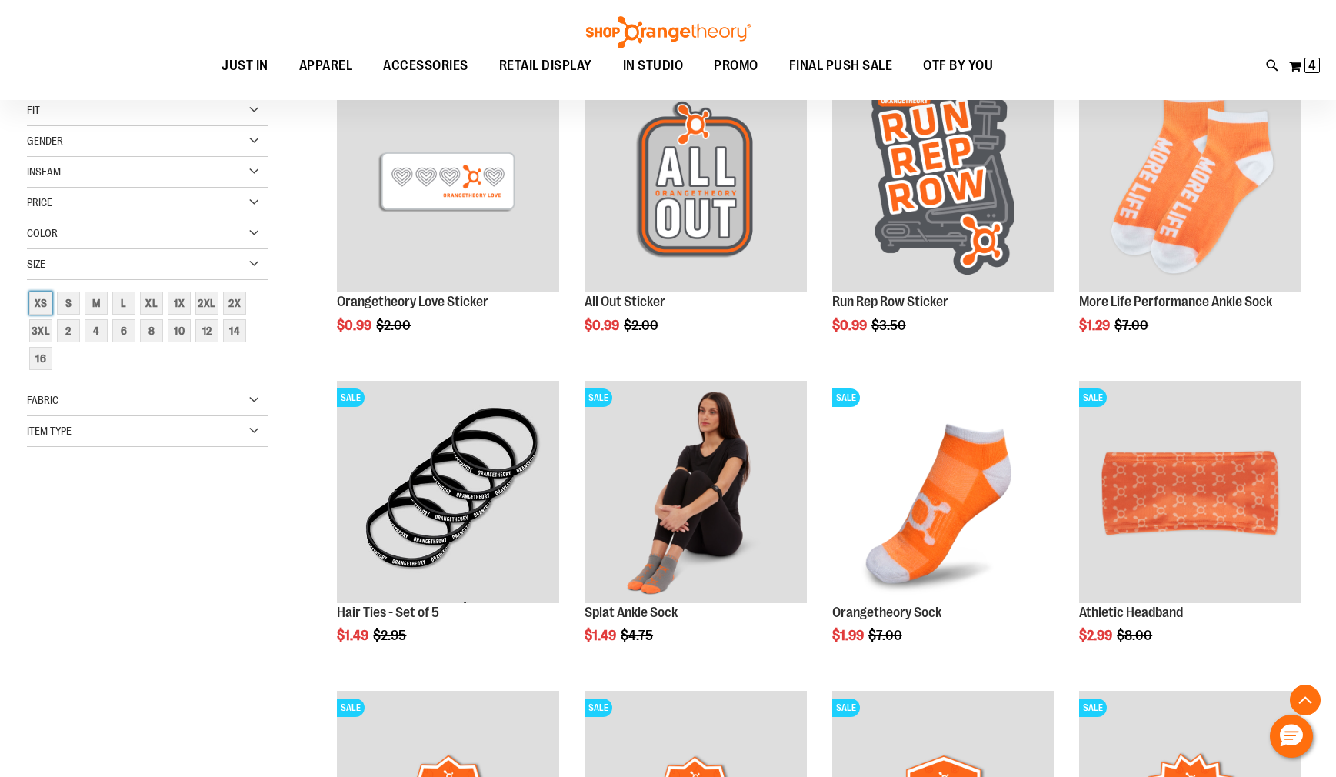
scroll to position [243, 0]
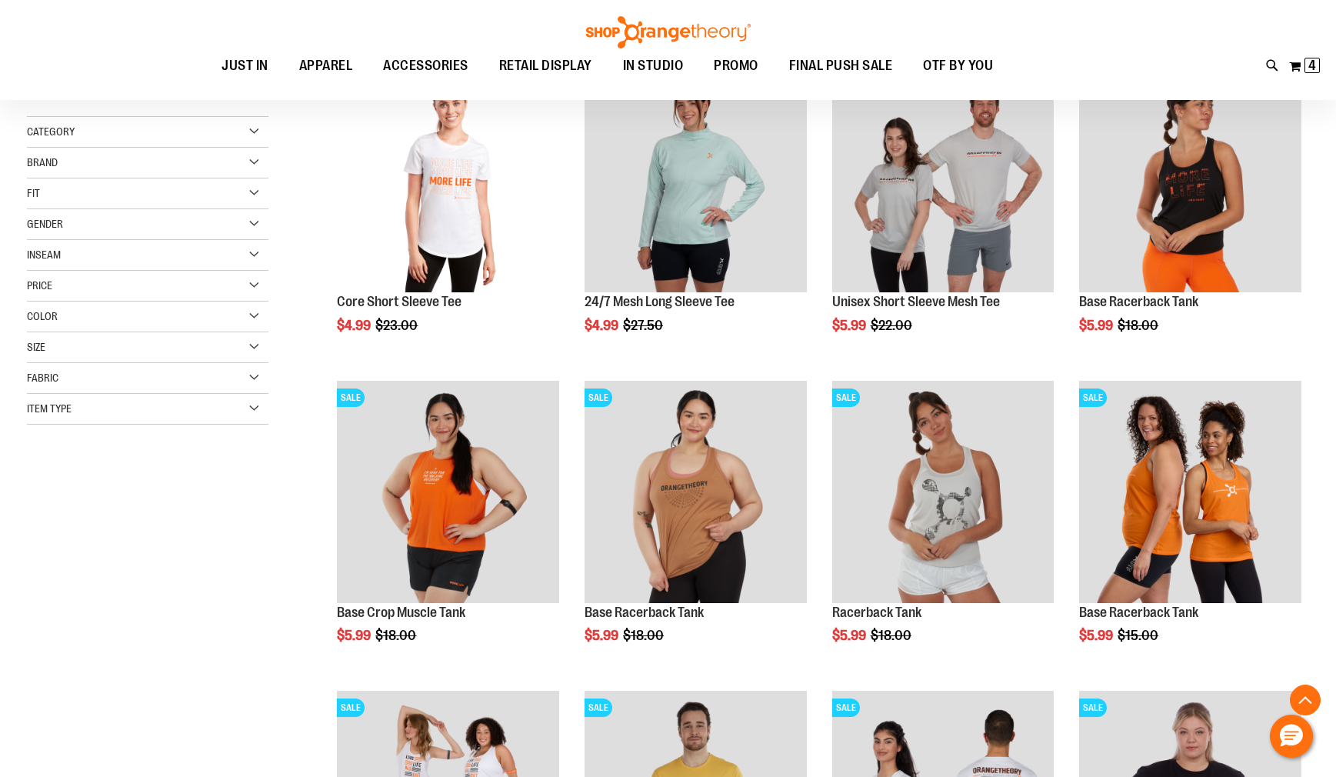
click at [111, 425] on div "Filter Shop By Now Shopping by Size XS Remove This Item Clear All Shopping Opti…" at bounding box center [160, 227] width 267 height 456
click at [107, 409] on div "Item Type" at bounding box center [148, 409] width 242 height 31
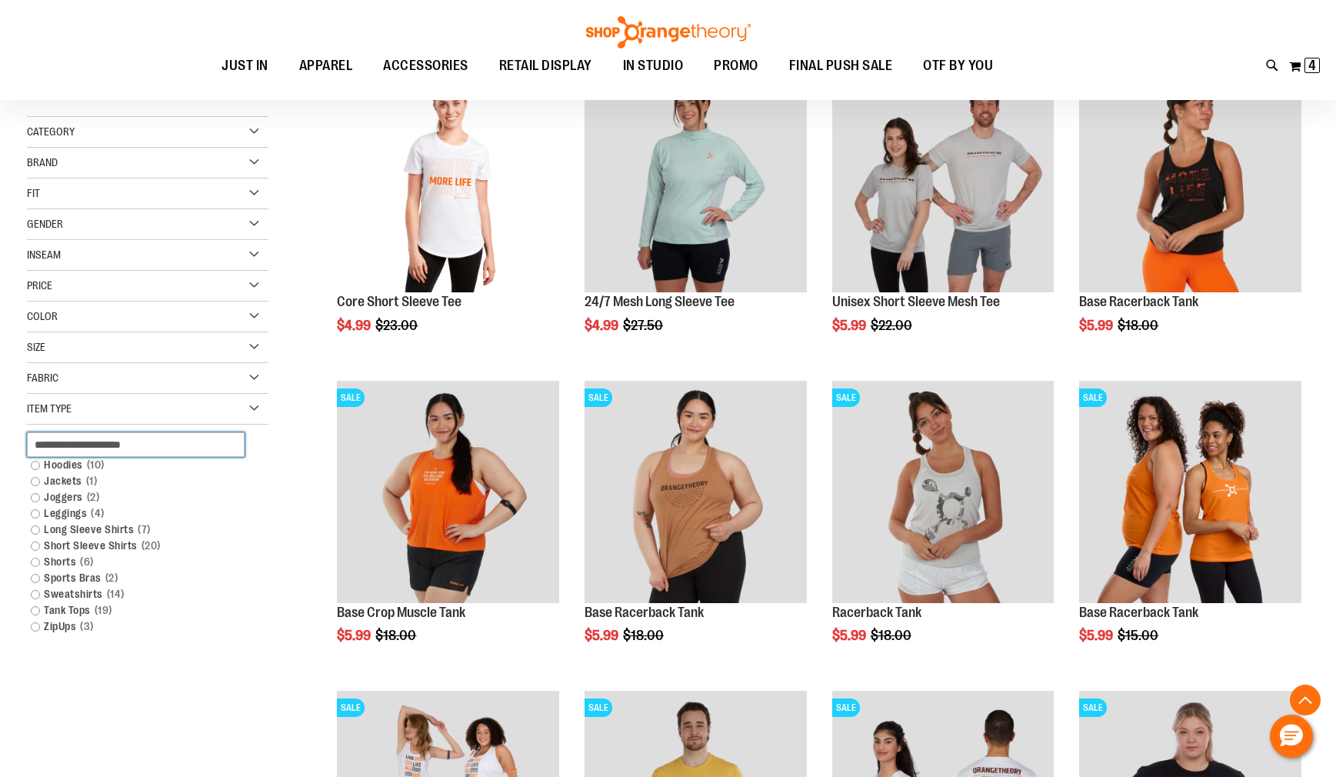
click at [163, 442] on input "text" at bounding box center [136, 444] width 218 height 25
click at [257, 415] on div "Item Type" at bounding box center [148, 409] width 242 height 31
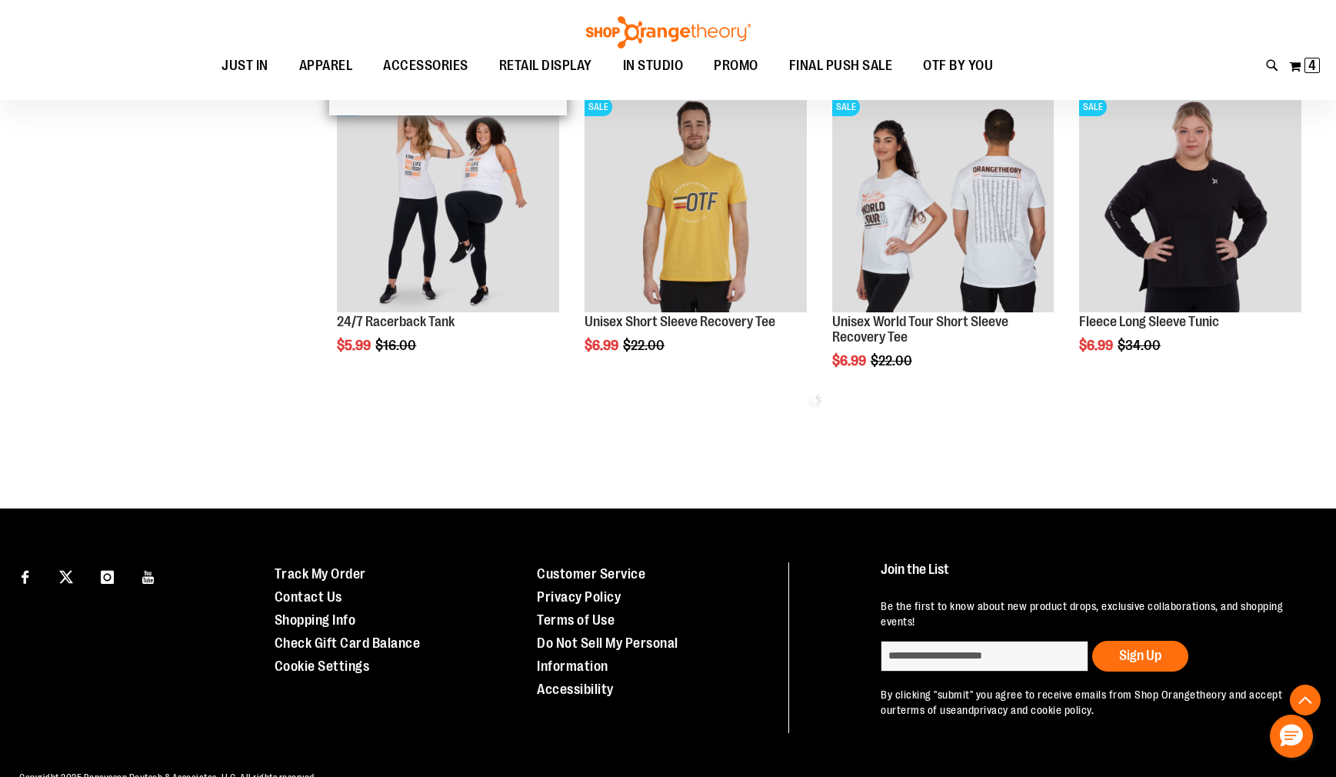
scroll to position [878, 0]
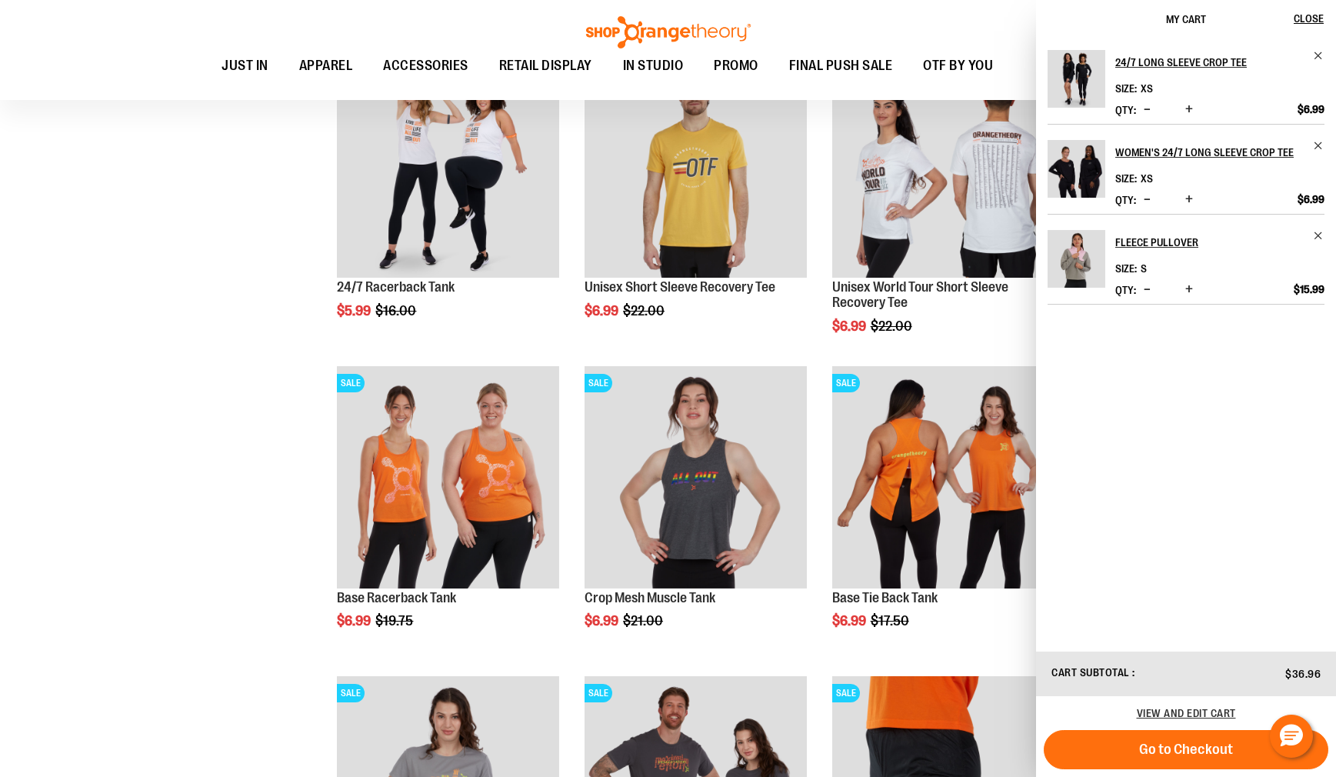
click at [188, 498] on div "**********" at bounding box center [668, 373] width 1282 height 2018
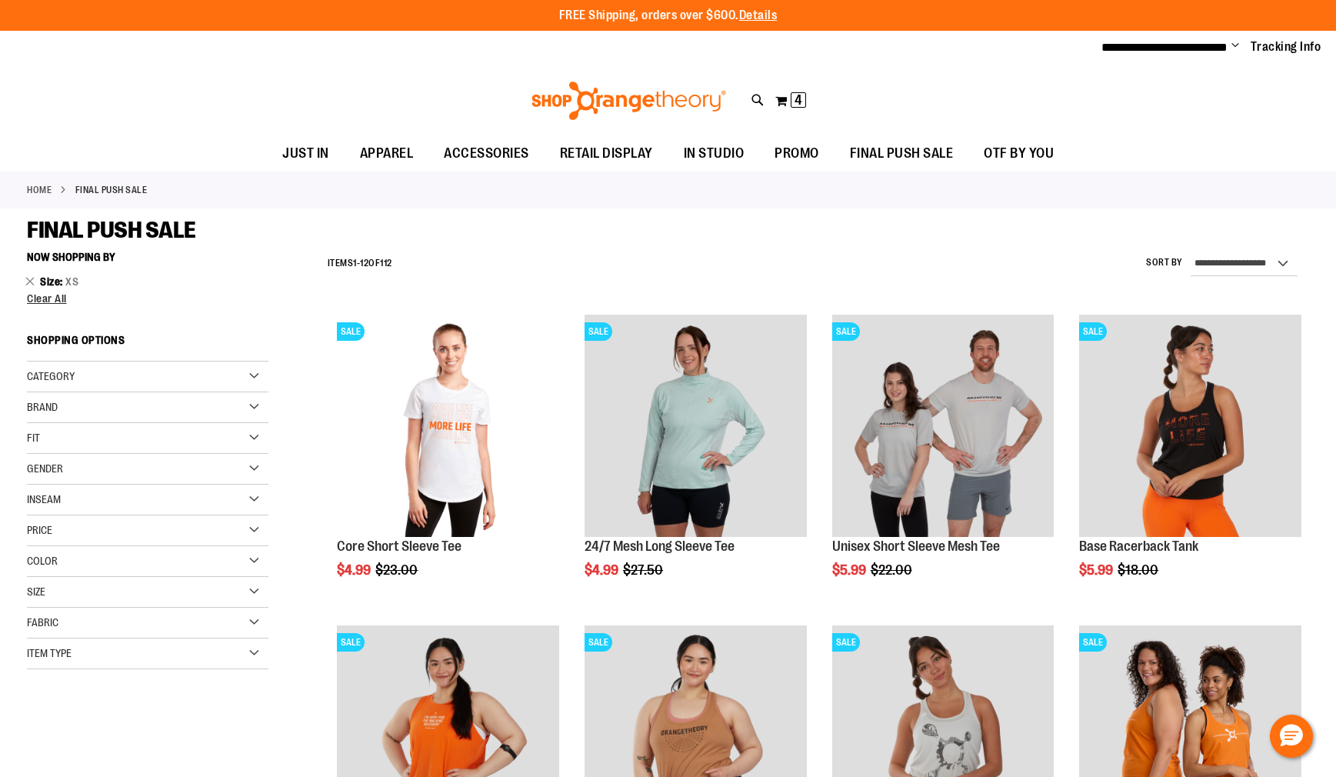
click at [182, 560] on div "Color" at bounding box center [148, 561] width 242 height 31
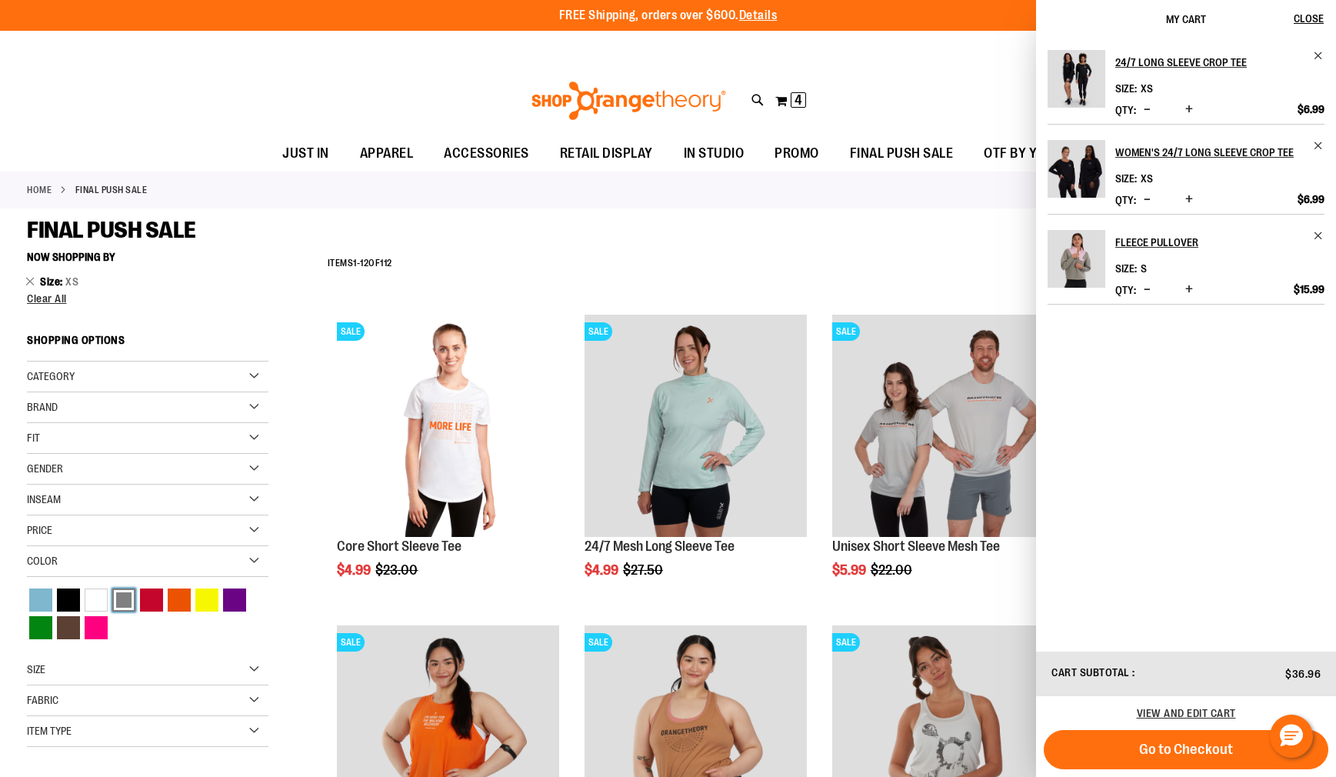
click at [128, 602] on div "Grey" at bounding box center [123, 599] width 23 height 23
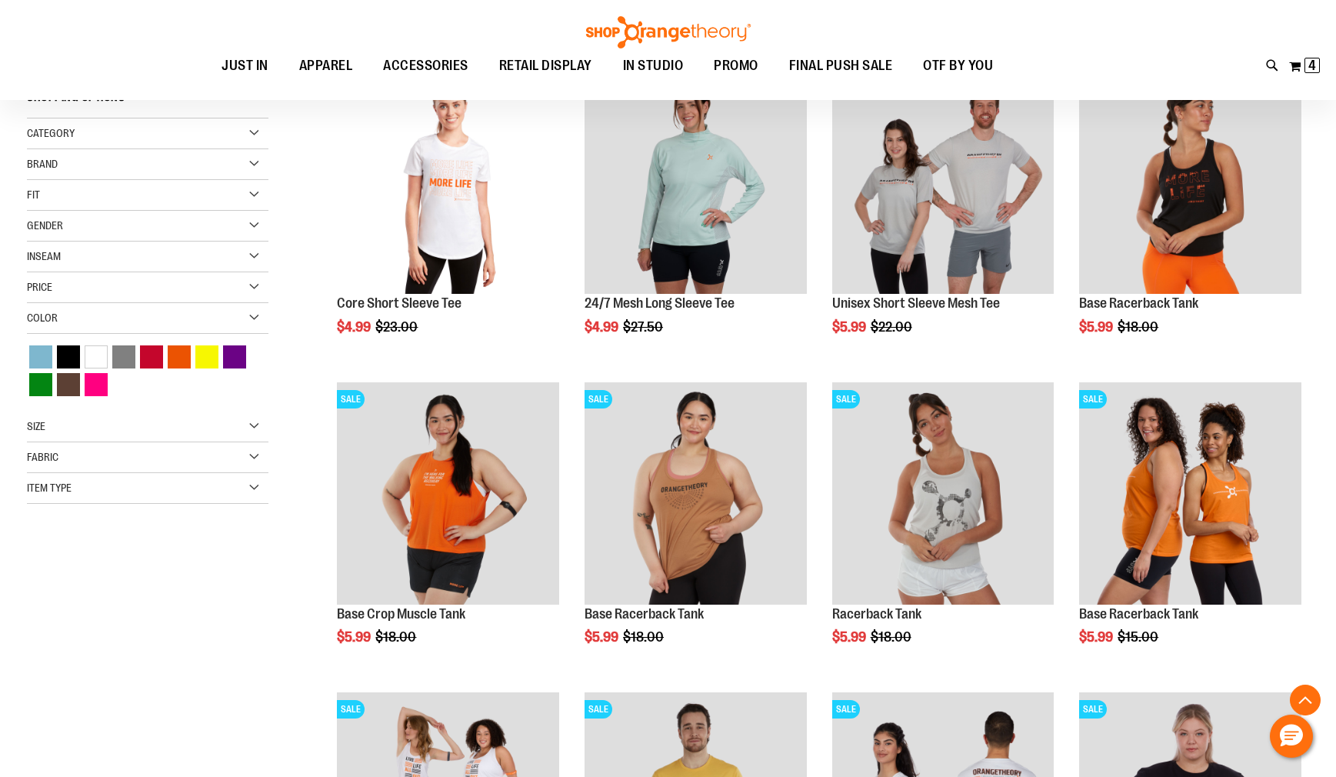
scroll to position [243, 0]
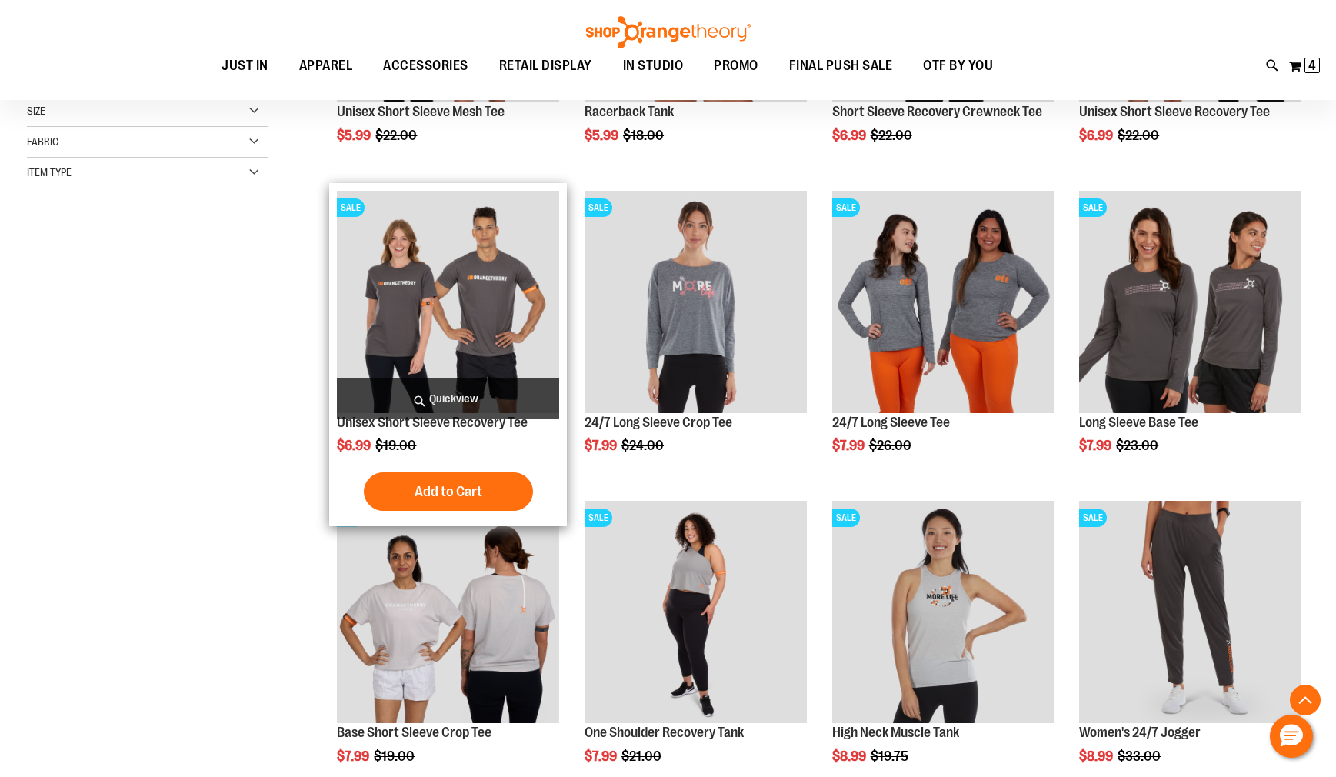
scroll to position [434, 0]
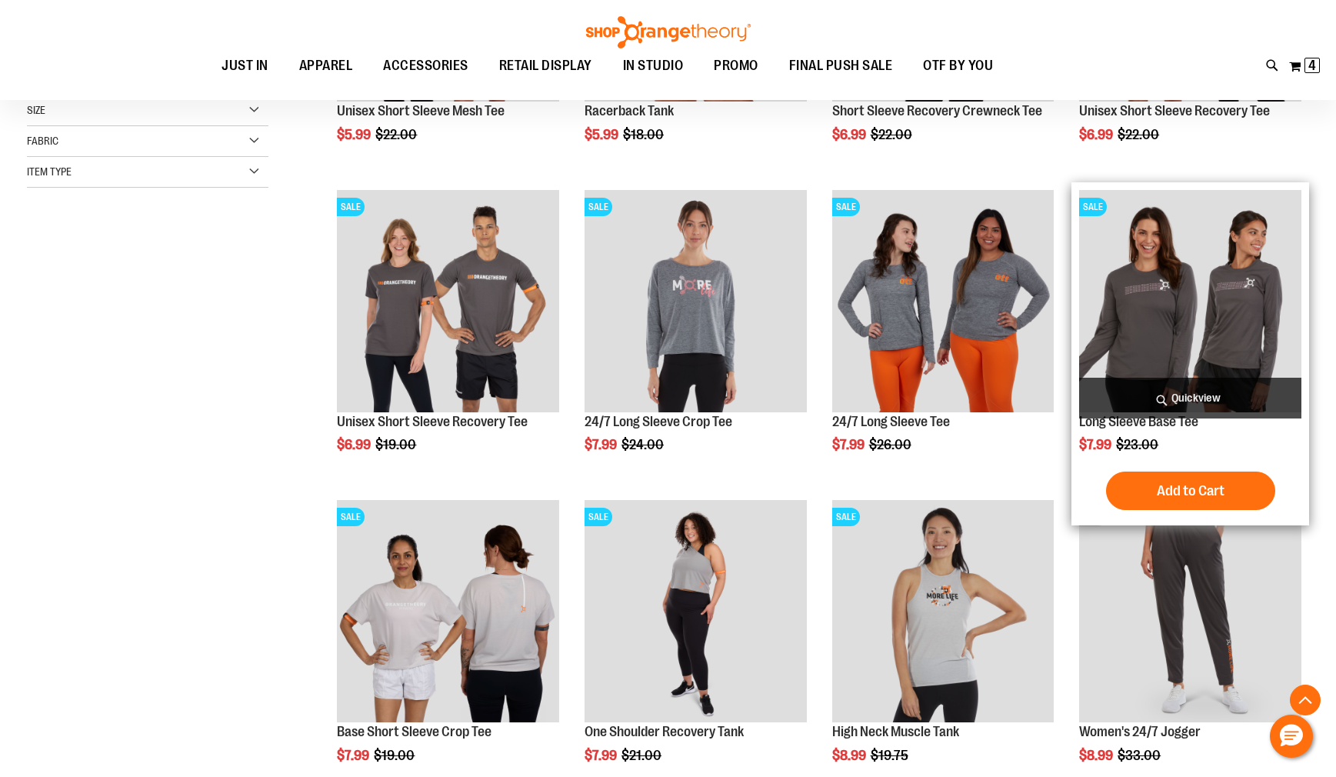
click at [1207, 395] on span "Quickview" at bounding box center [1190, 398] width 222 height 41
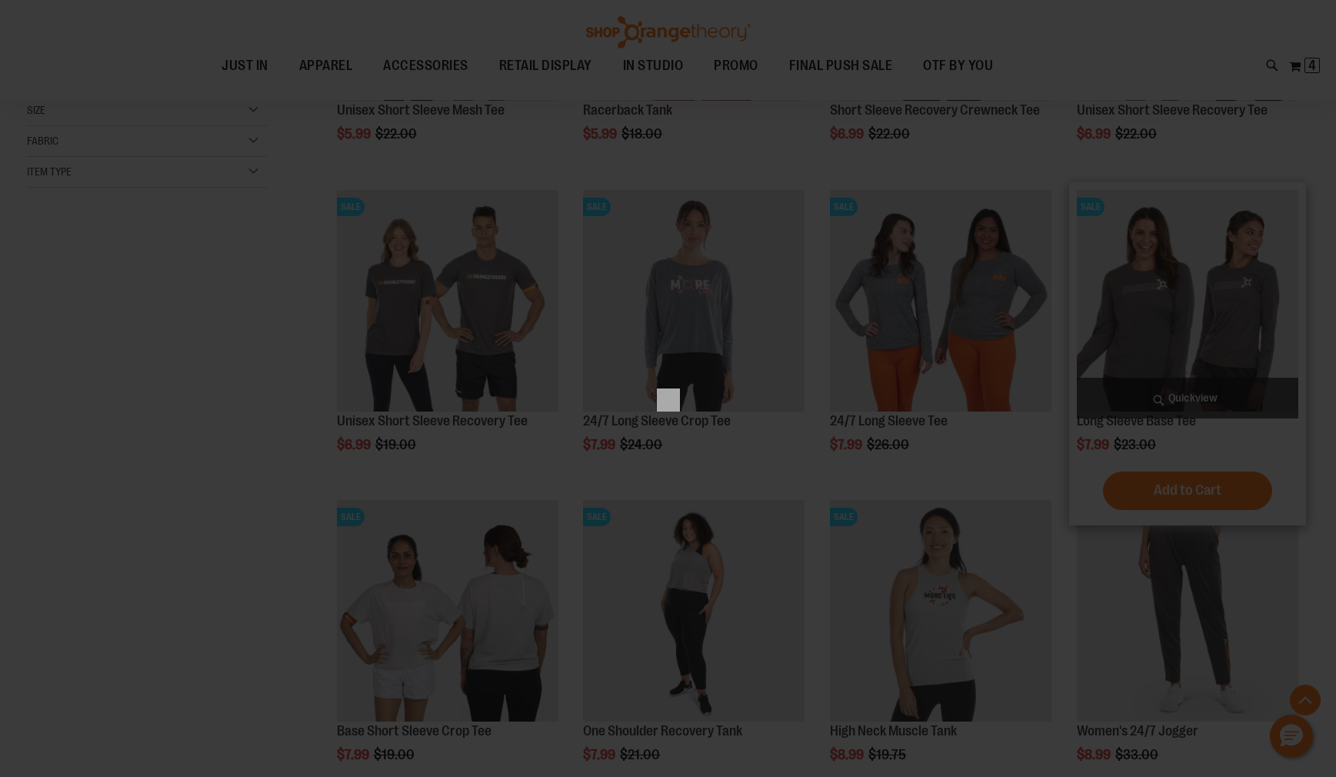
scroll to position [0, 0]
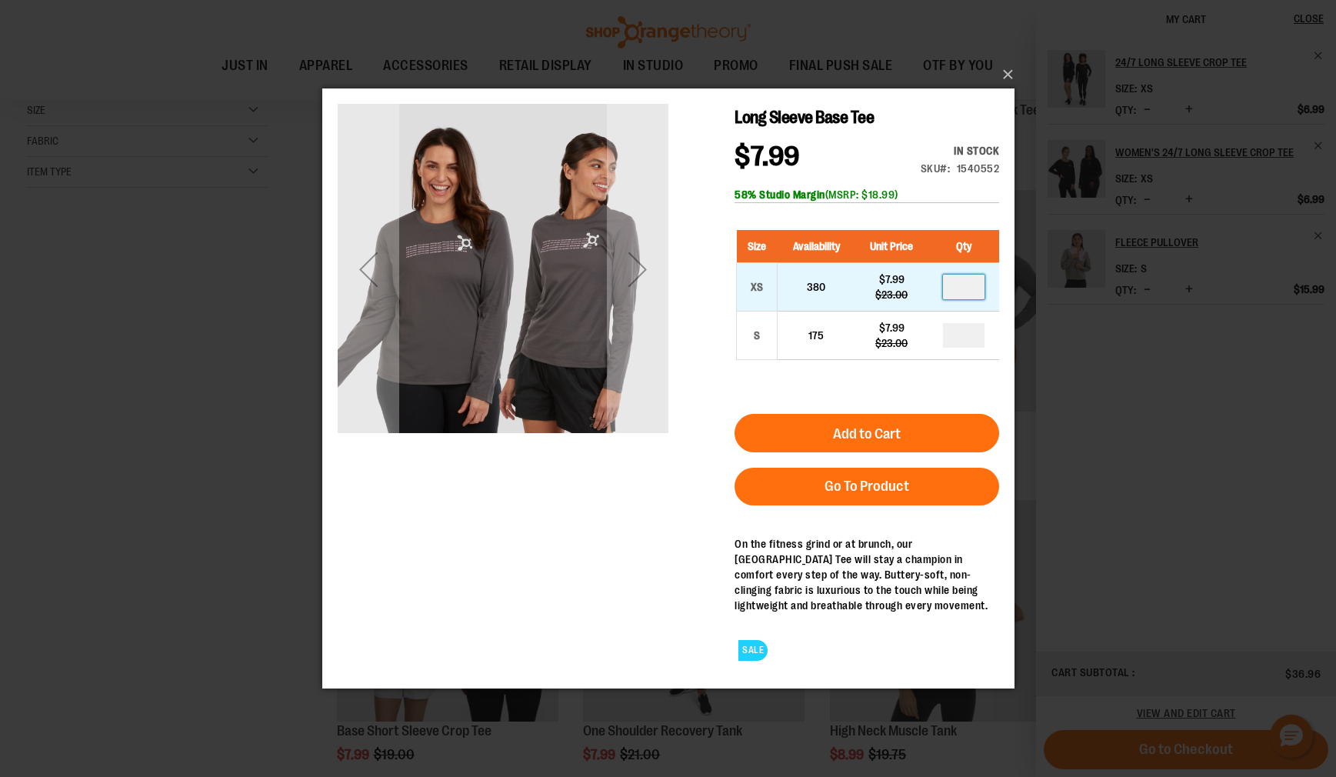
click at [967, 291] on input "number" at bounding box center [963, 286] width 42 height 25
type input "*"
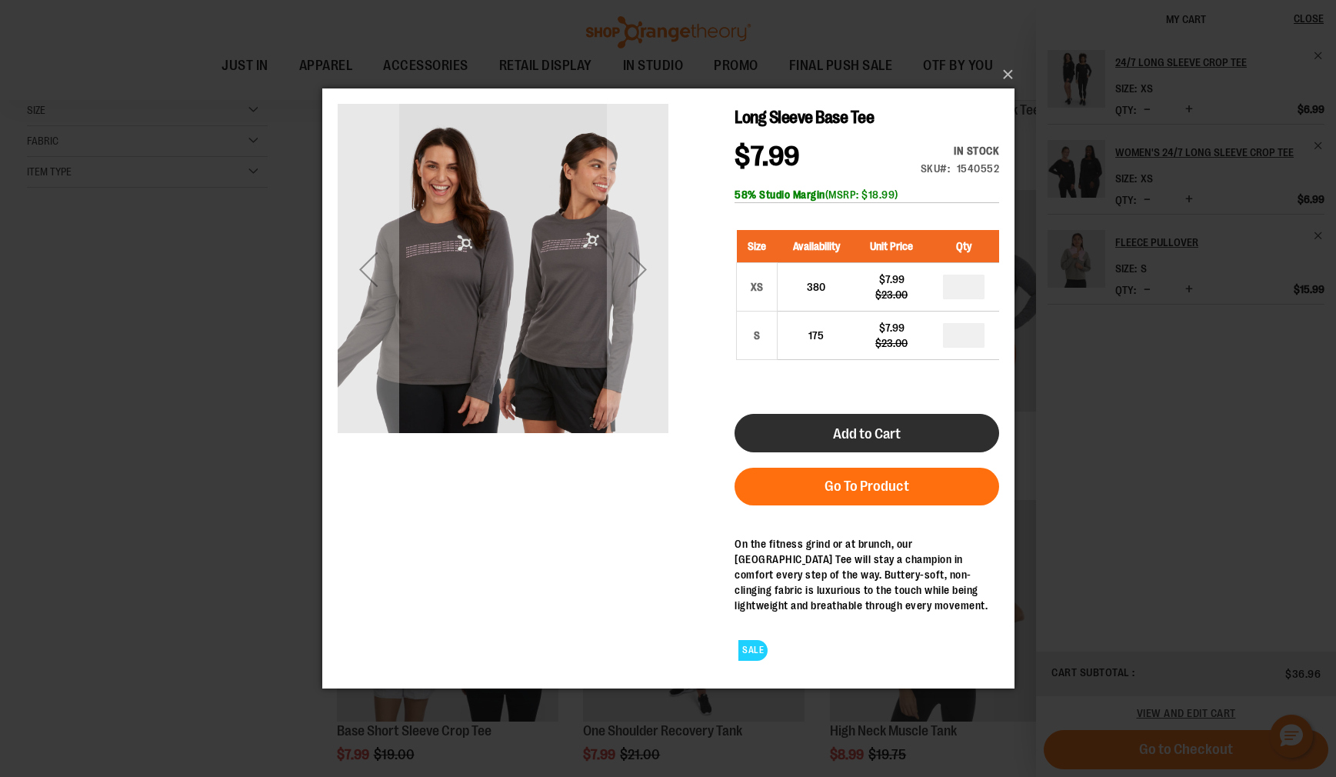
click at [903, 438] on button "Add to Cart" at bounding box center [866, 432] width 265 height 38
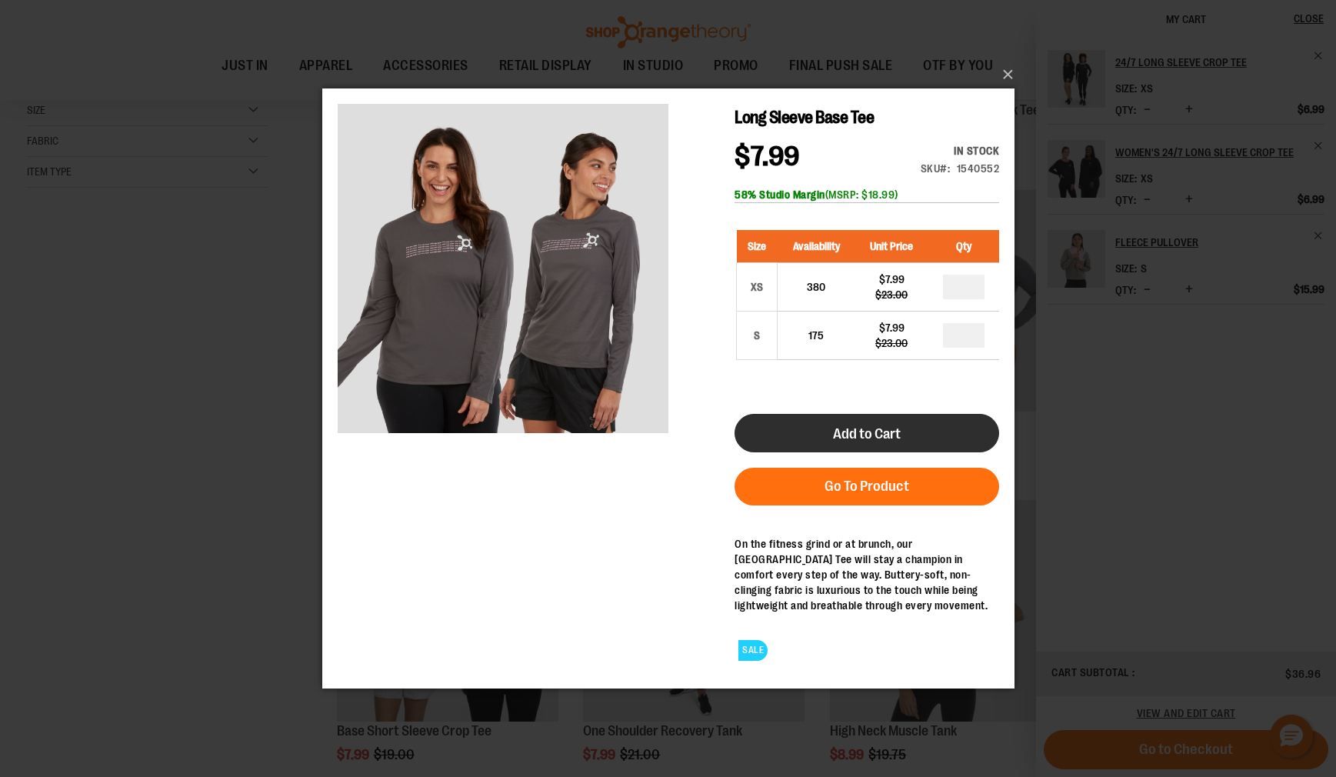
click at [938, 421] on button "Add to Cart" at bounding box center [866, 432] width 265 height 38
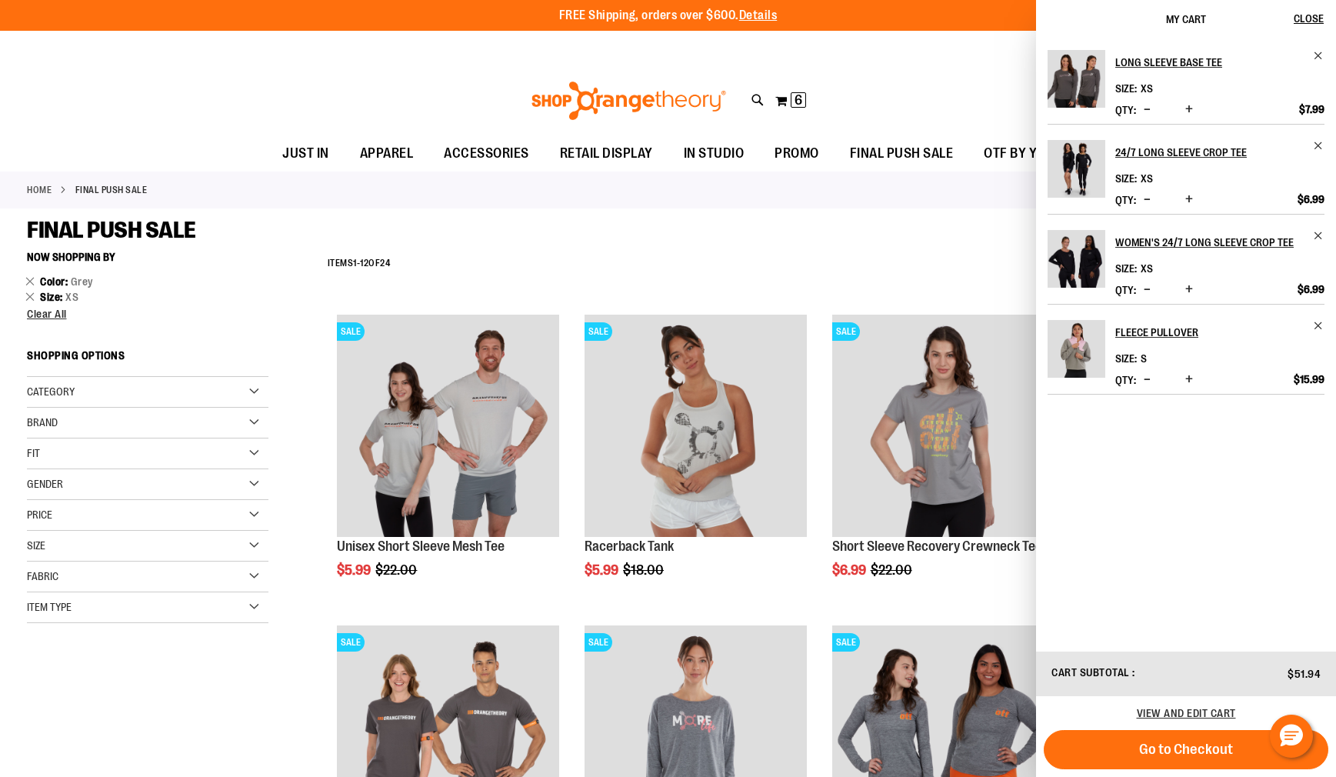
click at [1144, 199] on span "Decrease product quantity" at bounding box center [1147, 199] width 7 height 15
click at [1145, 291] on span "Decrease product quantity" at bounding box center [1147, 289] width 7 height 15
click at [1144, 108] on span "Decrease product quantity" at bounding box center [1147, 109] width 7 height 15
click at [527, 245] on div "**********" at bounding box center [814, 264] width 989 height 40
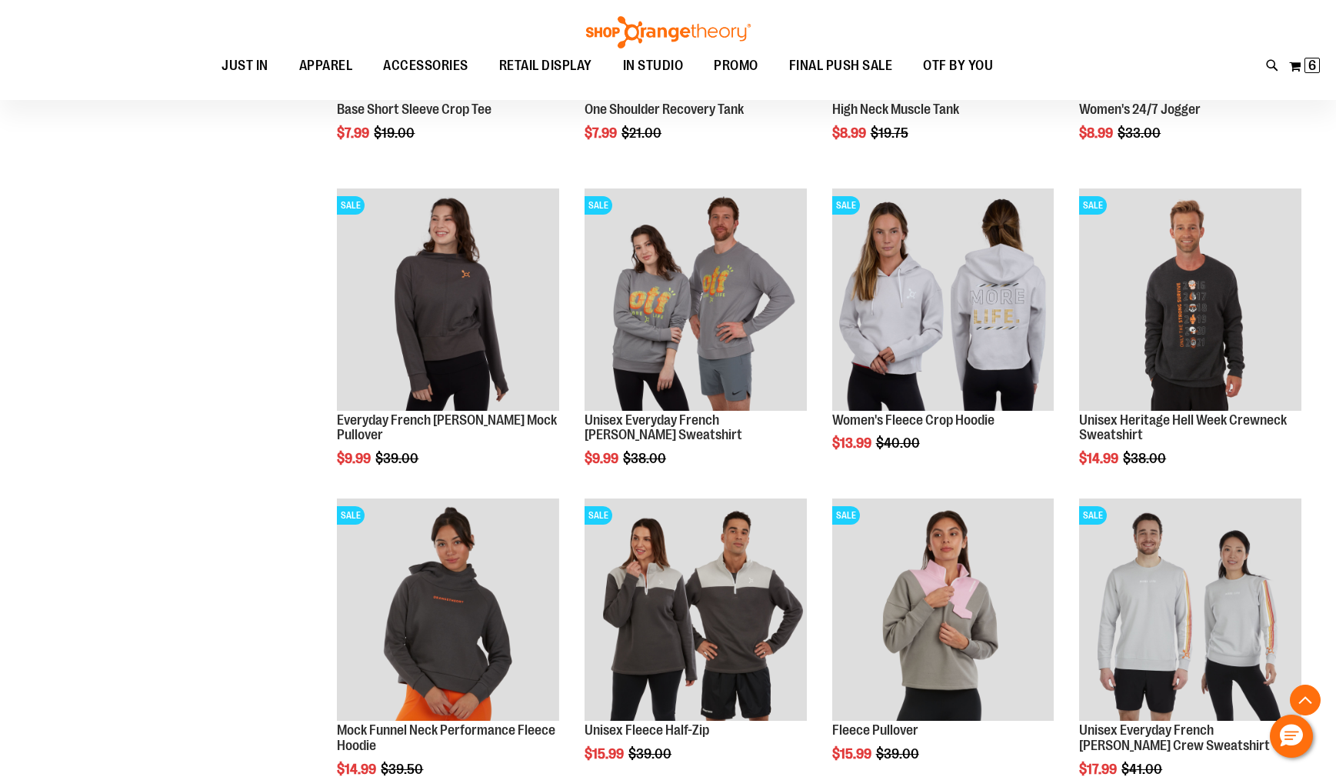
scroll to position [1417, 0]
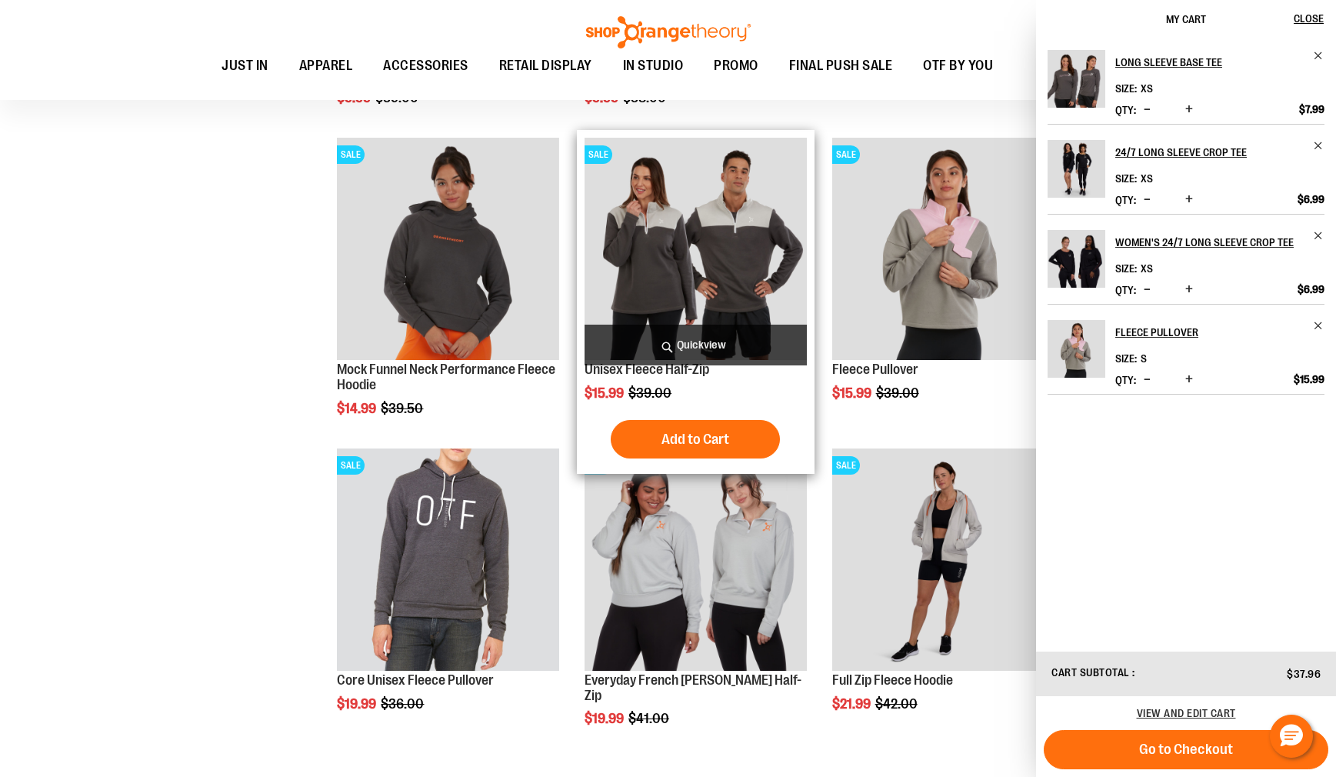
click at [662, 348] on span "Quickview" at bounding box center [696, 345] width 222 height 41
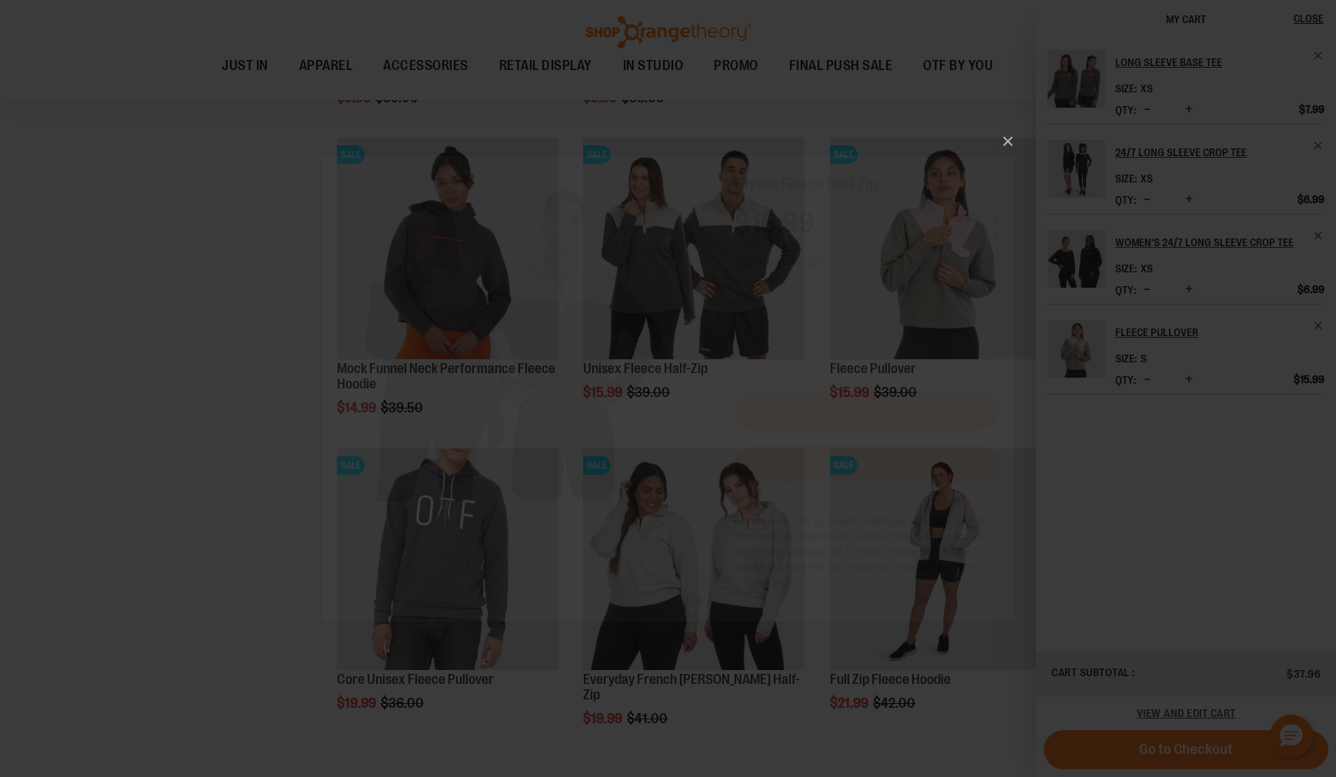
scroll to position [0, 0]
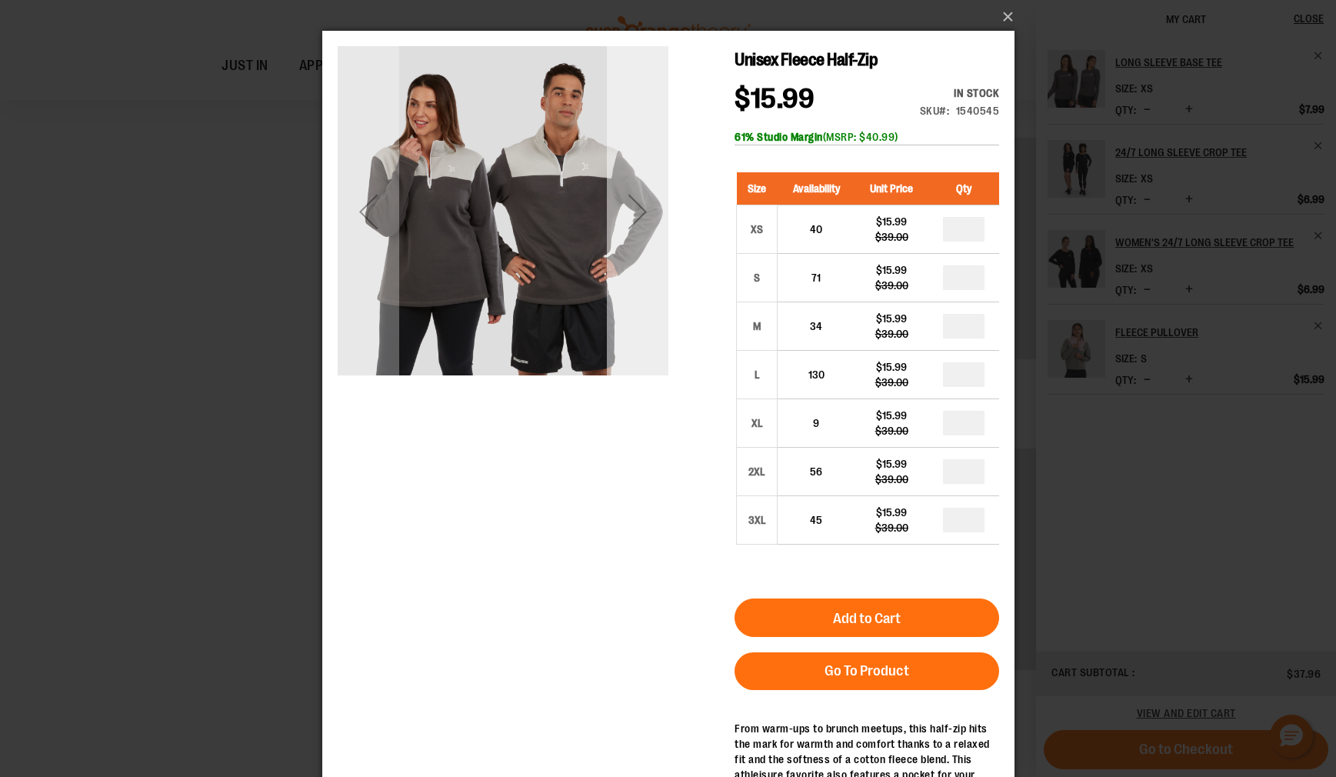
click at [646, 340] on div "Next" at bounding box center [637, 211] width 62 height 331
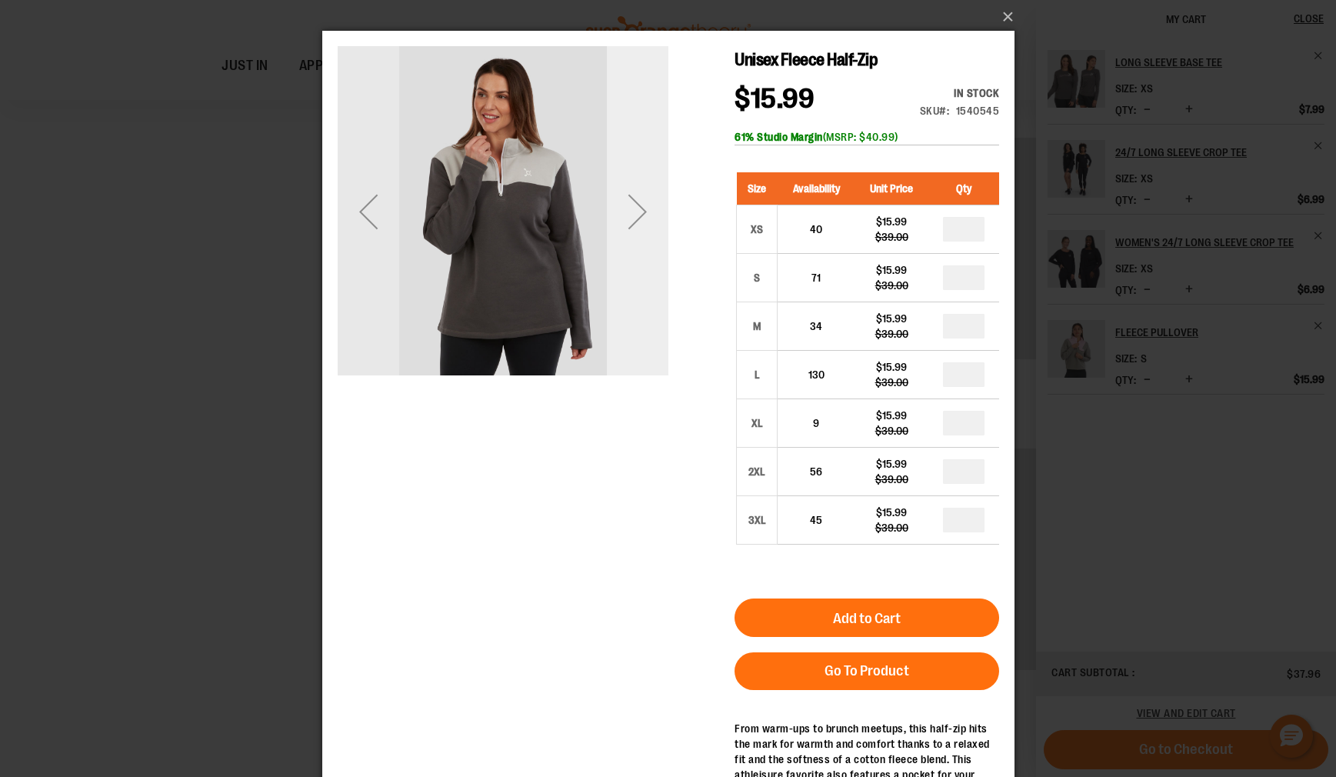
click at [646, 340] on div "Next" at bounding box center [637, 211] width 62 height 331
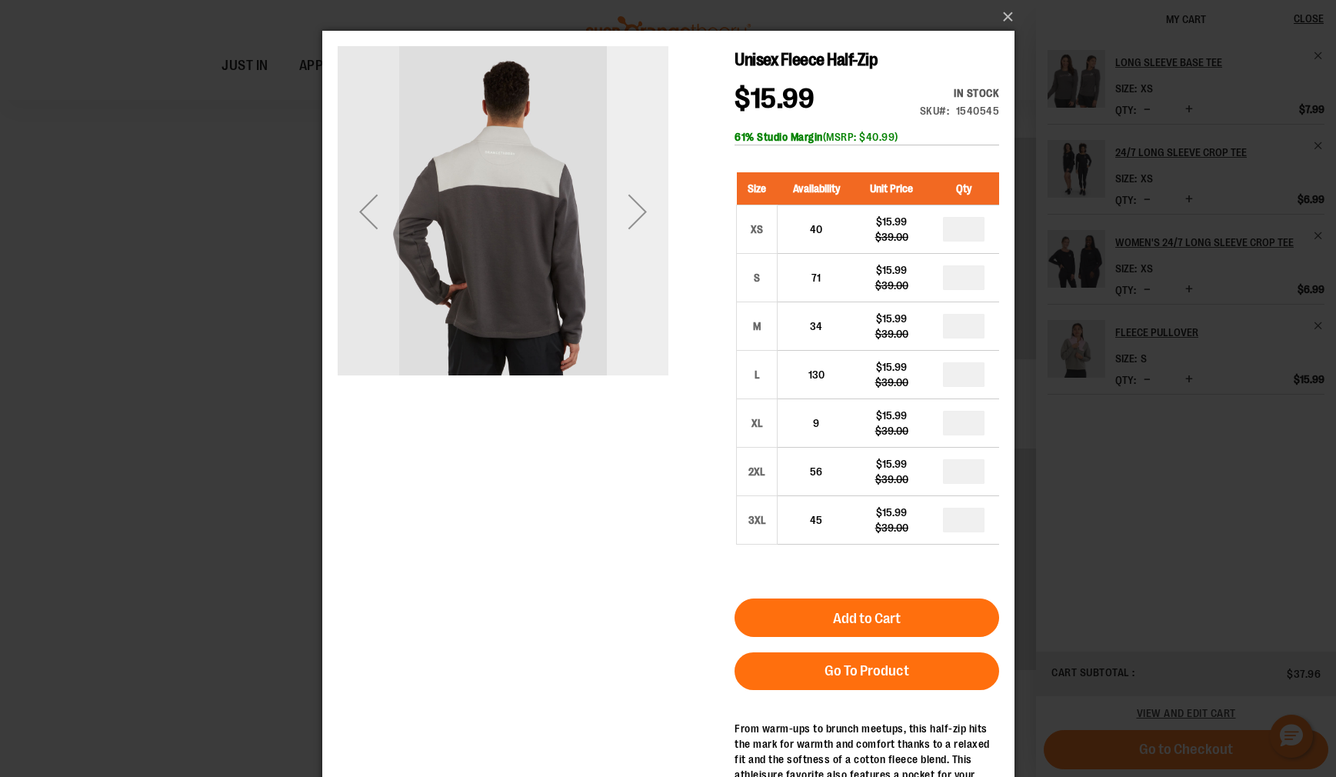
click at [646, 340] on div "Next" at bounding box center [637, 211] width 62 height 331
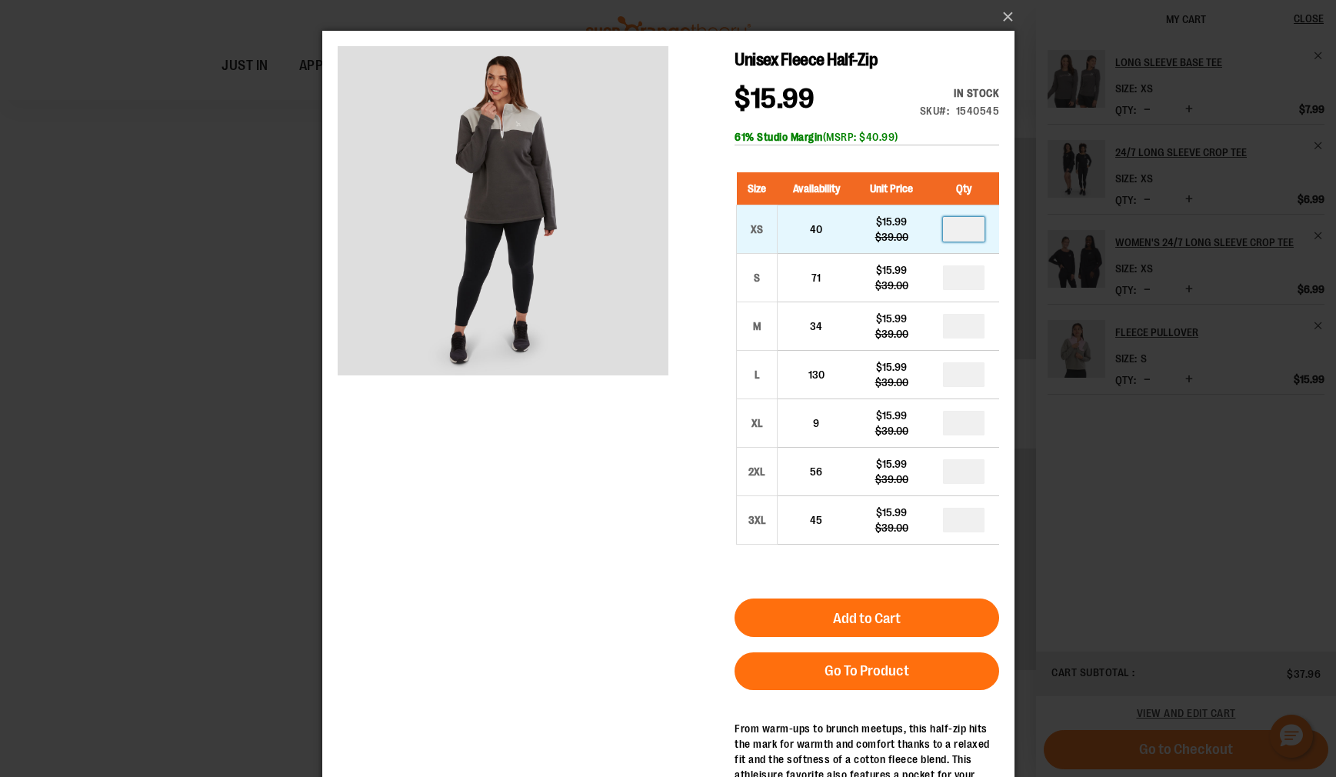
click at [961, 229] on input "number" at bounding box center [963, 229] width 42 height 25
type input "*"
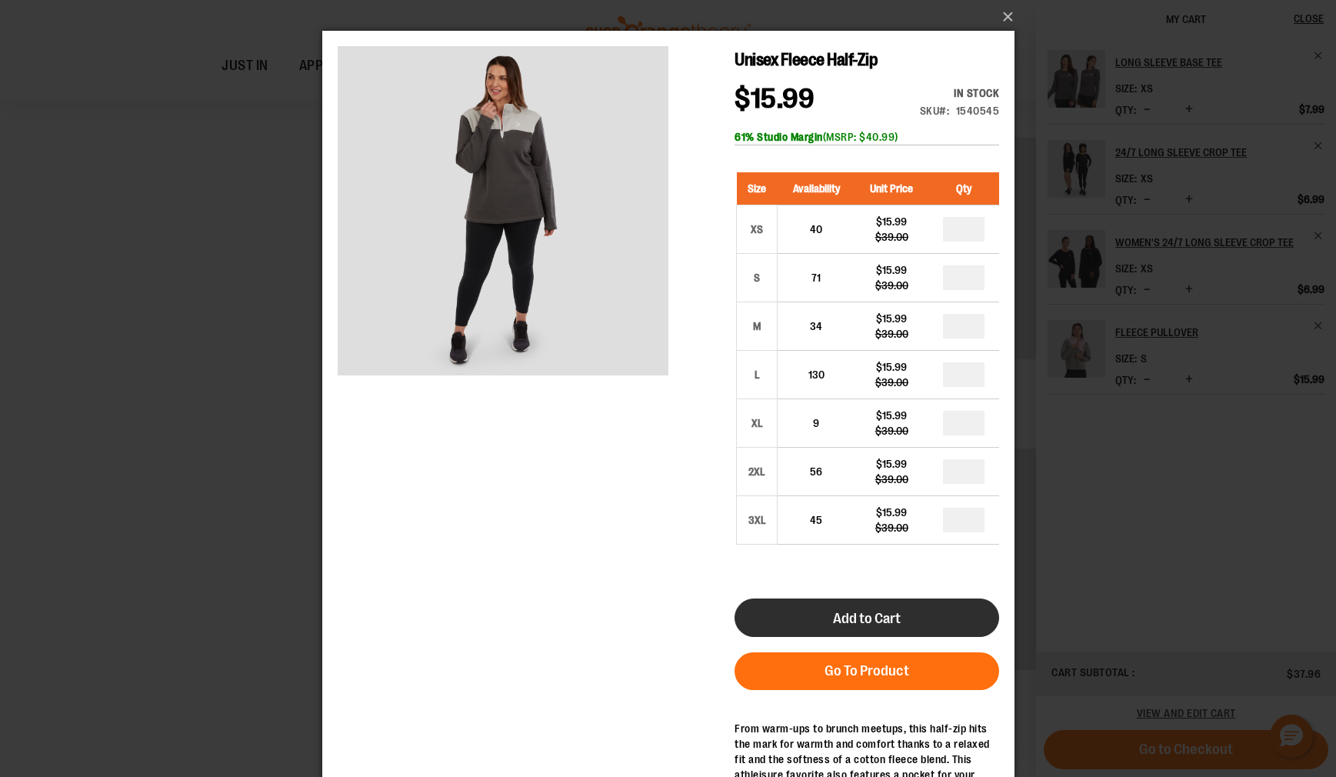
click at [845, 617] on span "Add to Cart" at bounding box center [866, 618] width 68 height 17
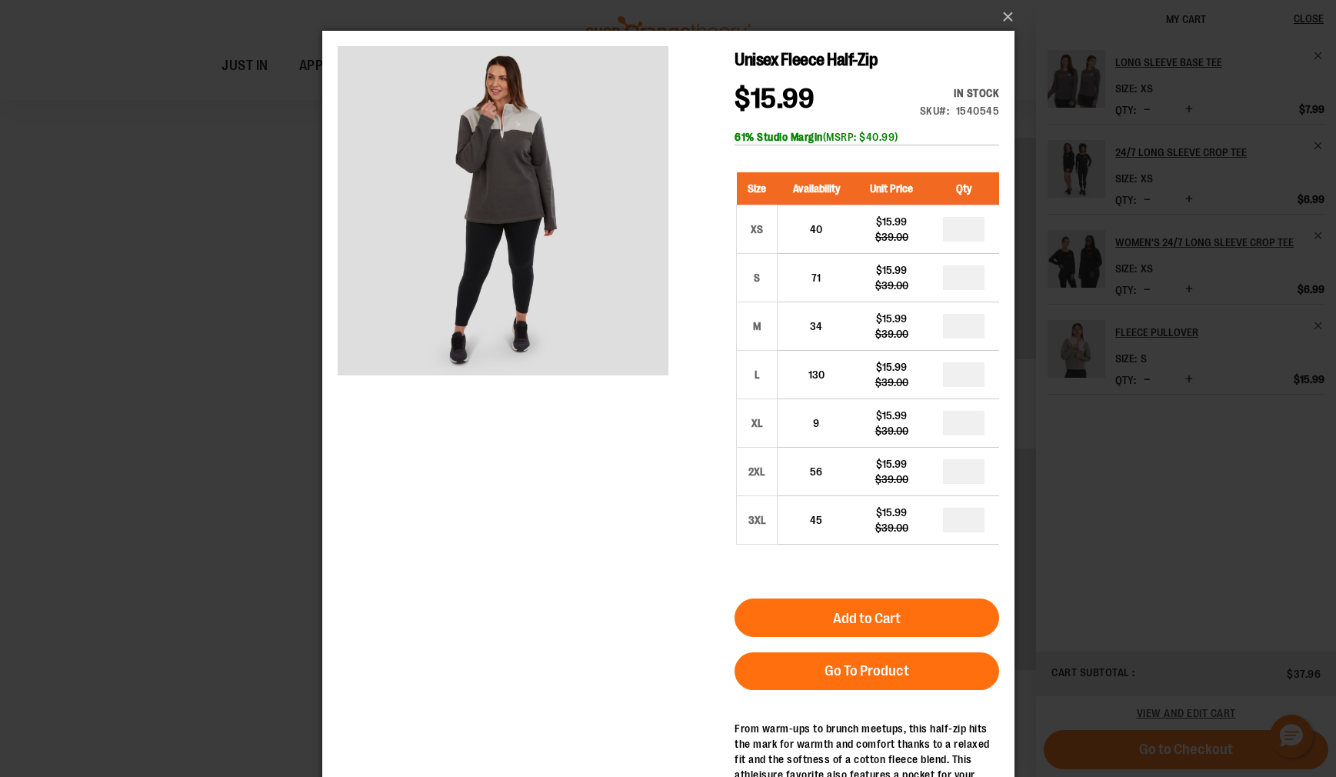
scroll to position [4, 0]
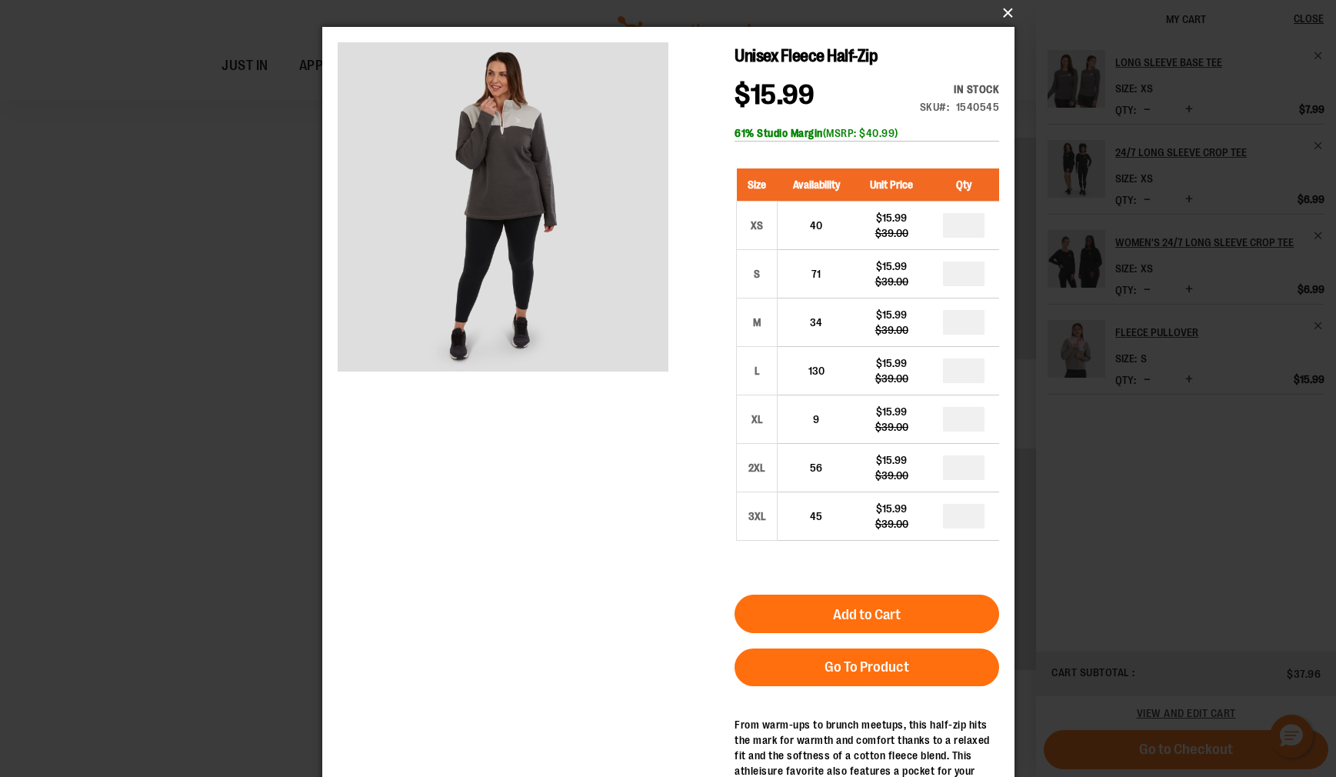
click at [1008, 14] on button "×" at bounding box center [673, 13] width 692 height 34
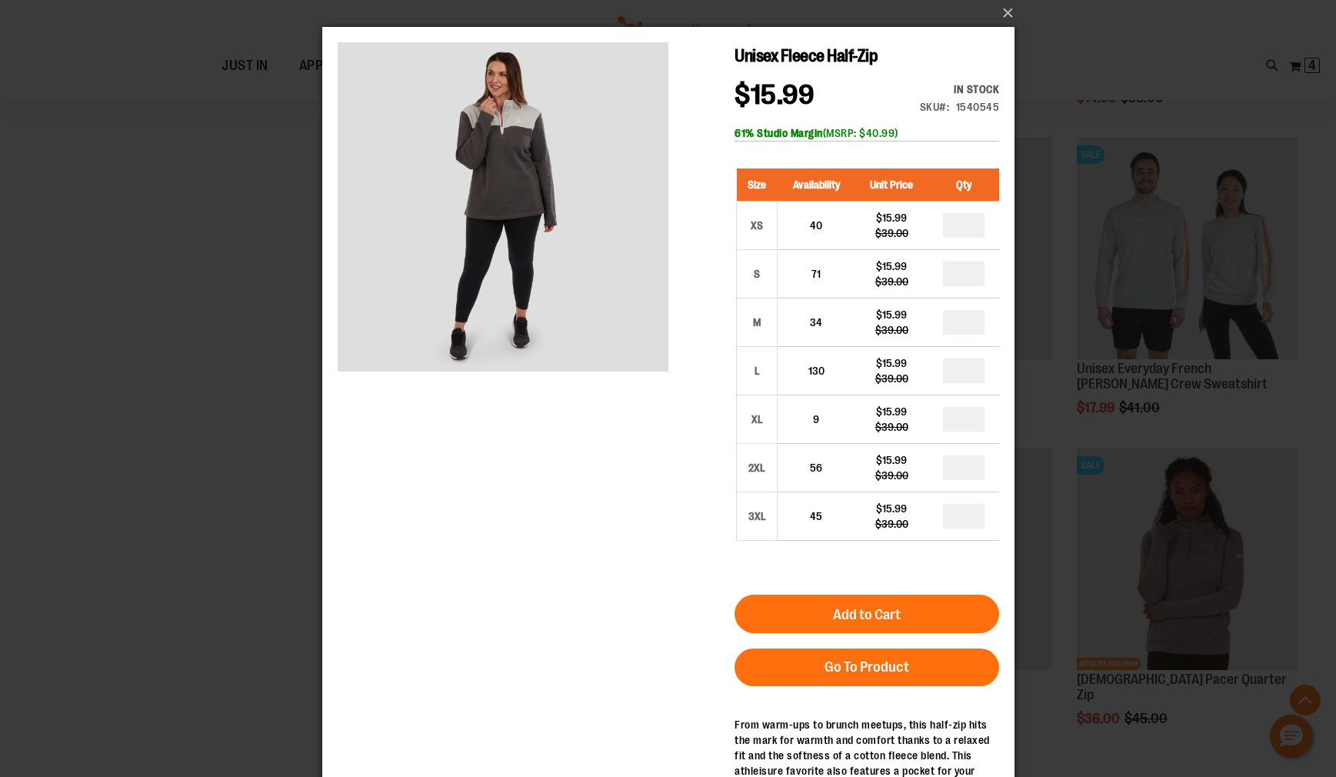
click at [1113, 225] on div "×" at bounding box center [668, 384] width 1336 height 777
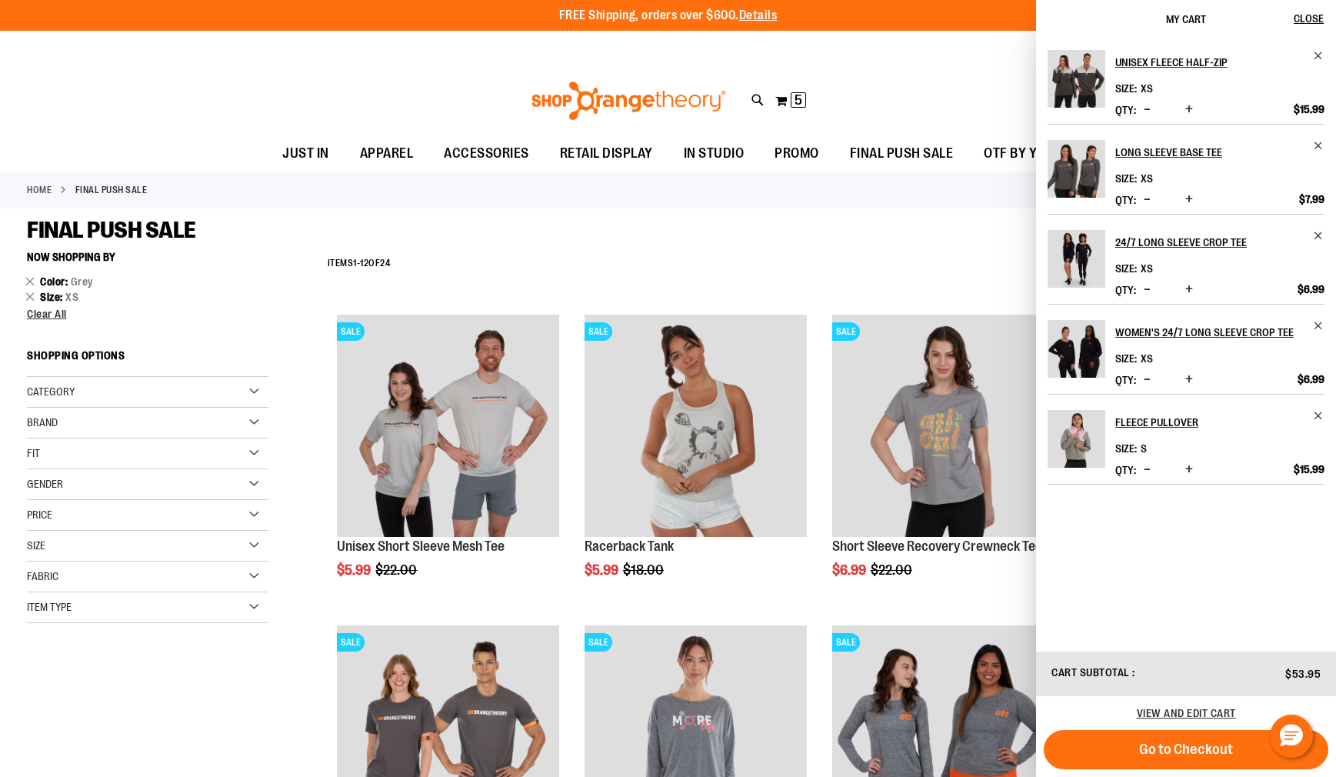
click at [485, 265] on div "**********" at bounding box center [814, 264] width 989 height 40
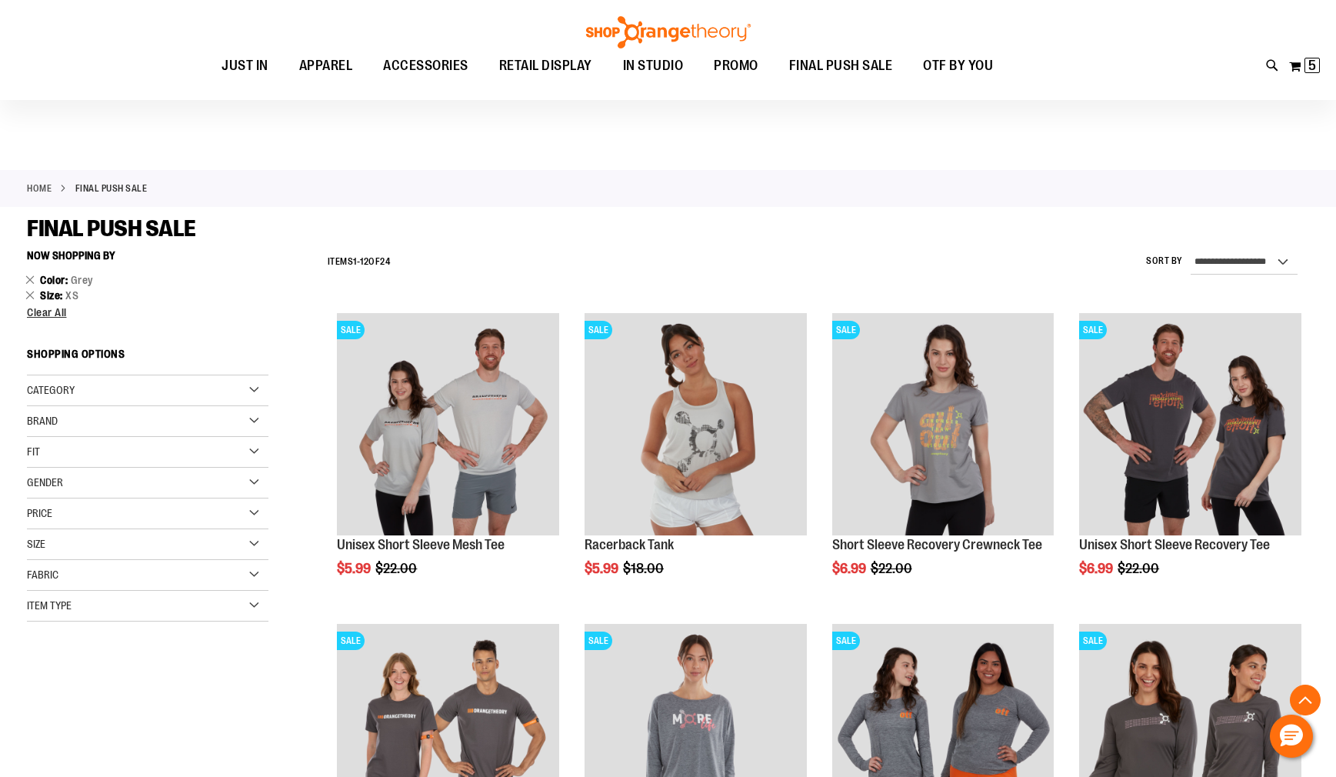
scroll to position [1645, 0]
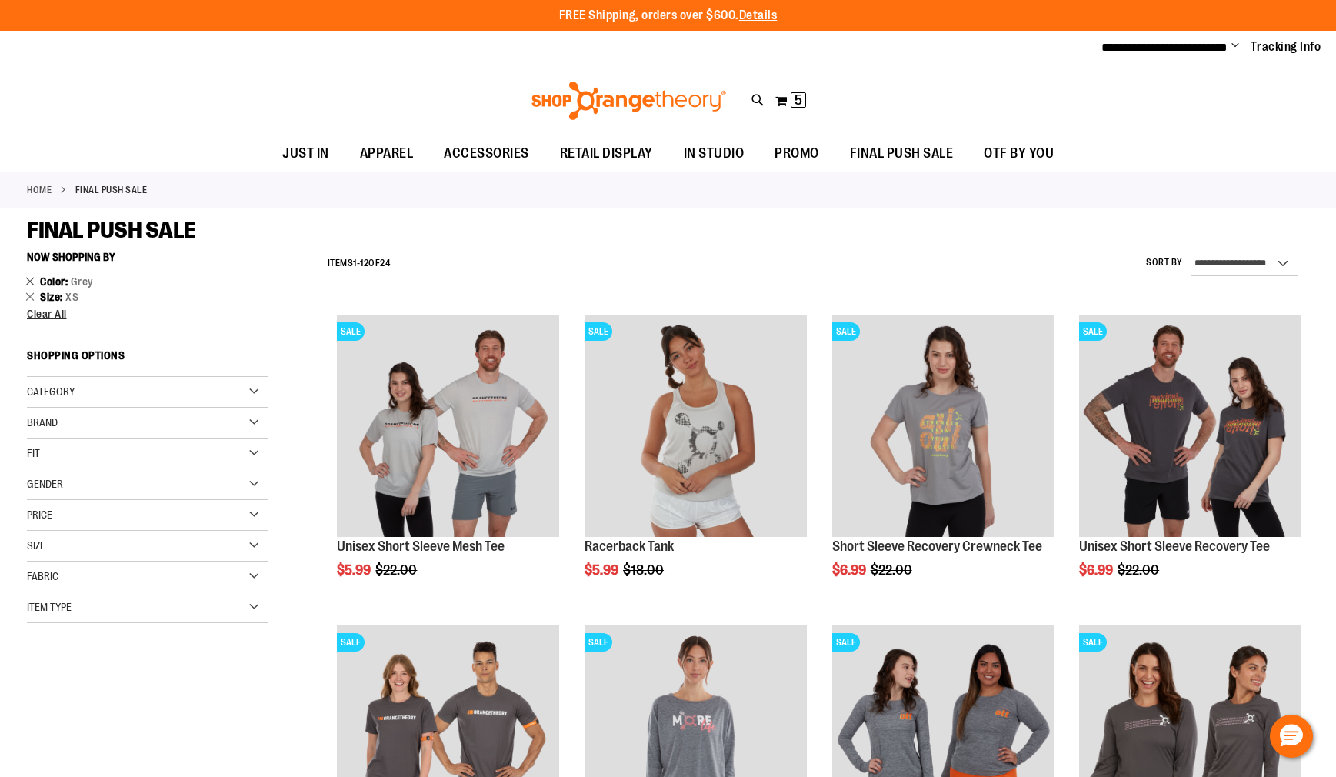
click at [35, 282] on li "Color Grey Remove This Item" at bounding box center [148, 281] width 242 height 15
click at [33, 282] on link "Remove This Item" at bounding box center [30, 280] width 10 height 15
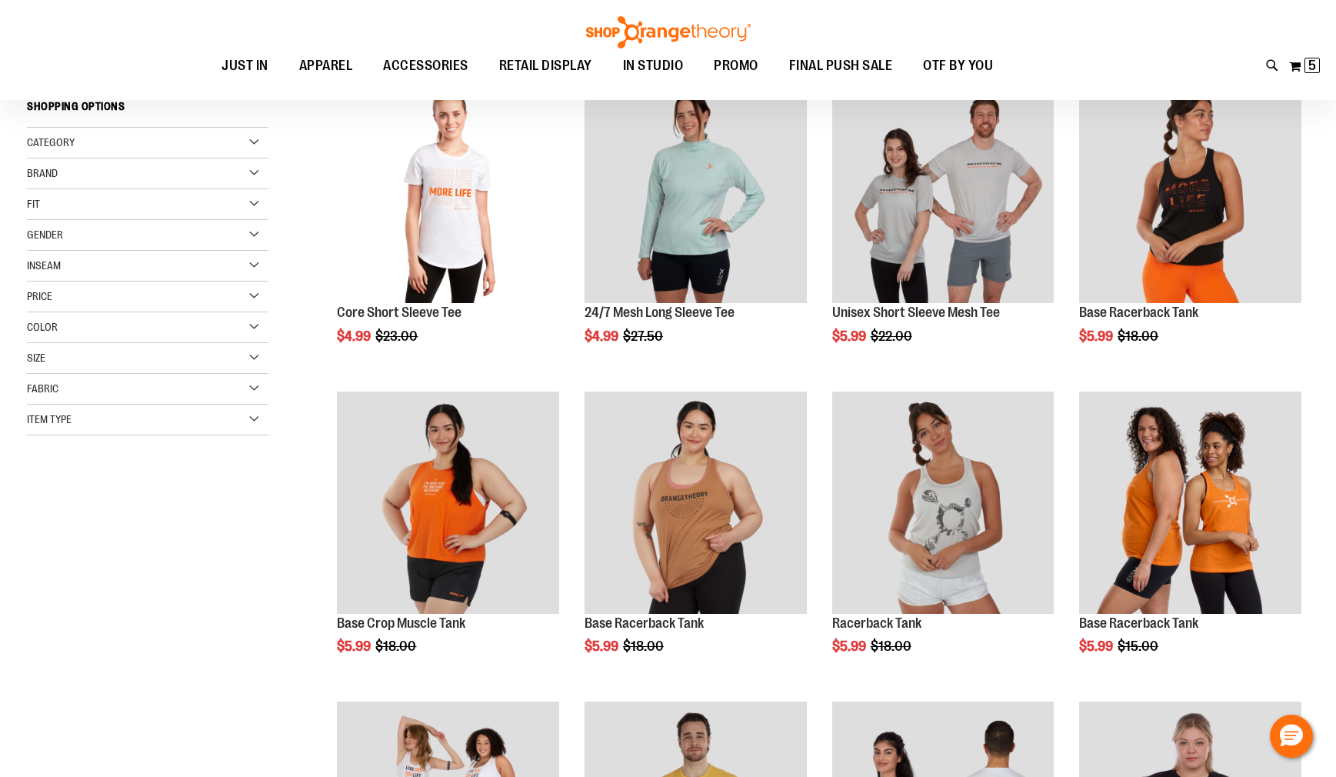
scroll to position [243, 0]
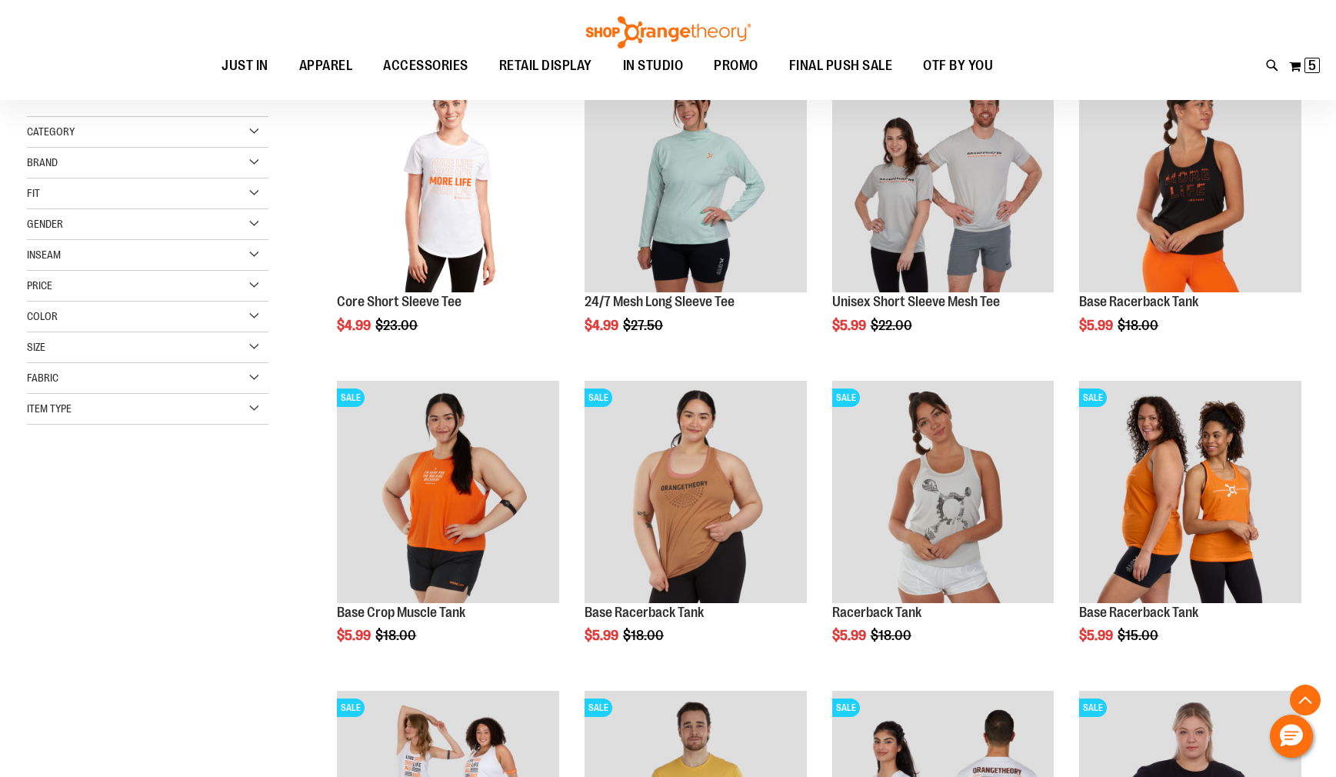
click at [144, 324] on div "Color" at bounding box center [148, 317] width 242 height 31
click at [65, 382] on div "Brown" at bounding box center [68, 383] width 23 height 23
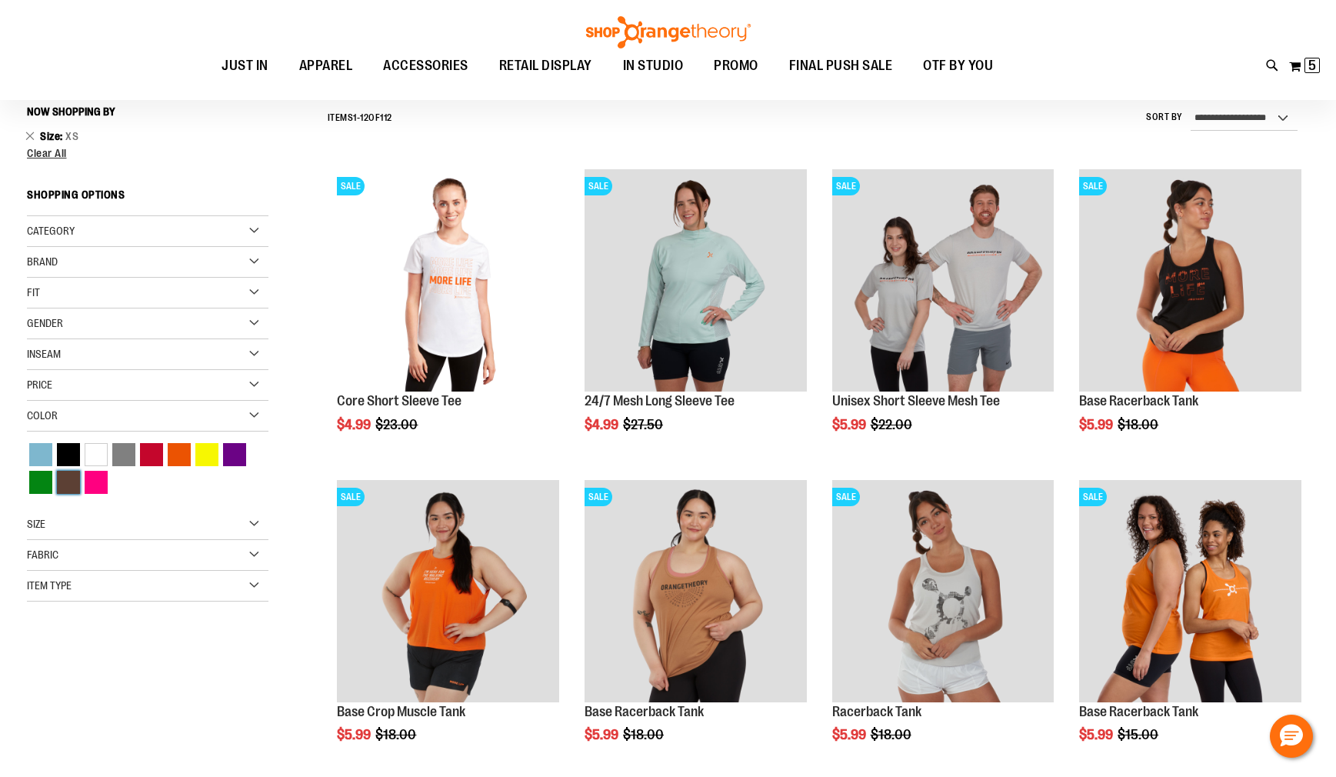
scroll to position [143, 0]
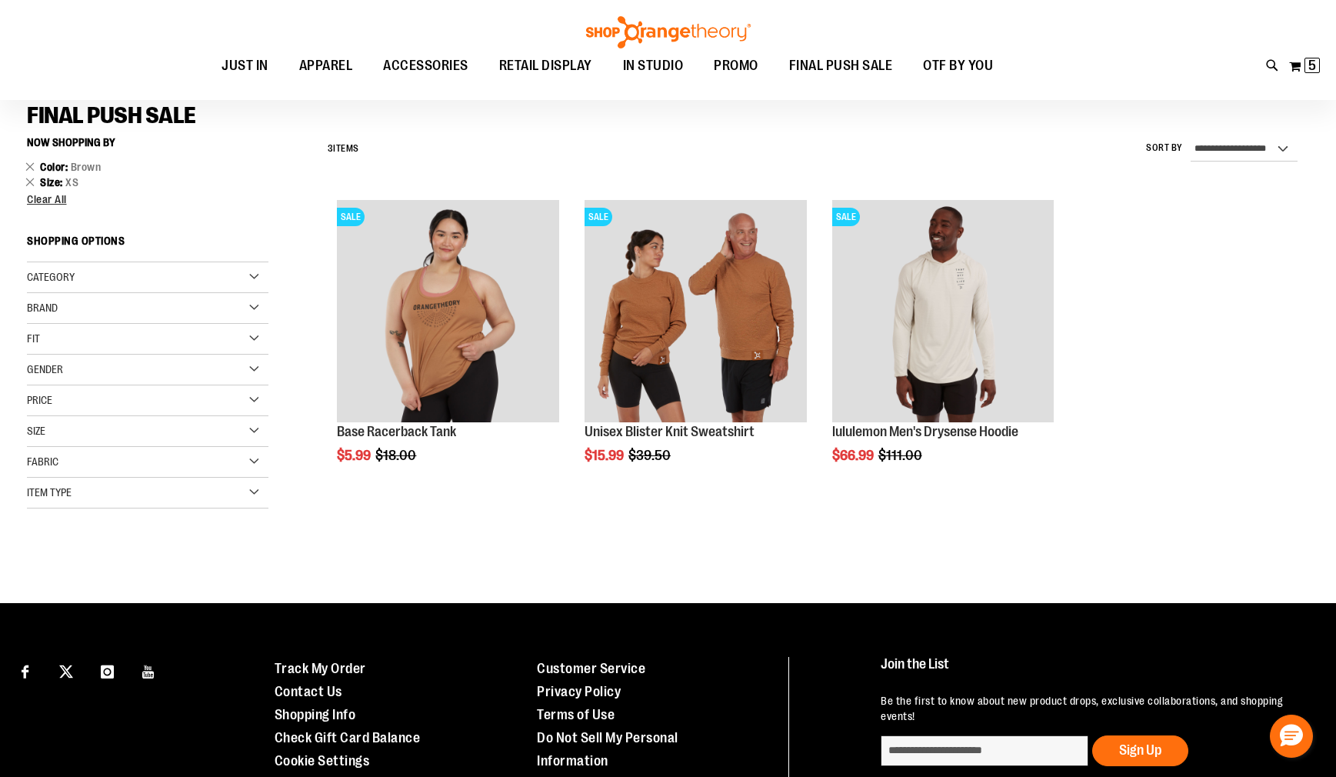
scroll to position [98, 0]
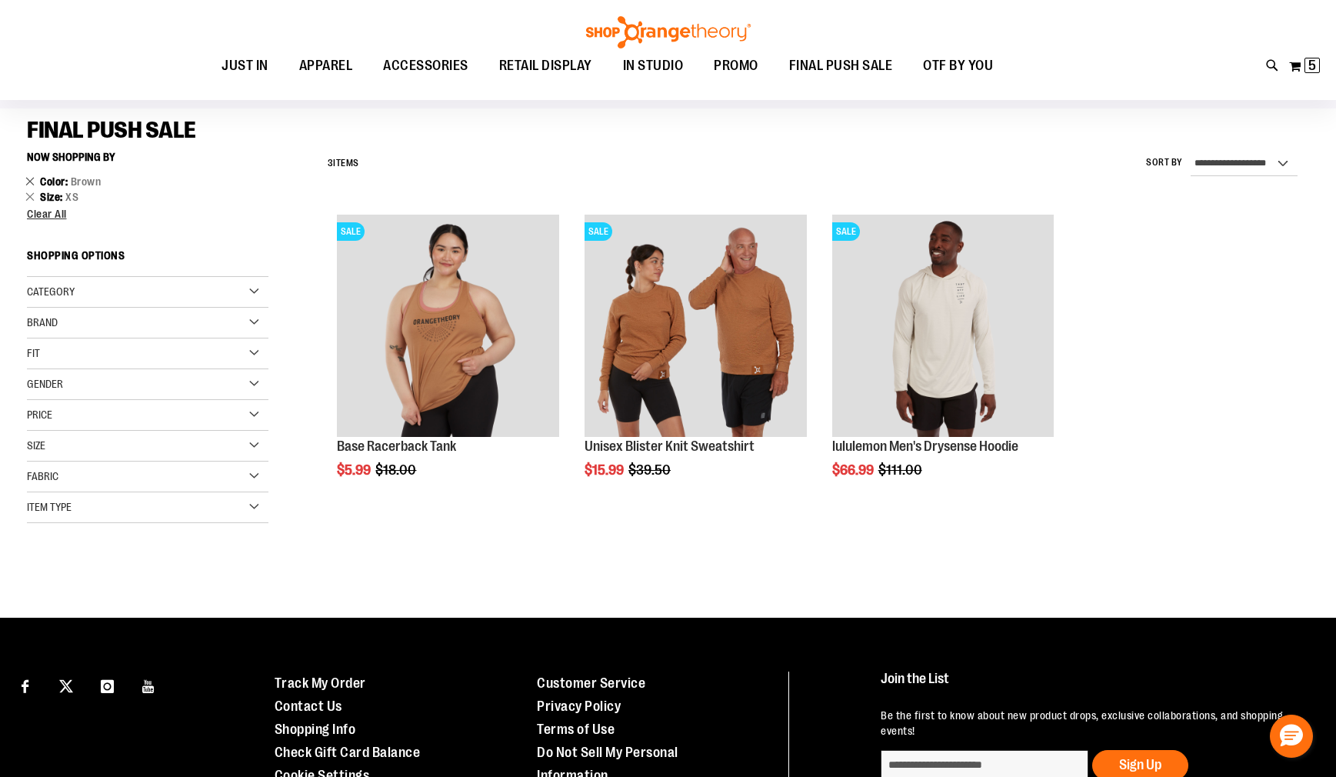
click at [32, 177] on link "Remove This Item" at bounding box center [30, 180] width 10 height 15
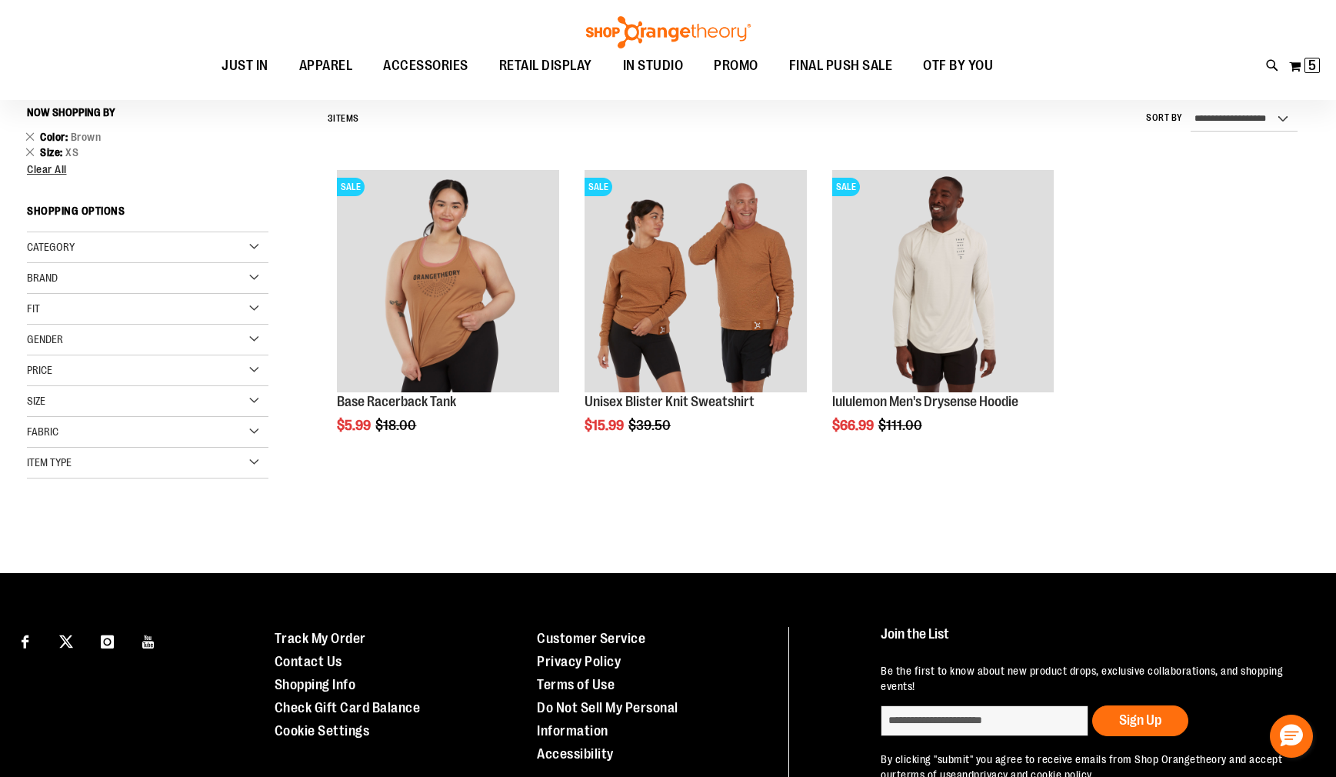
scroll to position [105, 0]
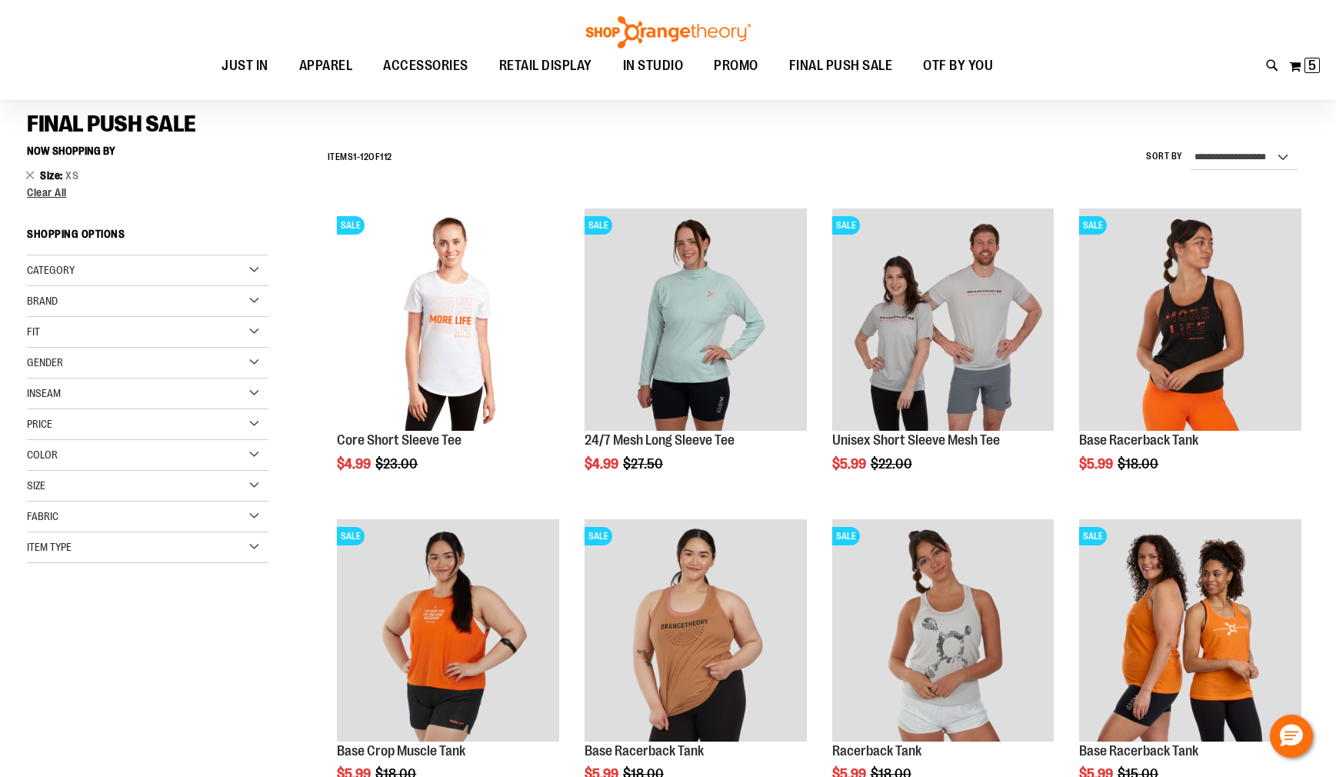
click at [127, 454] on div "Color" at bounding box center [148, 455] width 242 height 31
click at [73, 491] on div "Black" at bounding box center [68, 493] width 23 height 23
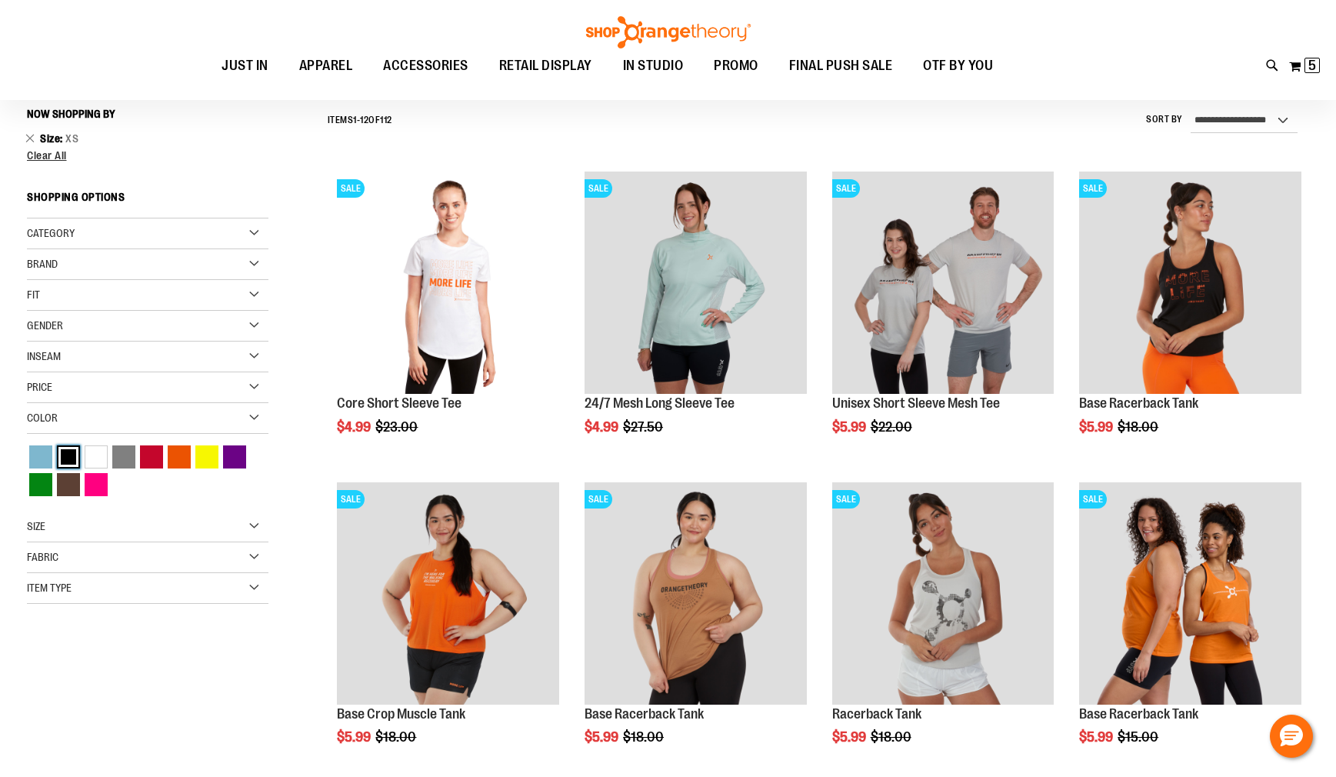
scroll to position [143, 0]
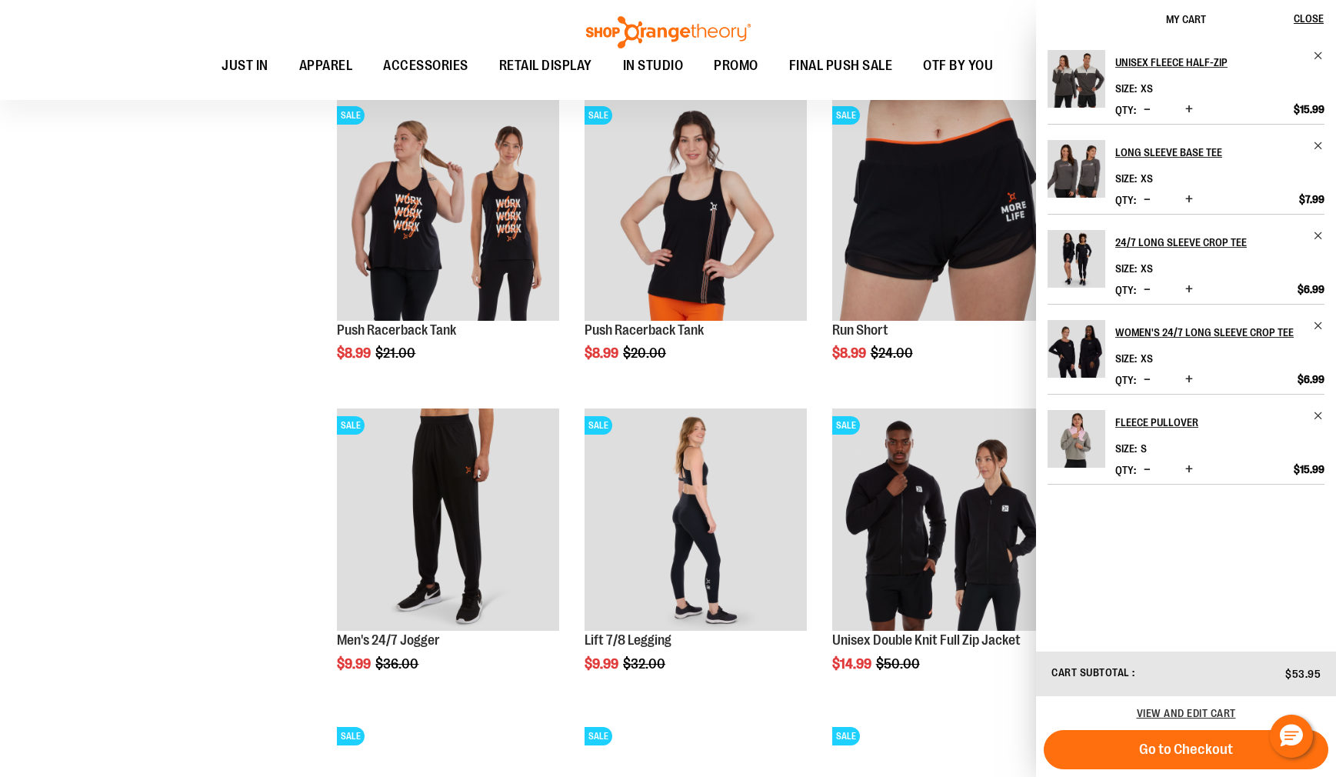
scroll to position [1250, 0]
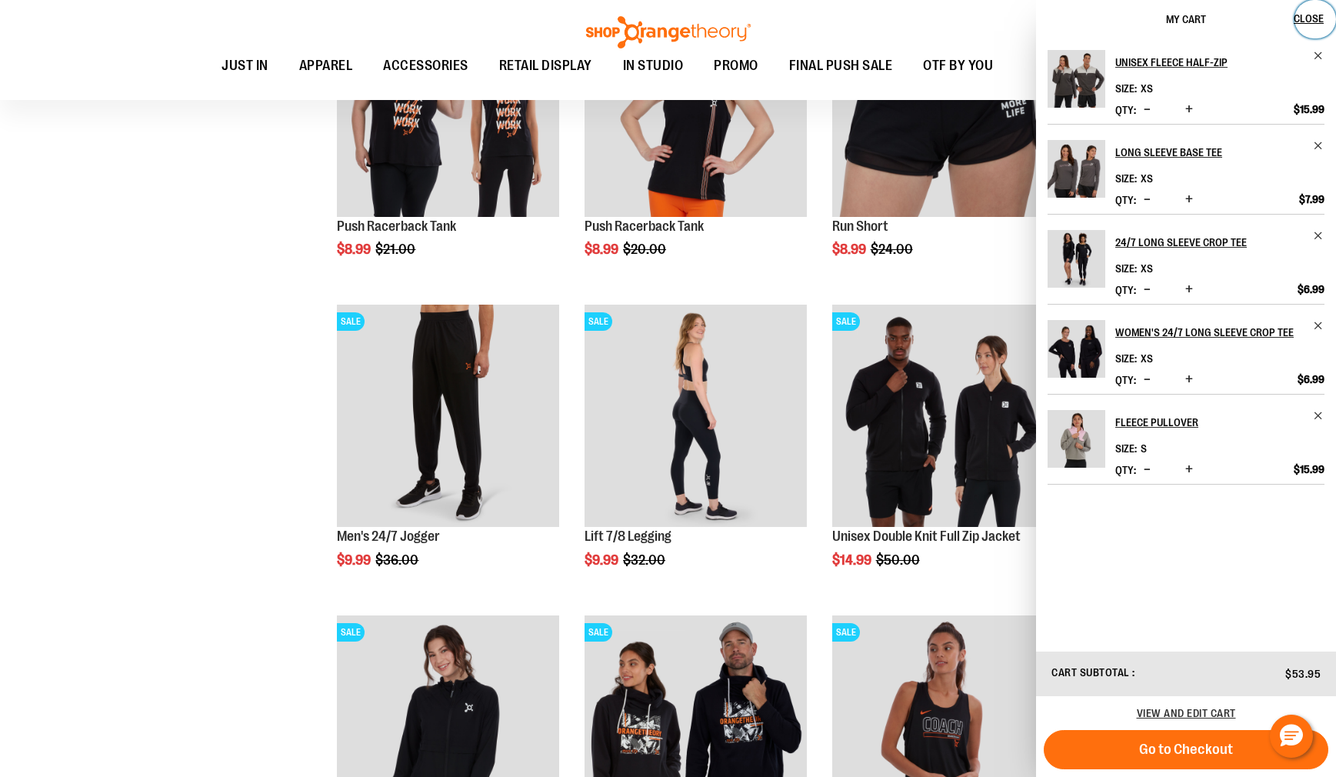
click at [1313, 20] on span "Close" at bounding box center [1309, 18] width 30 height 12
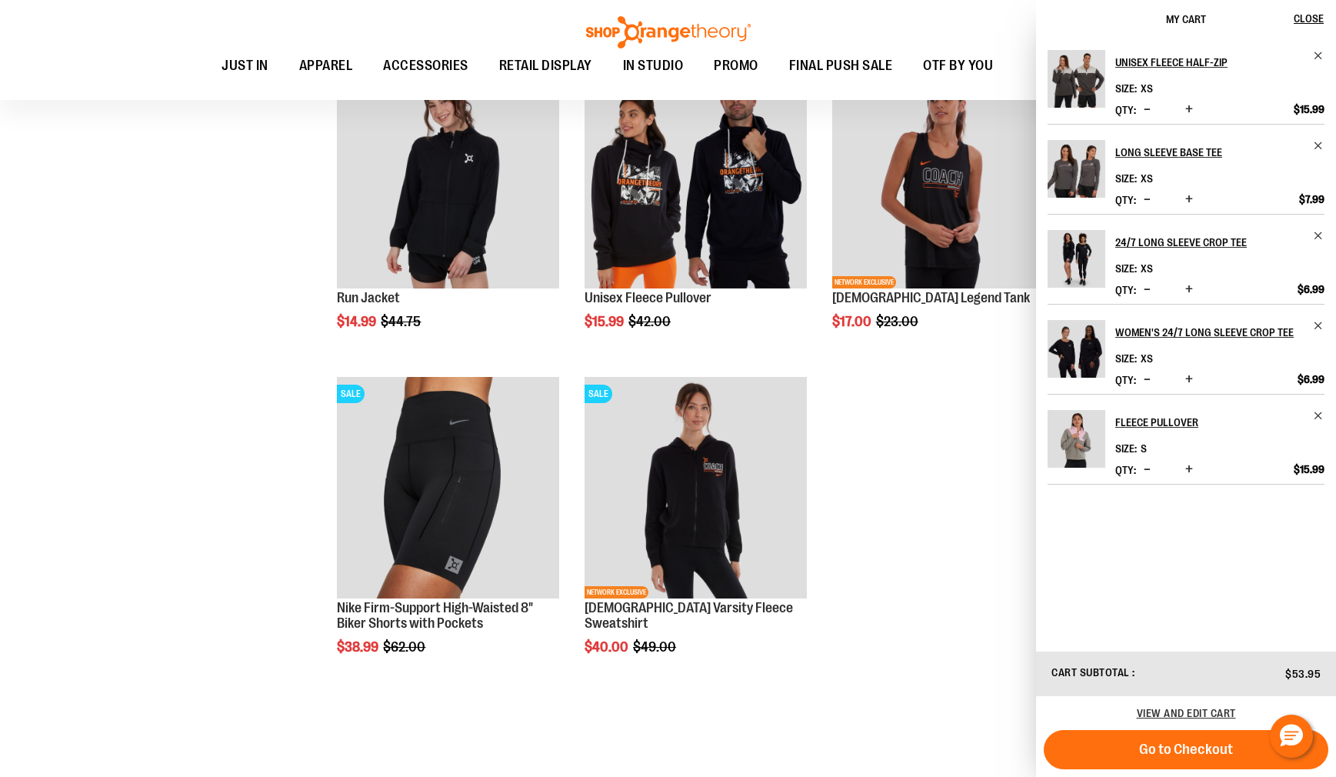
scroll to position [1800, 0]
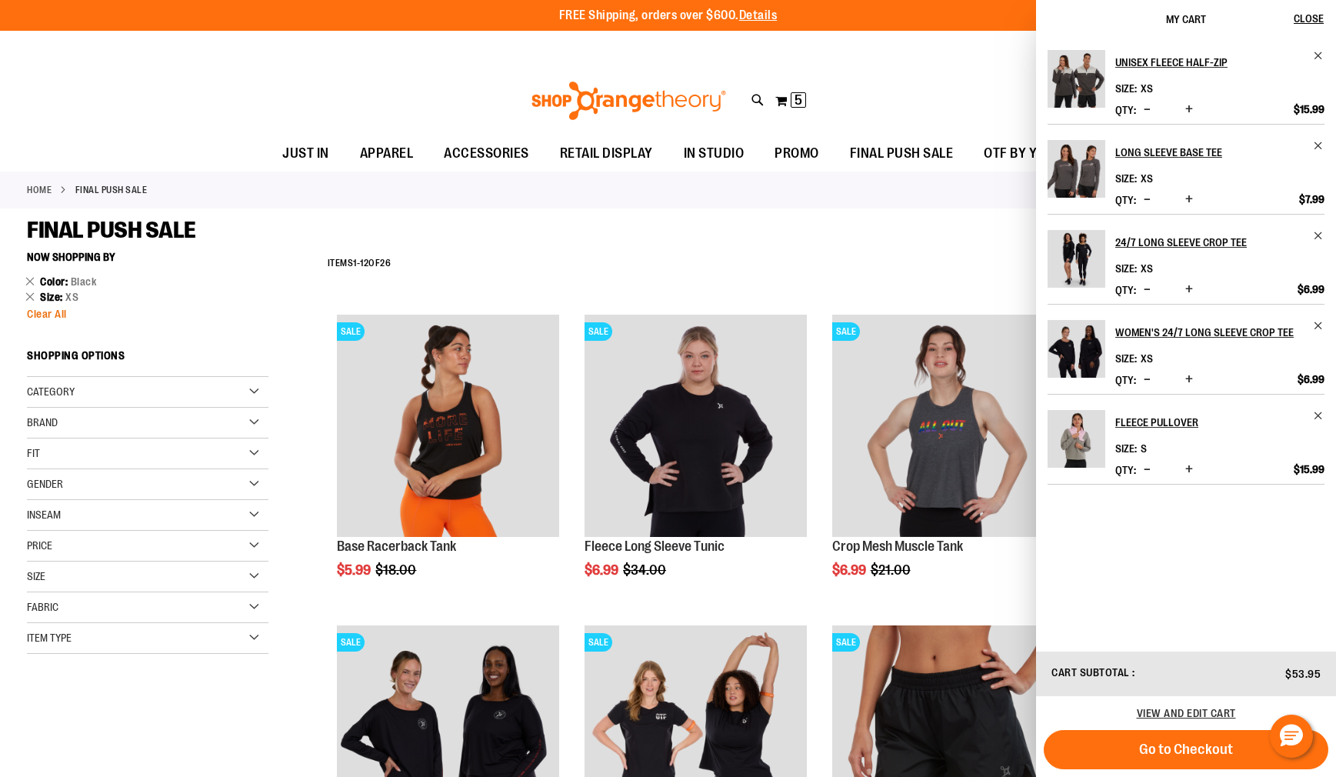
click at [54, 315] on span "Clear All" at bounding box center [47, 314] width 40 height 12
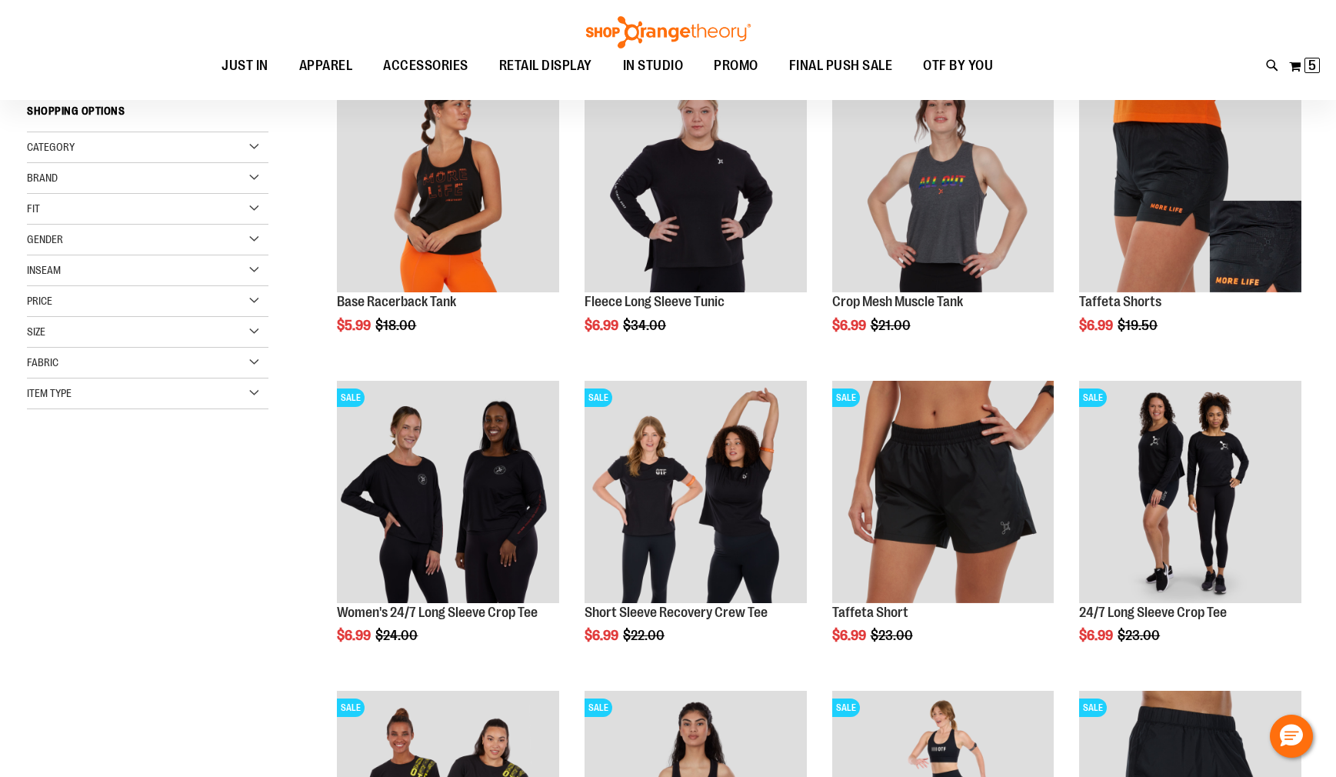
scroll to position [243, 0]
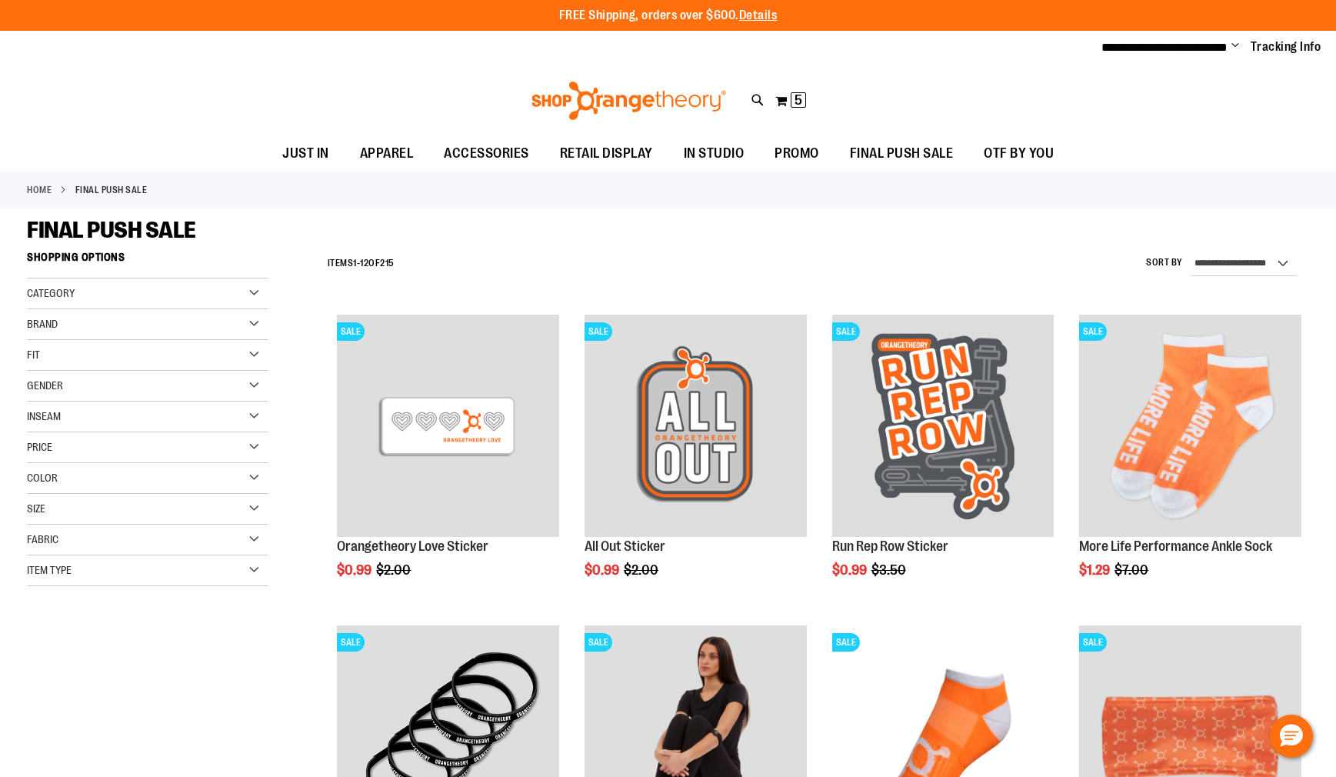
click at [142, 334] on div "Brand" at bounding box center [148, 324] width 242 height 31
click at [55, 352] on link "Nike" at bounding box center [139, 356] width 232 height 16
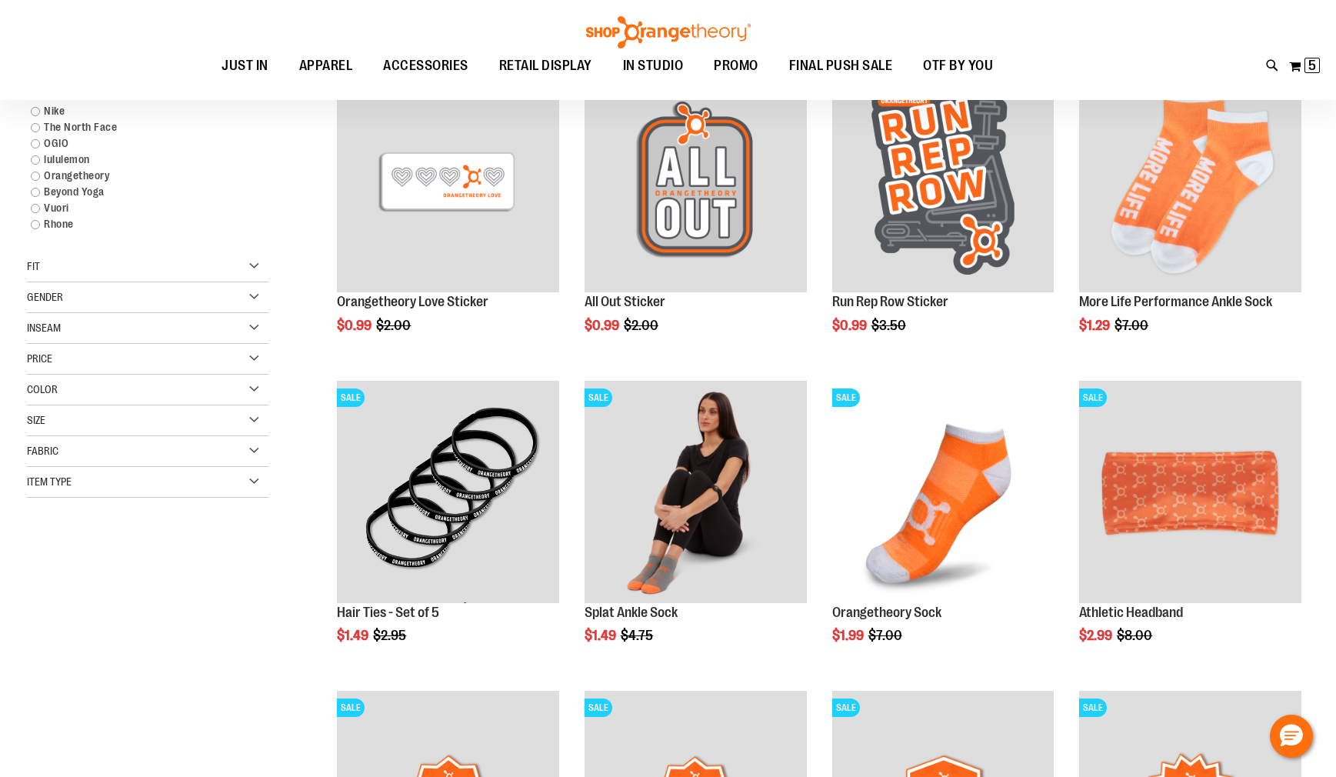
scroll to position [243, 0]
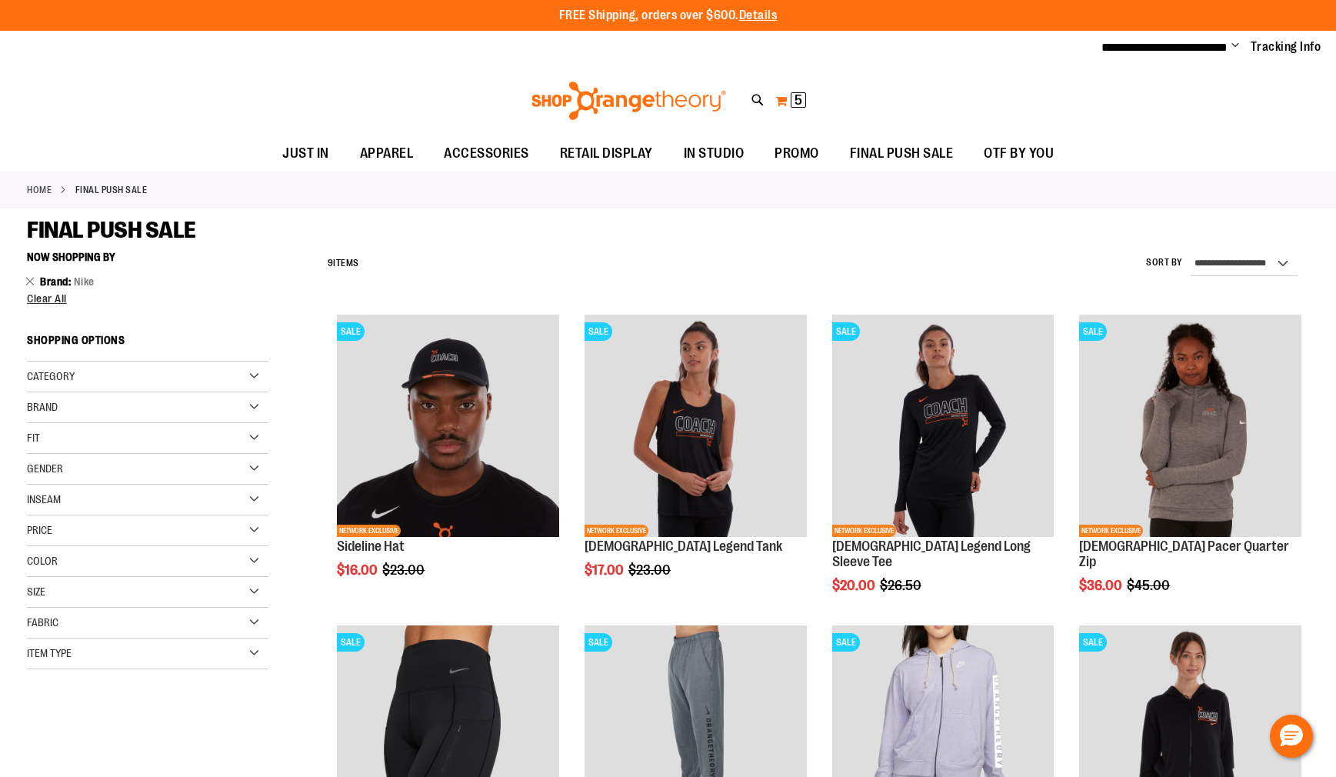
click at [792, 100] on span "5 5 items" at bounding box center [798, 99] width 15 height 15
